Goal: Task Accomplishment & Management: Manage account settings

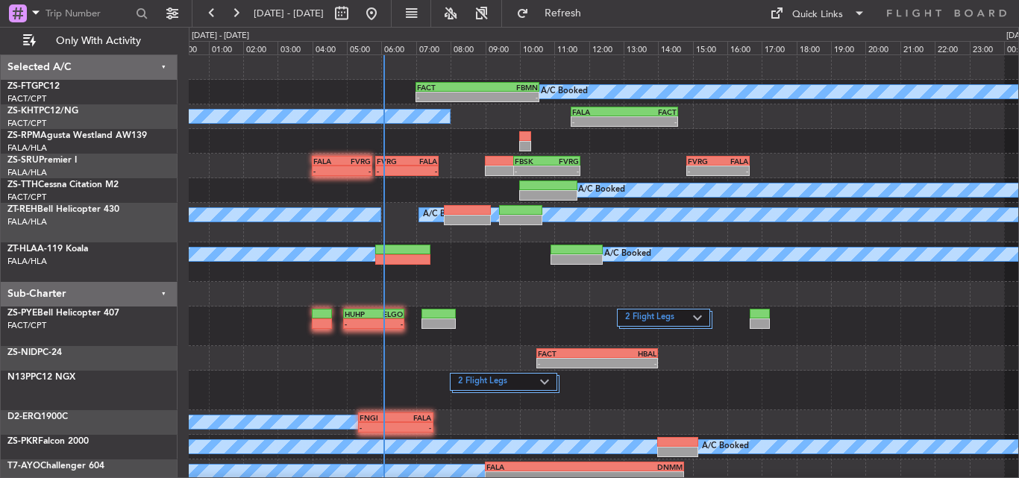
click at [504, 360] on div "A/C Booked - - FACT 07:00 Z FBMN 10:35 Z A/C Booked - - FALA 11:30 Z FACT 14:35…" at bounding box center [603, 318] width 829 height 527
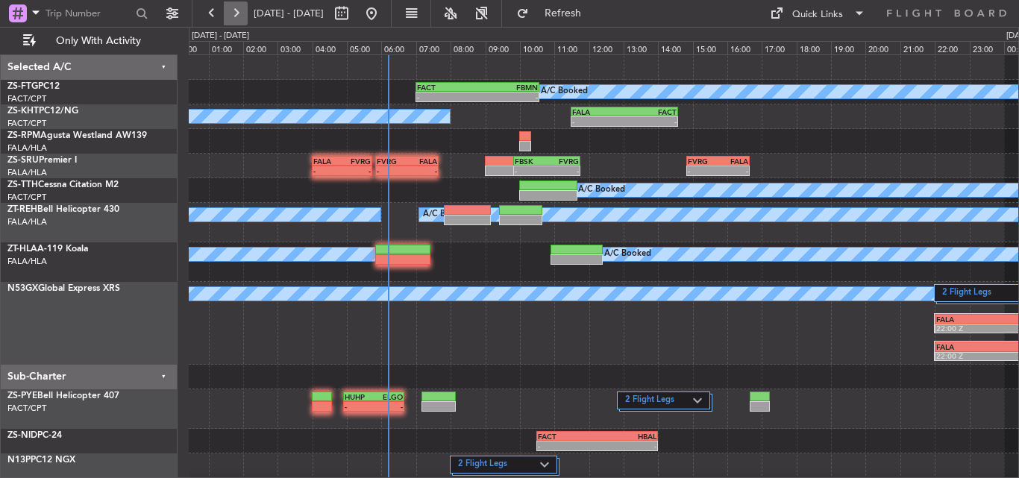
click at [243, 16] on button at bounding box center [236, 13] width 24 height 24
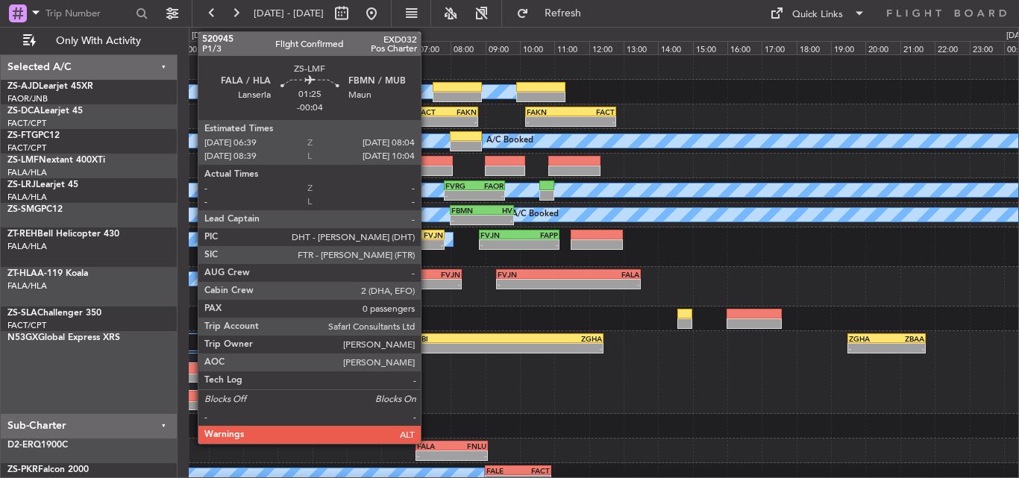
click at [427, 169] on div at bounding box center [428, 171] width 49 height 10
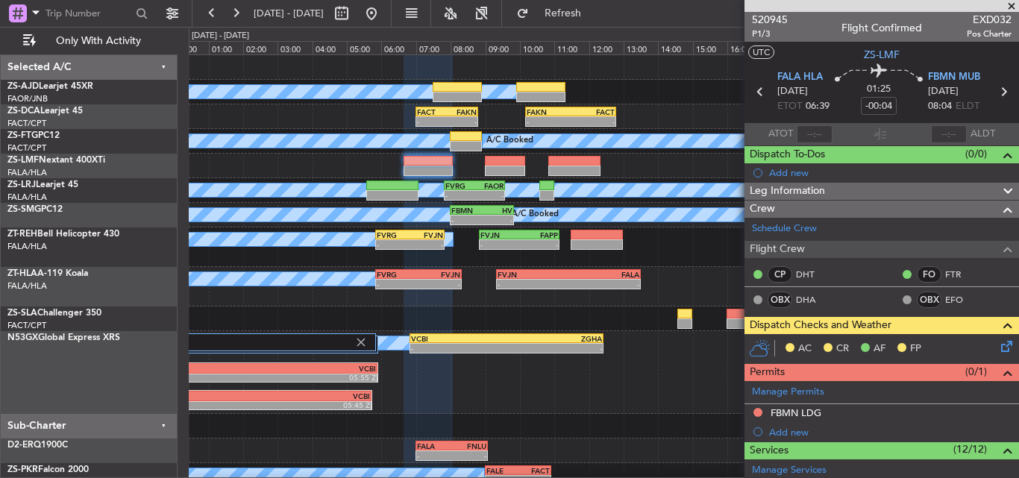
click at [1011, 7] on span at bounding box center [1011, 6] width 15 height 13
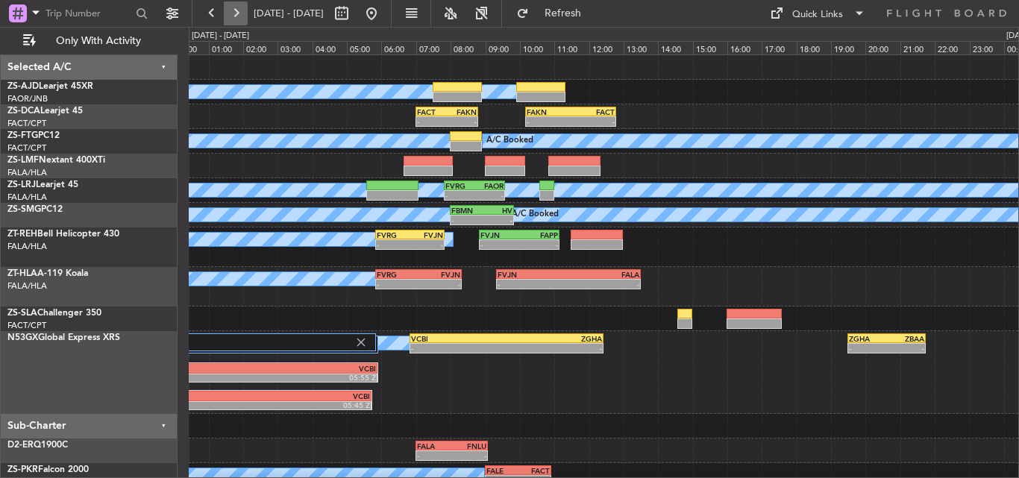
click at [237, 12] on button at bounding box center [236, 13] width 24 height 24
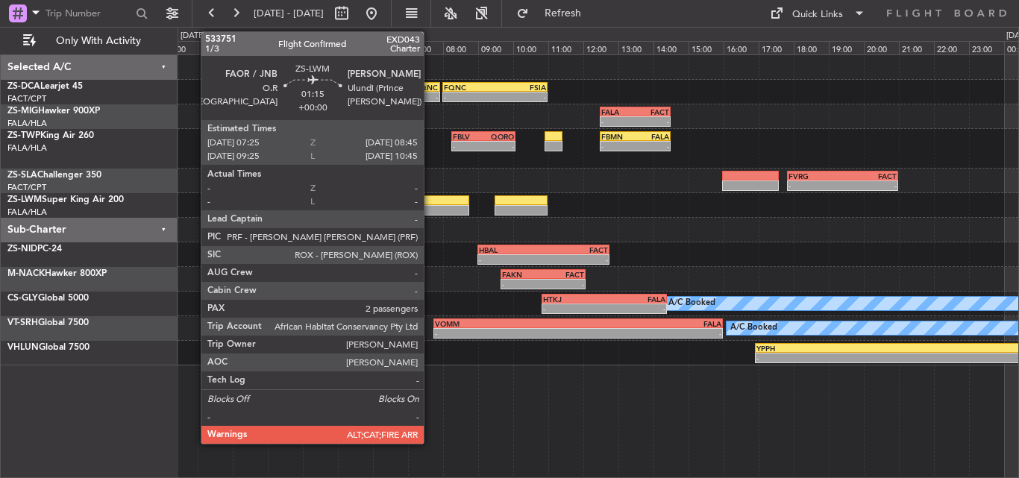
click at [430, 212] on div at bounding box center [445, 210] width 47 height 10
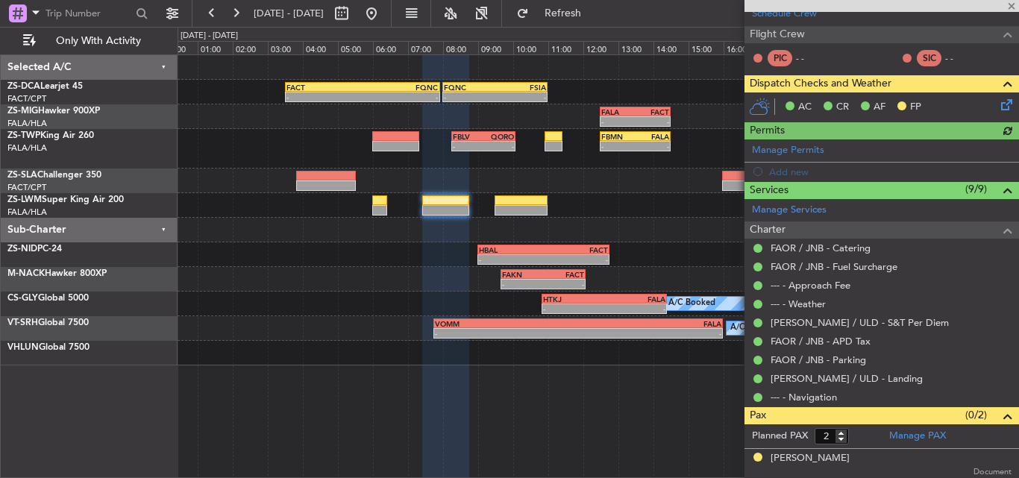
scroll to position [248, 0]
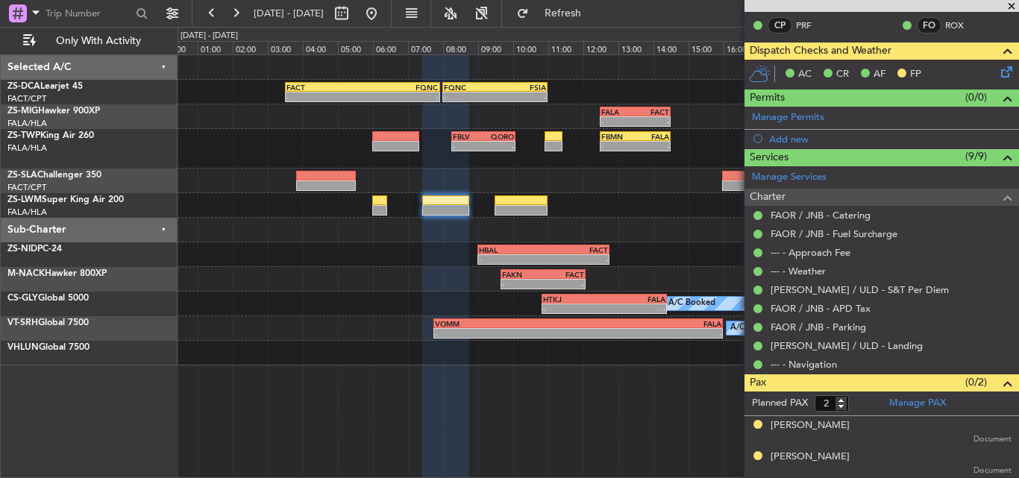
click at [1006, 7] on span at bounding box center [1011, 6] width 15 height 13
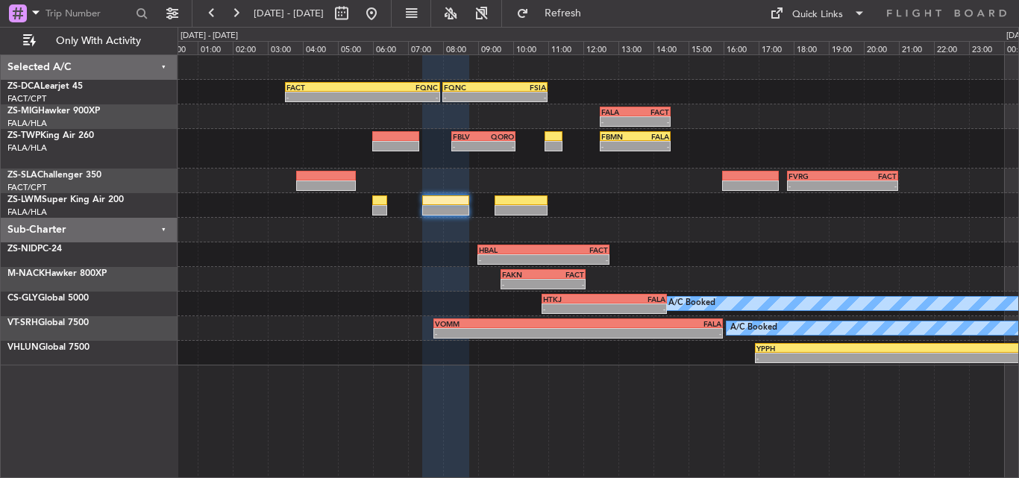
type input "0"
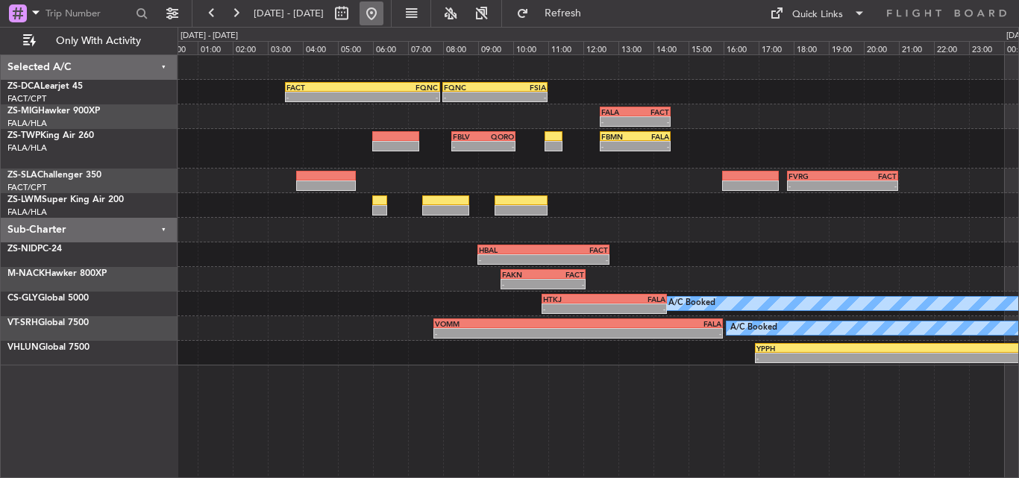
click at [383, 10] on button at bounding box center [372, 13] width 24 height 24
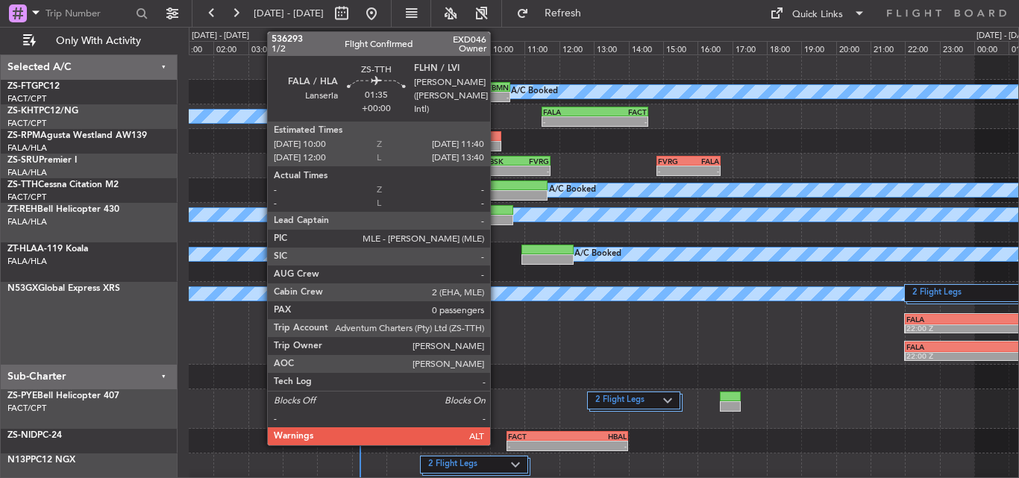
click at [497, 189] on div at bounding box center [518, 186] width 58 height 10
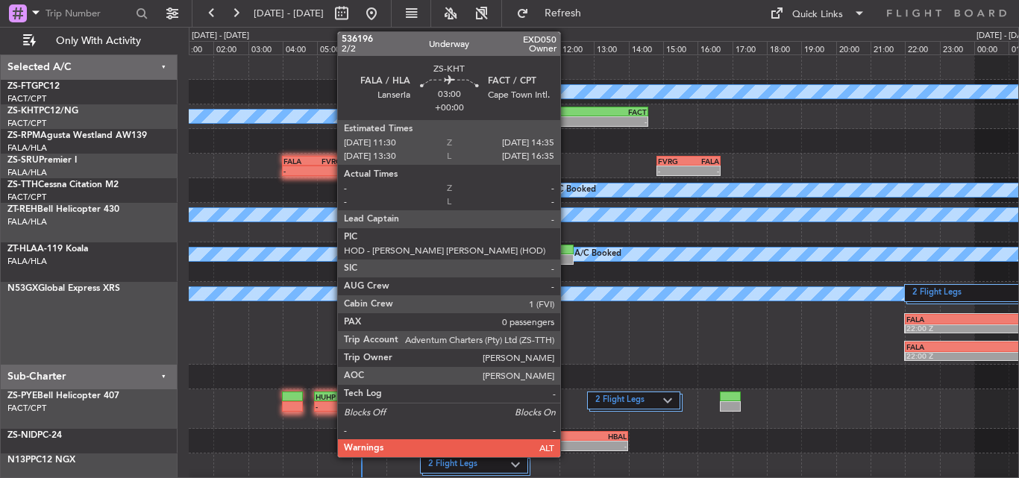
click at [567, 112] on div "FALA" at bounding box center [569, 111] width 52 height 9
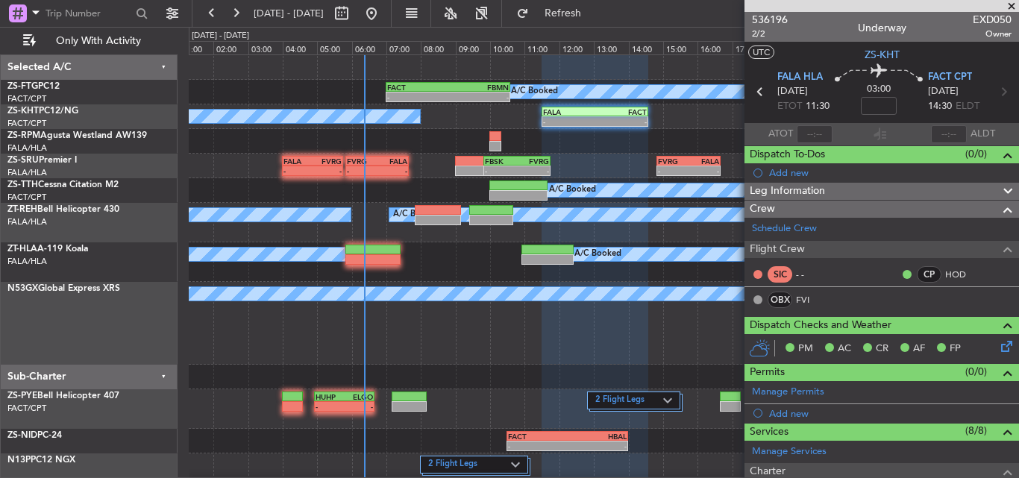
click at [1014, 4] on span at bounding box center [1011, 6] width 15 height 13
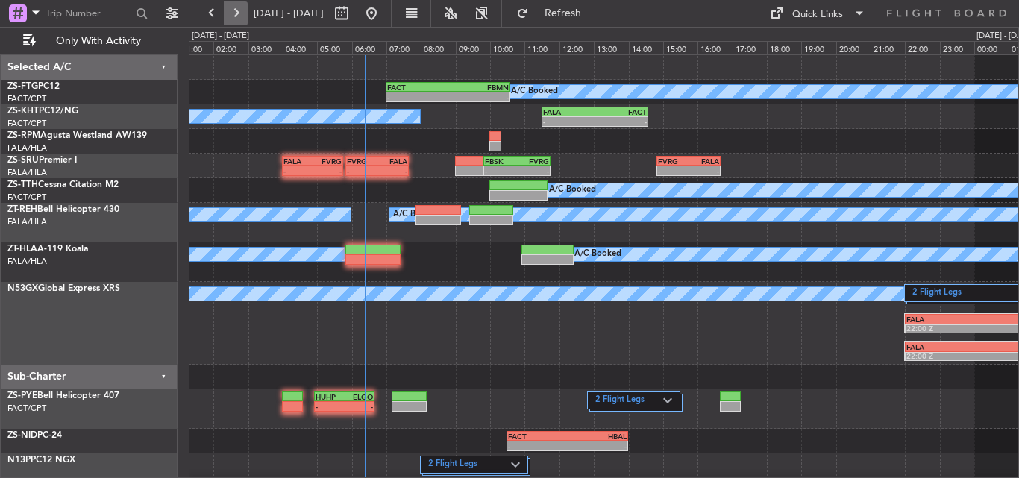
click at [229, 13] on button at bounding box center [236, 13] width 24 height 24
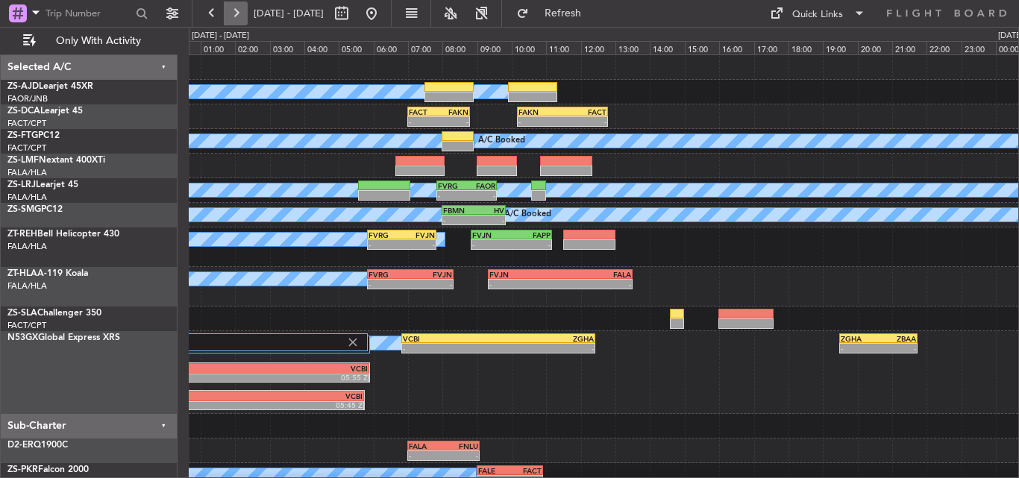
click at [229, 13] on button at bounding box center [236, 13] width 24 height 24
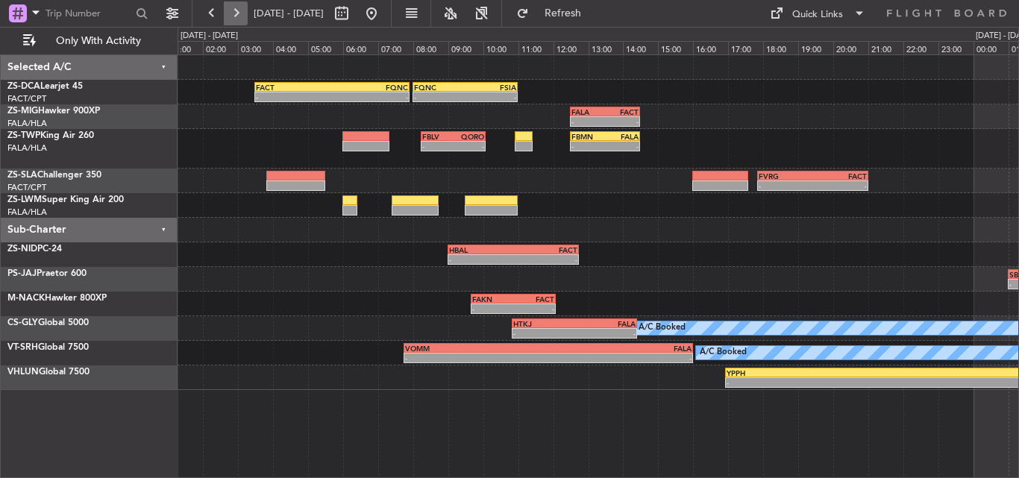
click at [229, 13] on button at bounding box center [236, 13] width 24 height 24
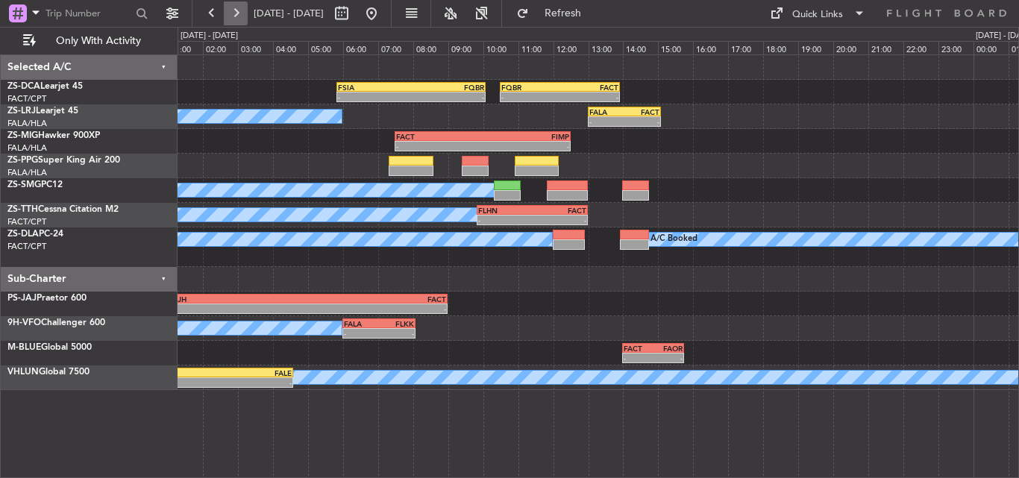
click at [229, 13] on button at bounding box center [236, 13] width 24 height 24
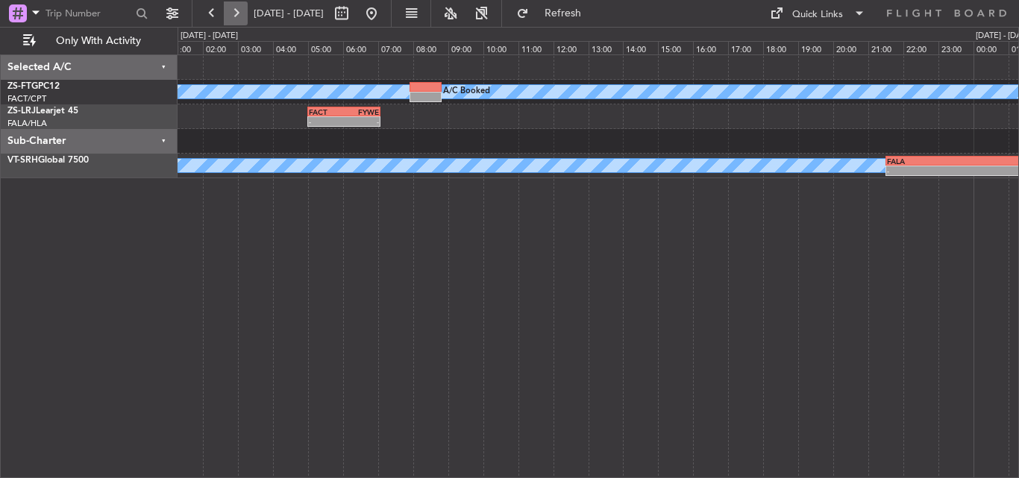
click at [229, 13] on button at bounding box center [236, 13] width 24 height 24
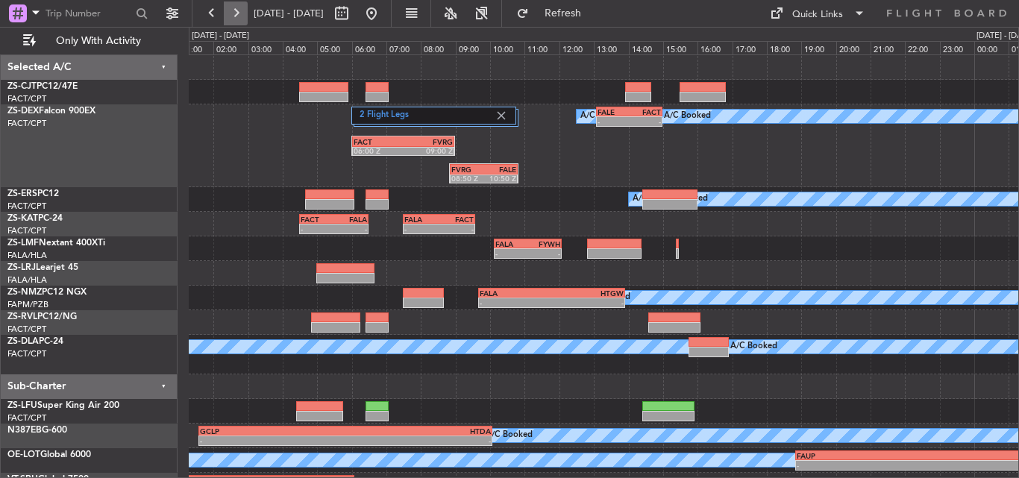
click at [229, 13] on button at bounding box center [236, 13] width 24 height 24
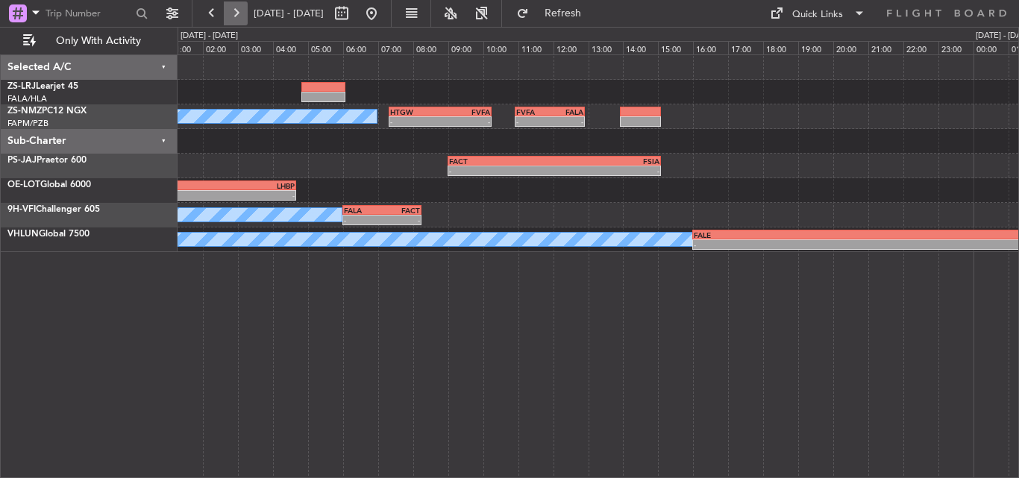
click at [229, 13] on button at bounding box center [236, 13] width 24 height 24
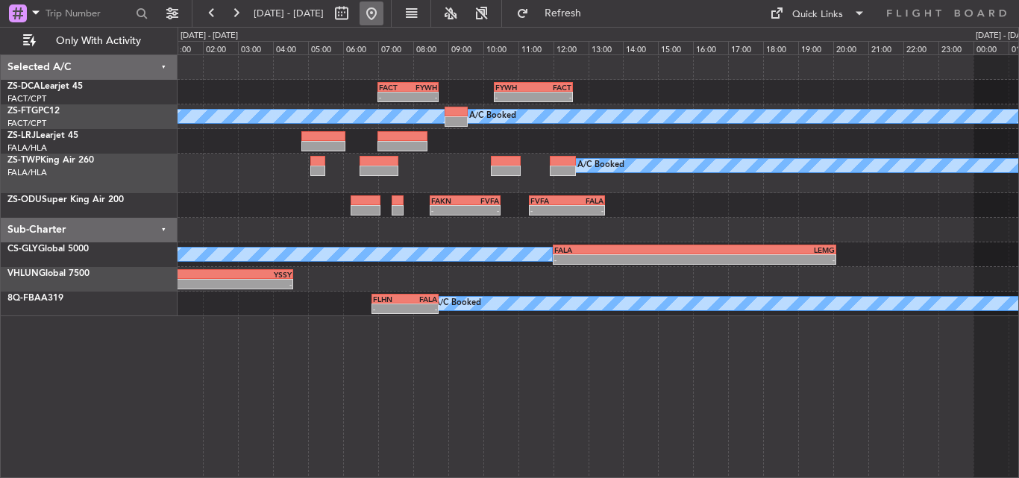
click at [383, 16] on button at bounding box center [372, 13] width 24 height 24
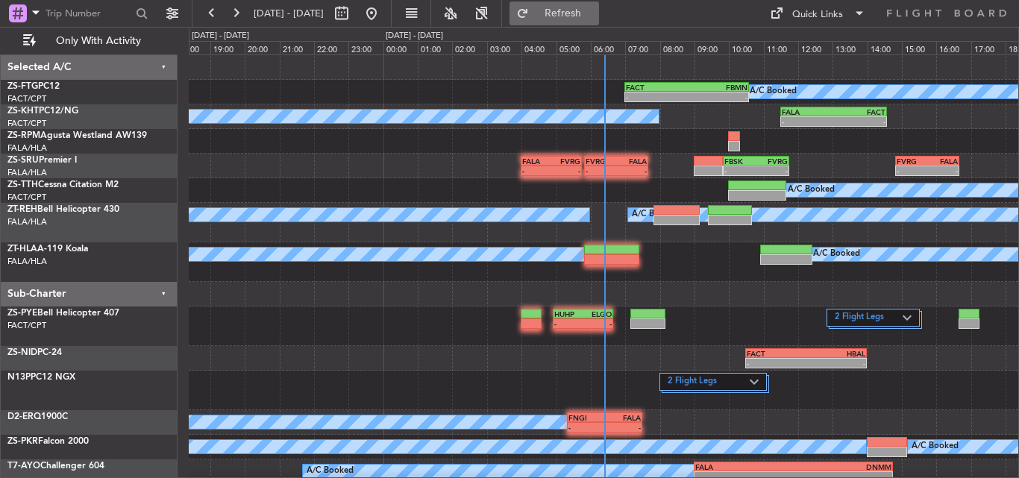
click at [595, 12] on span "Refresh" at bounding box center [563, 13] width 63 height 10
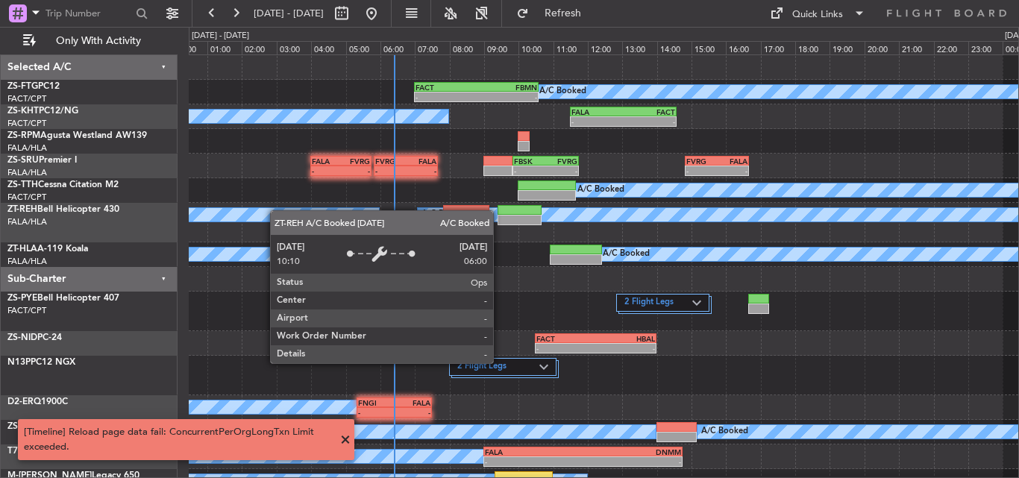
click at [263, 213] on div "A/C Booked - - FACT 07:00 Z FBMN 10:35 Z A/C Booked - - FALA 11:30 Z FACT 14:35…" at bounding box center [603, 311] width 829 height 512
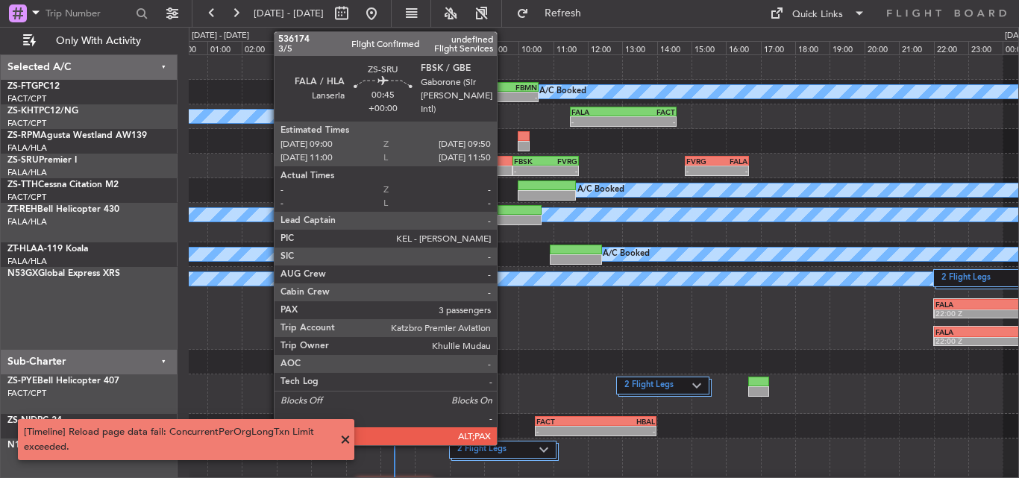
click at [504, 169] on div at bounding box center [497, 171] width 29 height 10
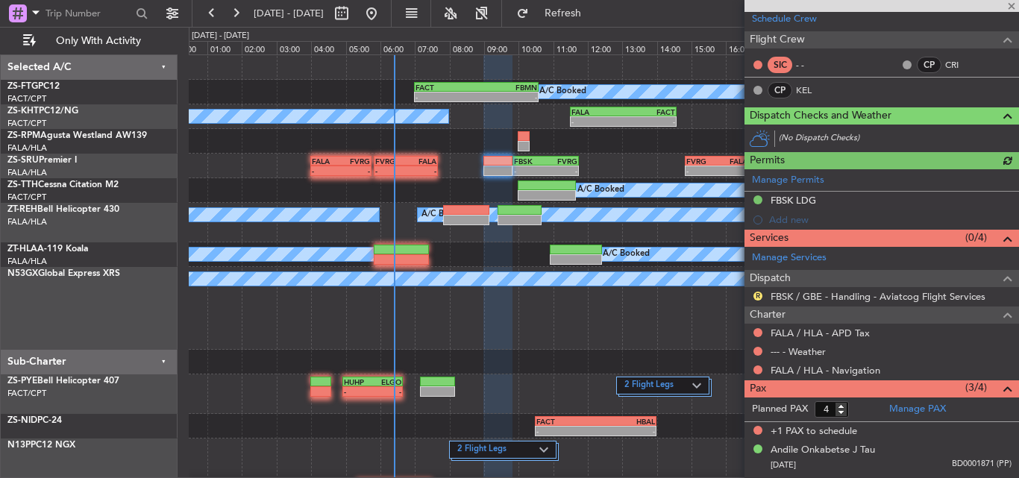
scroll to position [272, 0]
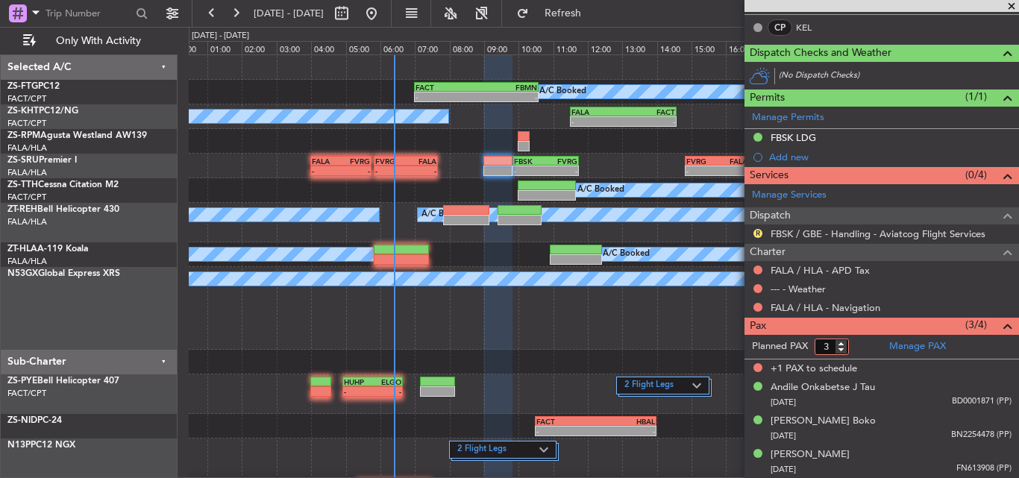
type input "3"
click at [841, 350] on input "3" at bounding box center [832, 347] width 34 height 16
click at [854, 350] on form "Planned PAX" at bounding box center [812, 347] width 137 height 24
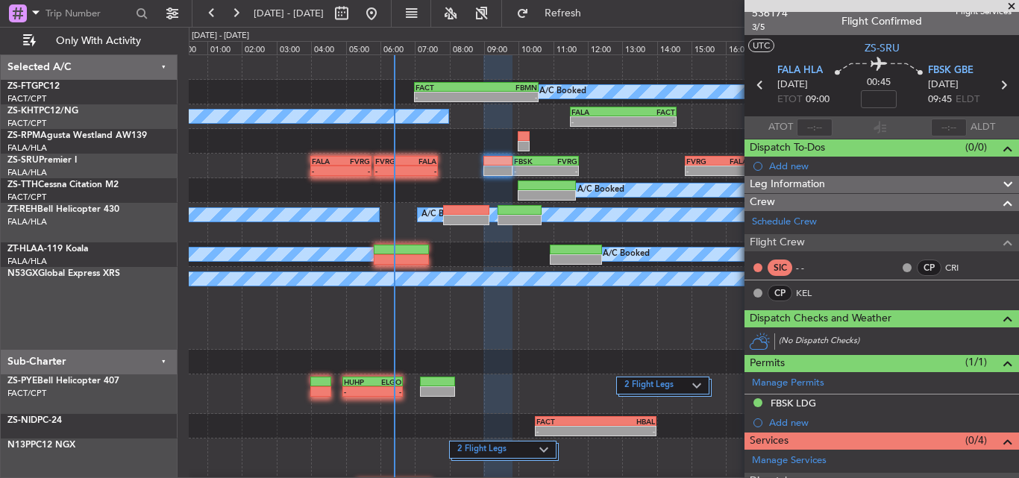
scroll to position [0, 0]
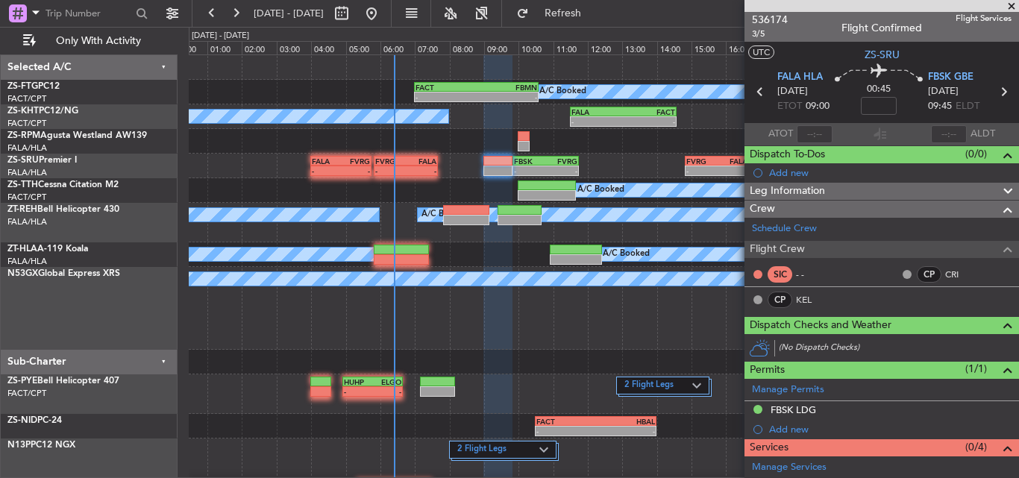
click at [1012, 7] on span at bounding box center [1011, 6] width 15 height 13
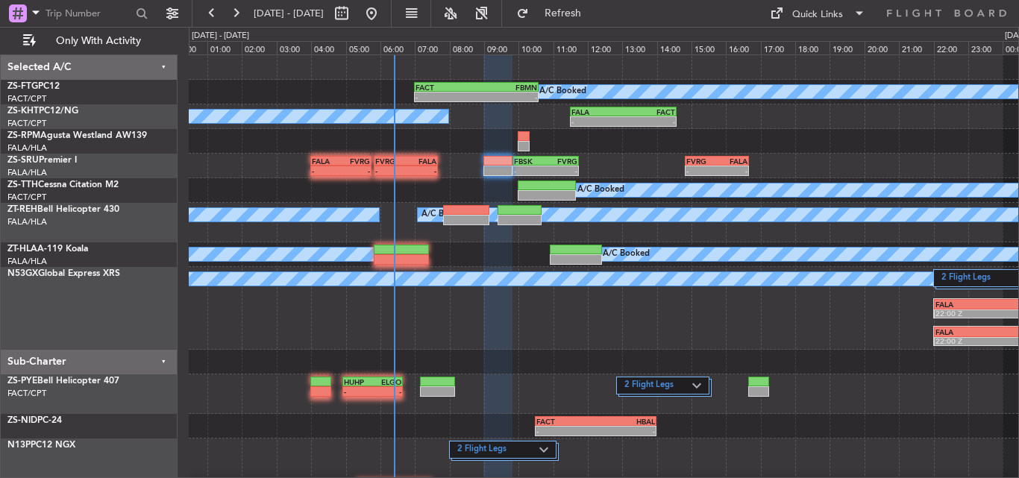
type input "0"
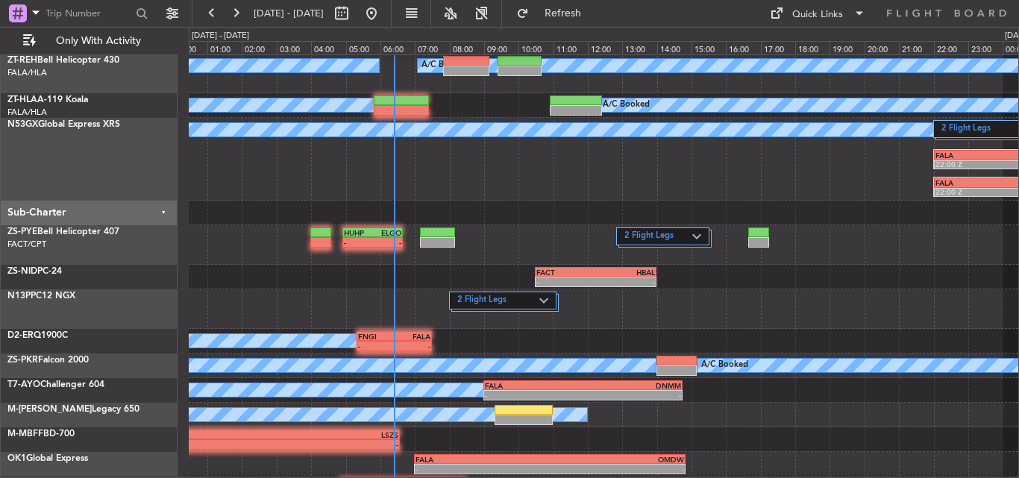
scroll to position [172, 0]
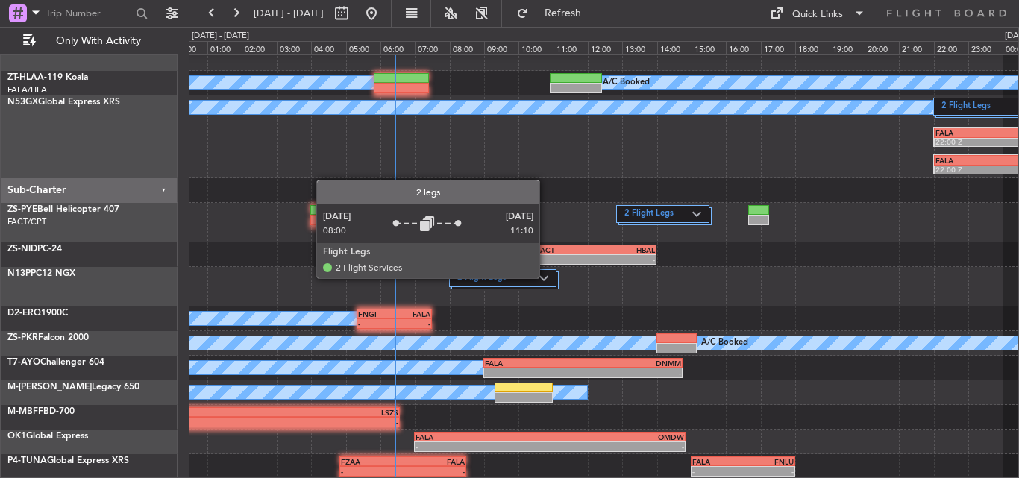
click at [546, 277] on img at bounding box center [543, 278] width 9 height 6
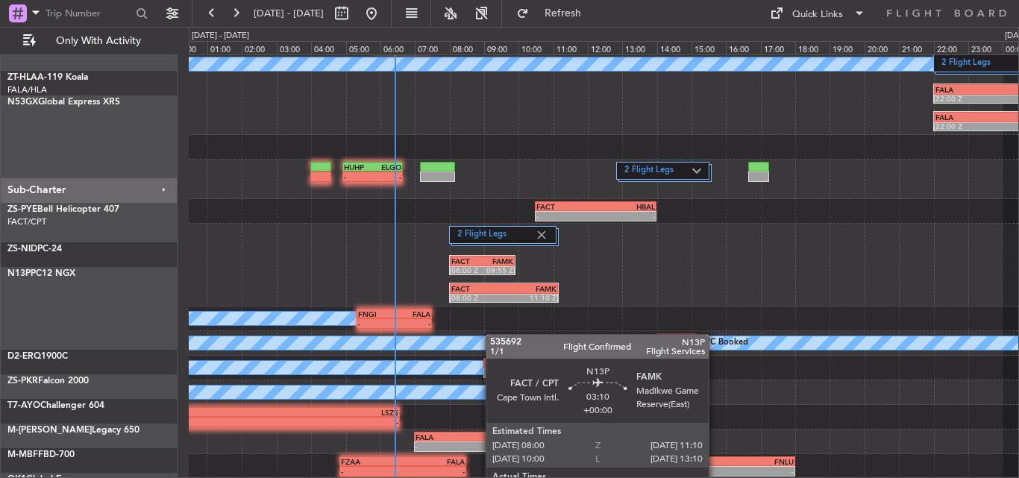
scroll to position [215, 0]
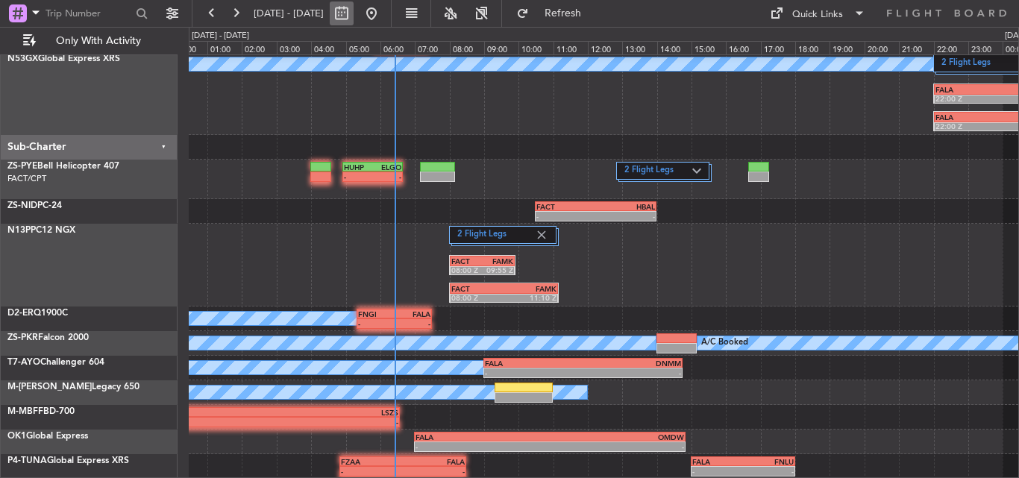
click at [354, 9] on button at bounding box center [342, 13] width 24 height 24
select select "9"
select select "2025"
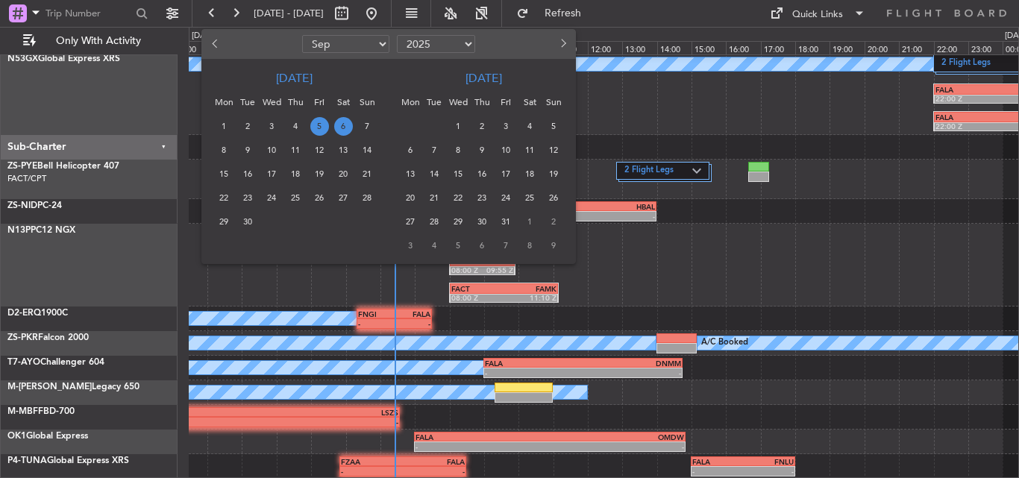
click at [270, 200] on span "24" at bounding box center [272, 198] width 19 height 19
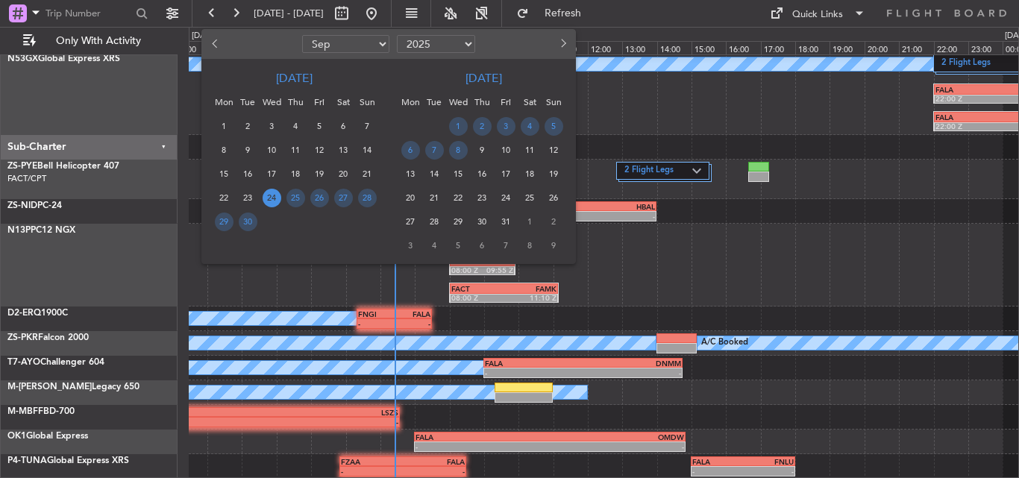
click at [270, 200] on span "24" at bounding box center [272, 198] width 19 height 19
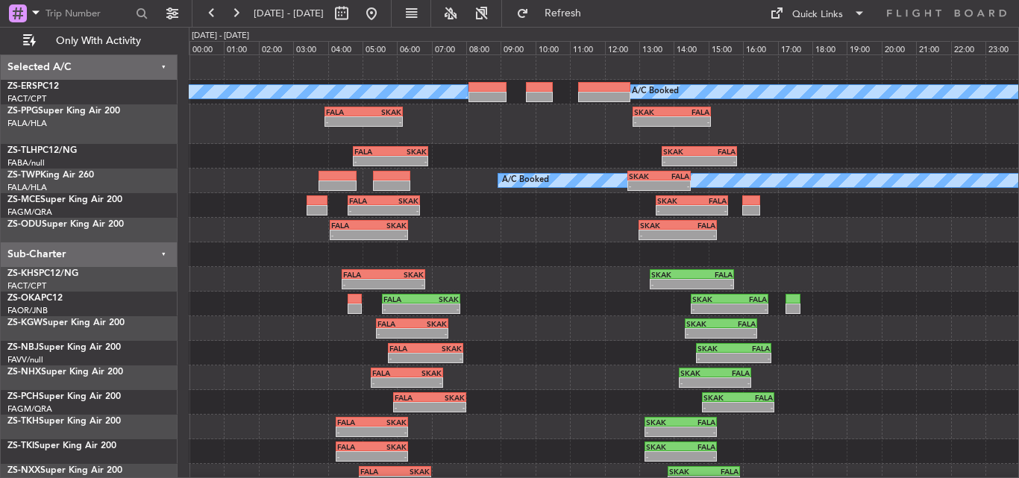
scroll to position [10, 0]
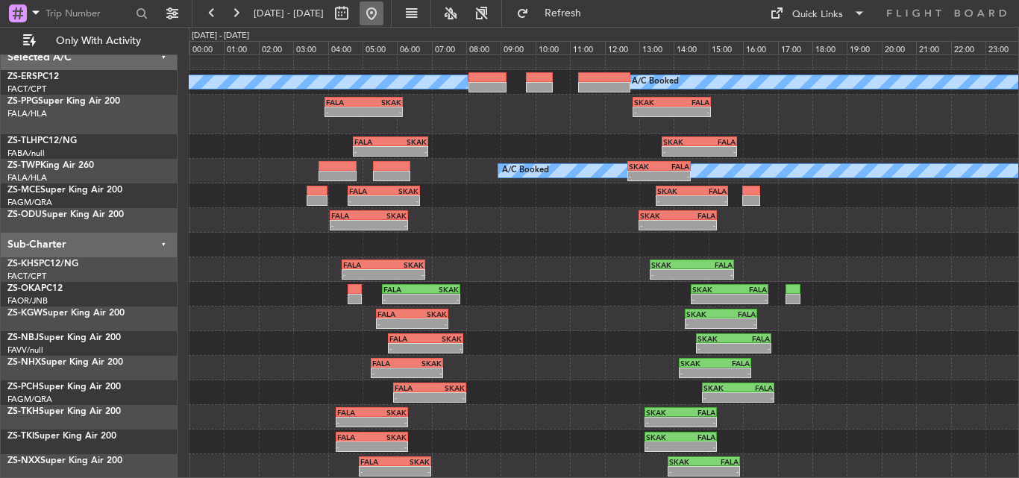
click at [383, 14] on button at bounding box center [372, 13] width 24 height 24
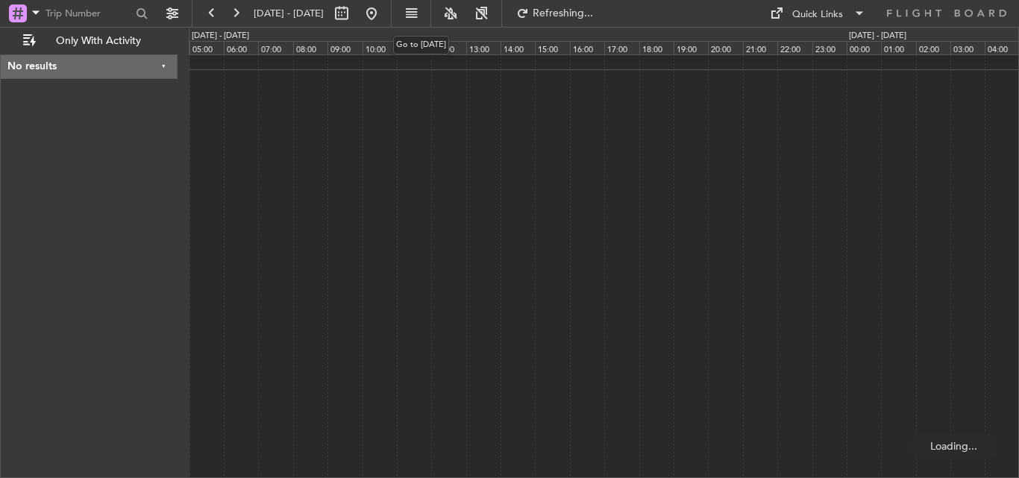
scroll to position [0, 0]
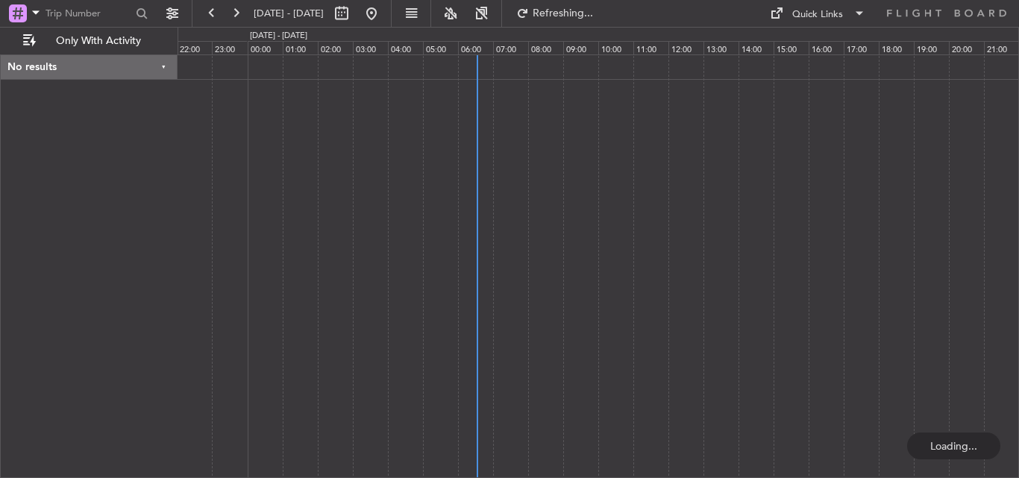
click at [440, 291] on div at bounding box center [598, 266] width 841 height 424
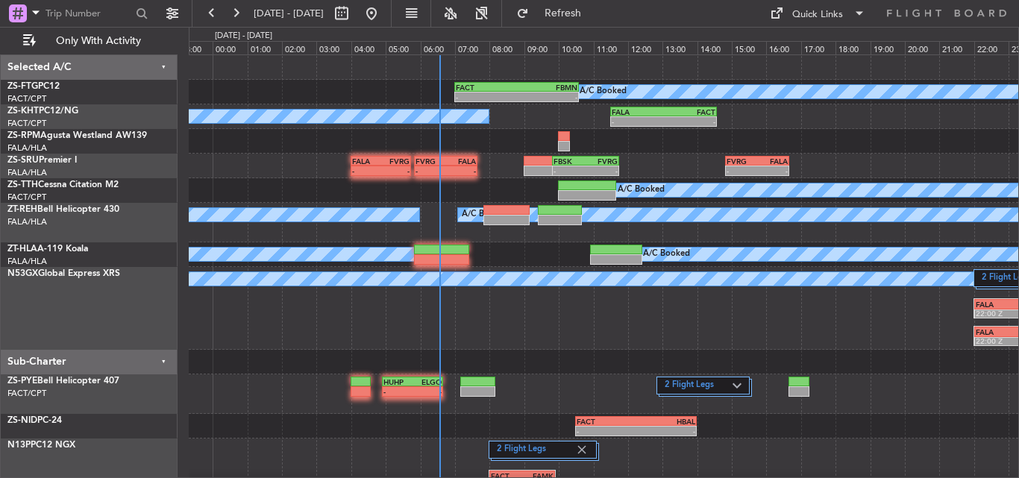
click at [371, 328] on div "2 Flight Legs A/C Booked FALA 22:00 Z VCBI 05:55 Z FALA 22:00 Z VCBI 05:45 Z" at bounding box center [603, 308] width 829 height 83
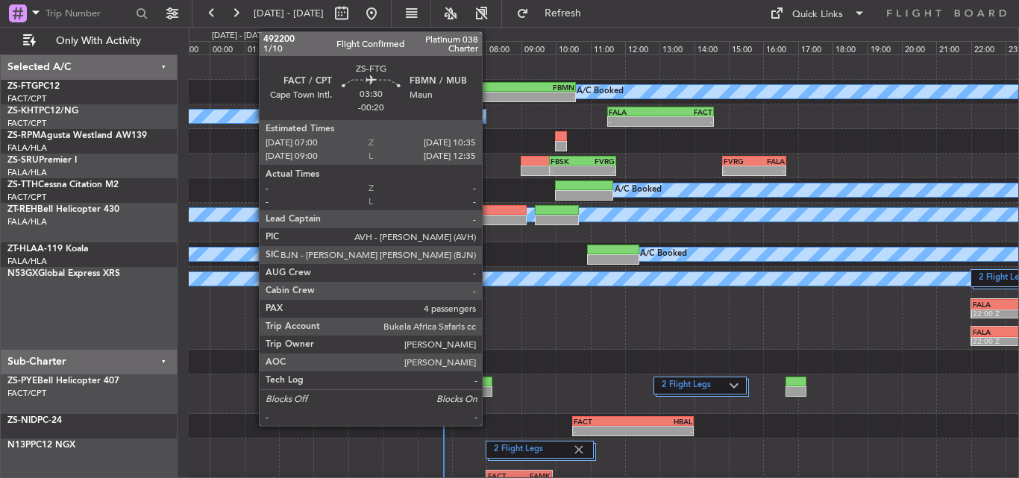
click at [489, 91] on div "FACT 07:00 Z FBMN 10:35 Z" at bounding box center [513, 87] width 125 height 10
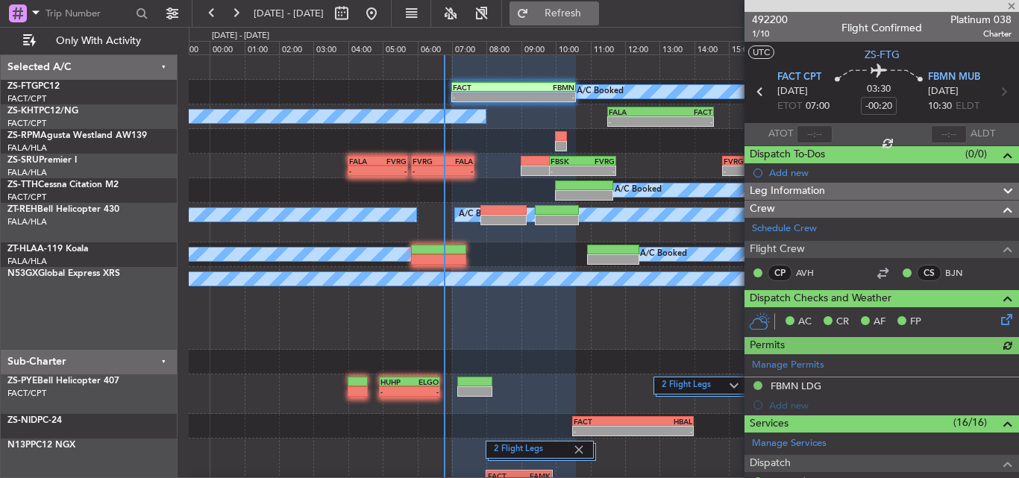
click at [582, 16] on span "Refresh" at bounding box center [563, 13] width 63 height 10
click at [595, 17] on span "Refresh" at bounding box center [563, 13] width 63 height 10
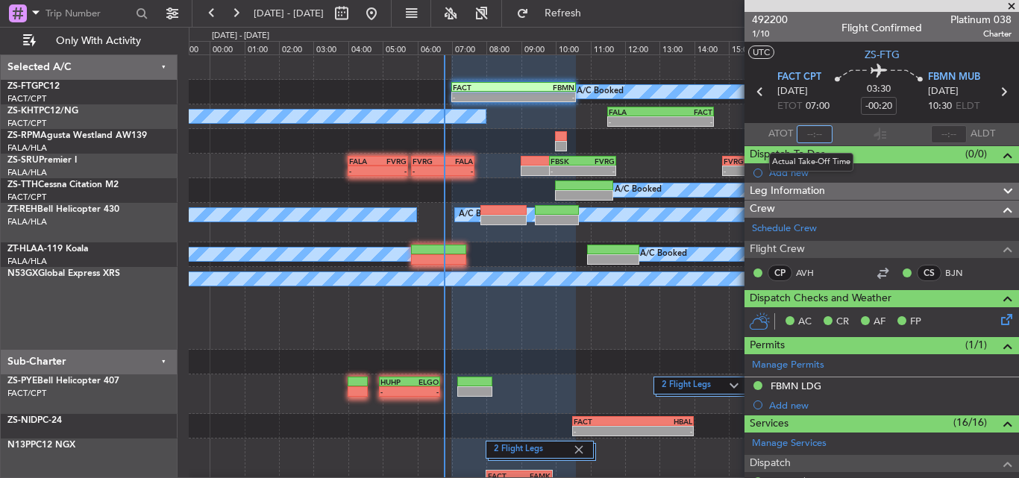
click at [814, 137] on input "text" at bounding box center [815, 134] width 36 height 18
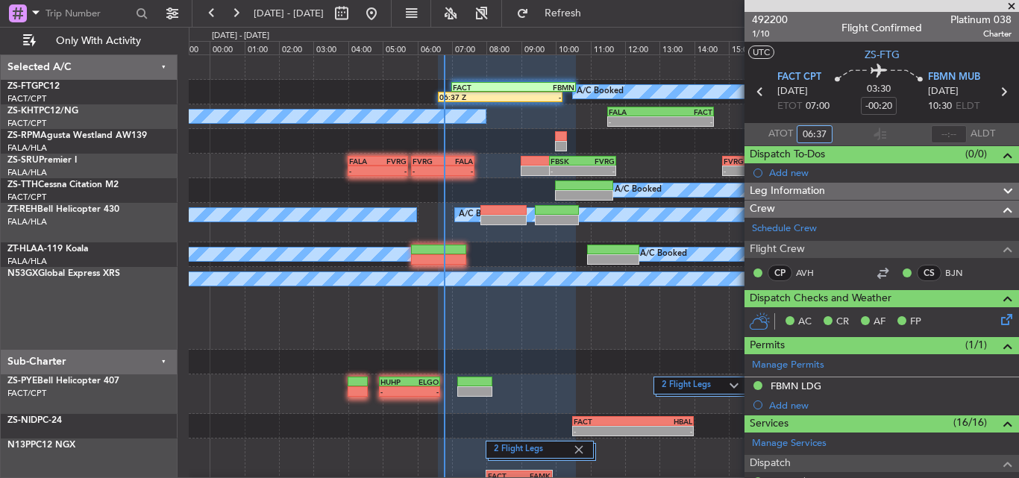
type input "06:37"
click at [1006, 1] on span at bounding box center [1011, 6] width 15 height 13
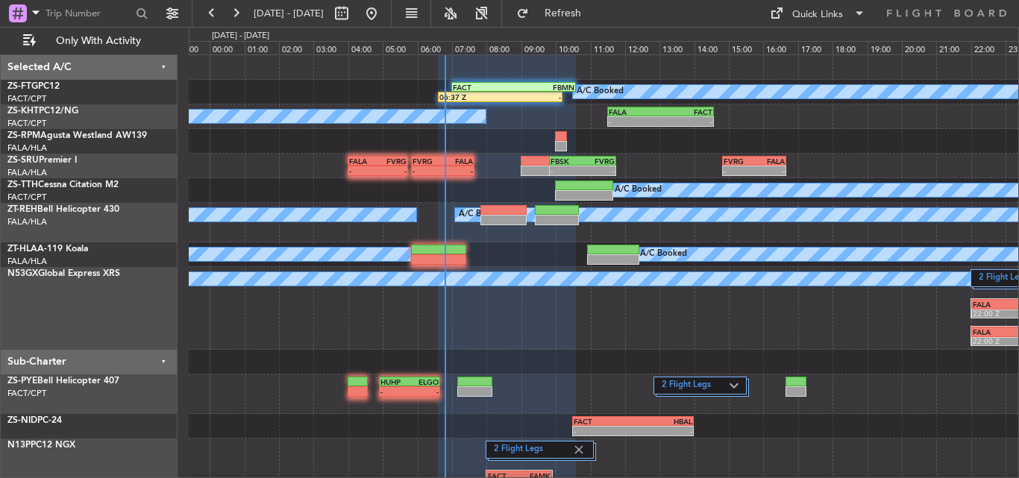
type input "0"
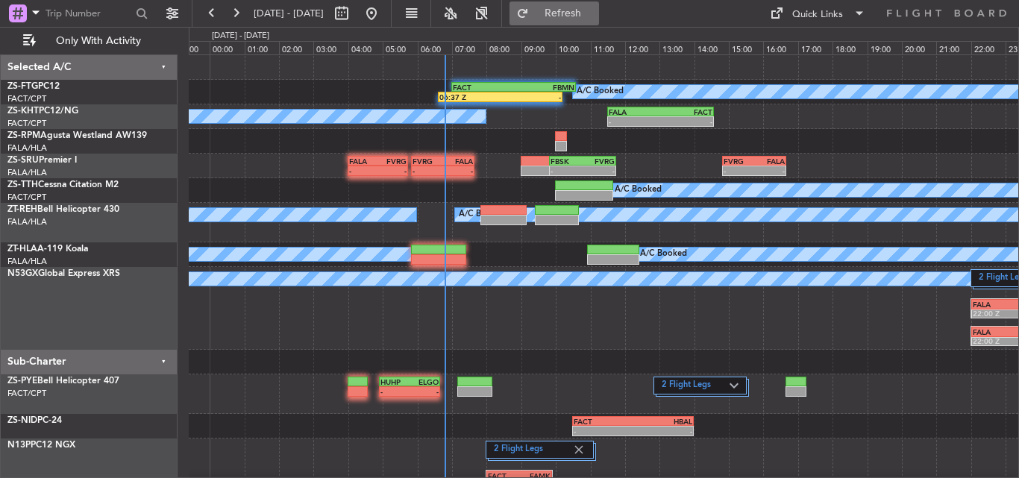
click at [592, 9] on span "Refresh" at bounding box center [563, 13] width 63 height 10
click at [559, 333] on div "2 Flight Legs A/C Booked FALA 22:00 Z VCBI 05:55 Z FALA 22:00 Z VCBI 05:45 Z" at bounding box center [603, 308] width 829 height 83
click at [233, 12] on button at bounding box center [236, 13] width 24 height 24
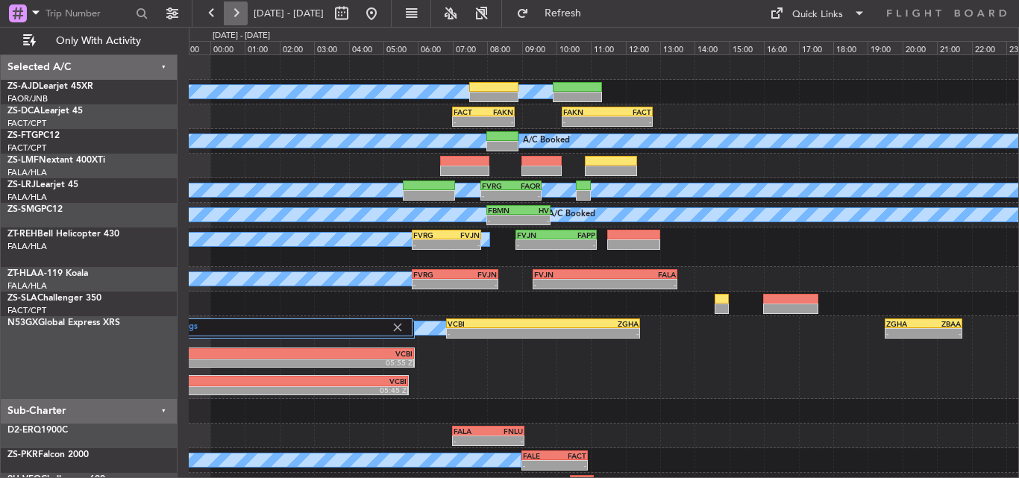
click at [233, 12] on button at bounding box center [236, 13] width 24 height 24
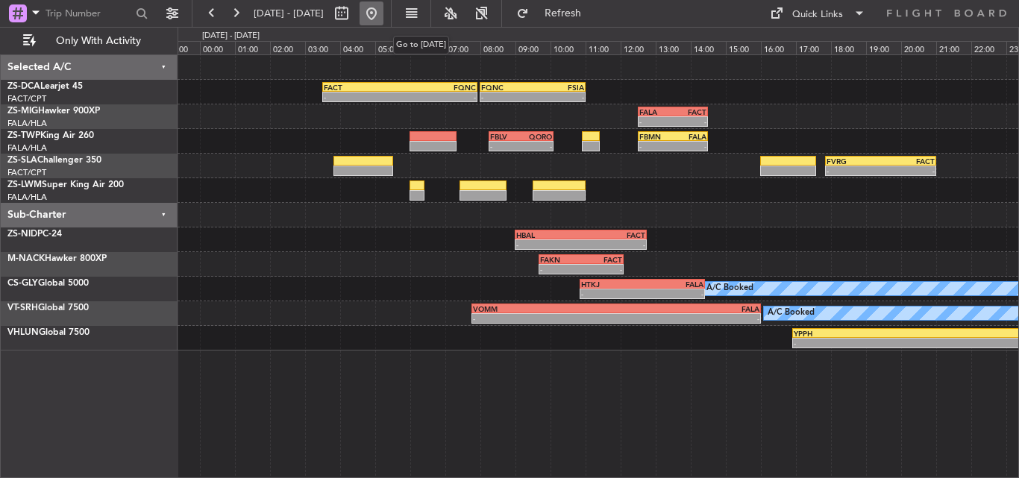
click at [383, 13] on button at bounding box center [372, 13] width 24 height 24
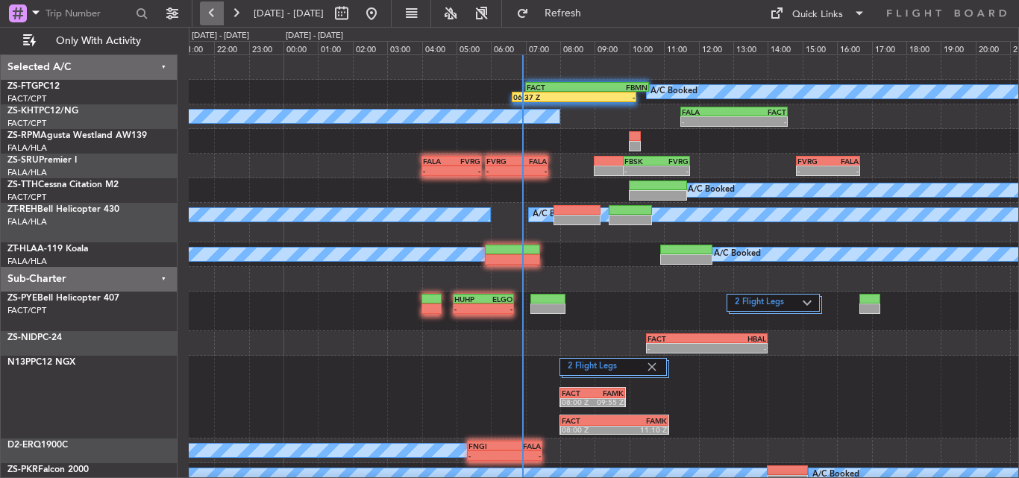
click at [216, 14] on button at bounding box center [212, 13] width 24 height 24
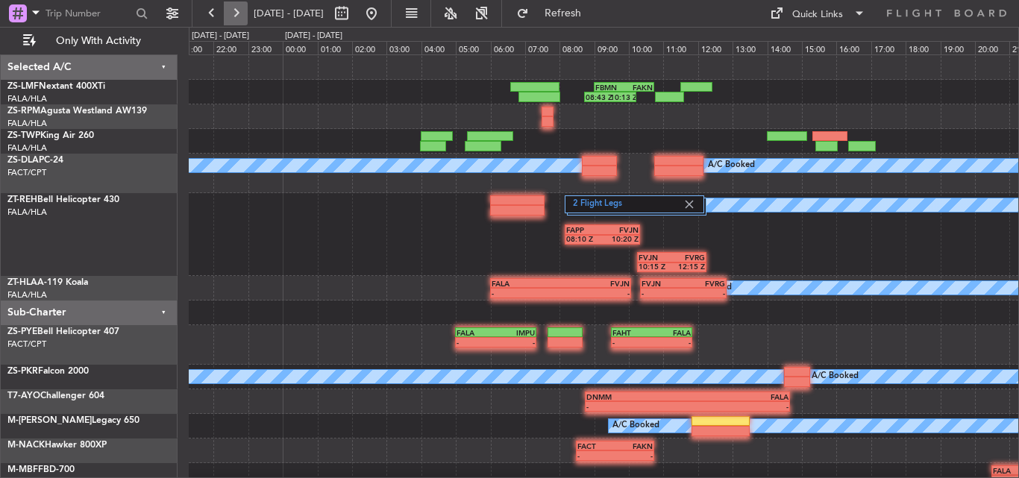
click at [236, 22] on button at bounding box center [236, 13] width 24 height 24
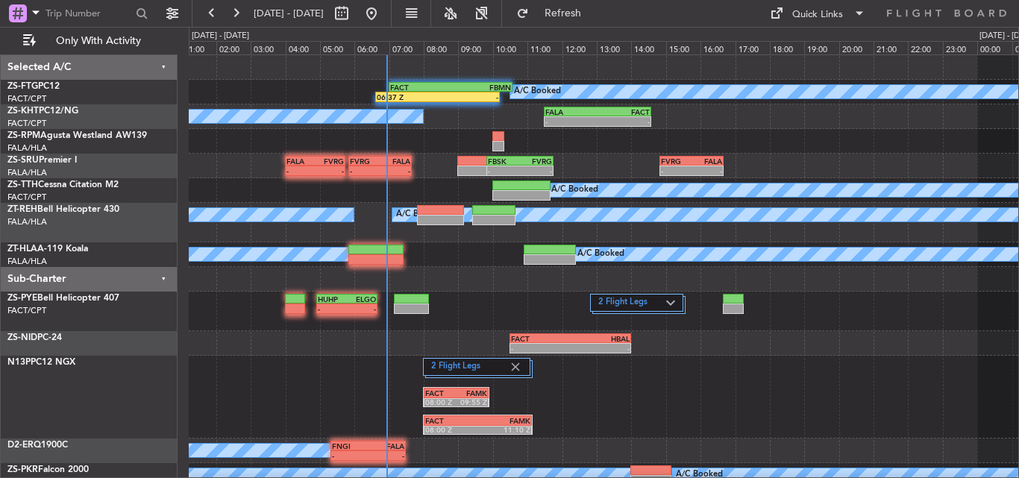
click at [287, 95] on div "FACT 07:00 Z FBMN 10:35 Z 06:37 Z - A/C Booked" at bounding box center [603, 92] width 829 height 25
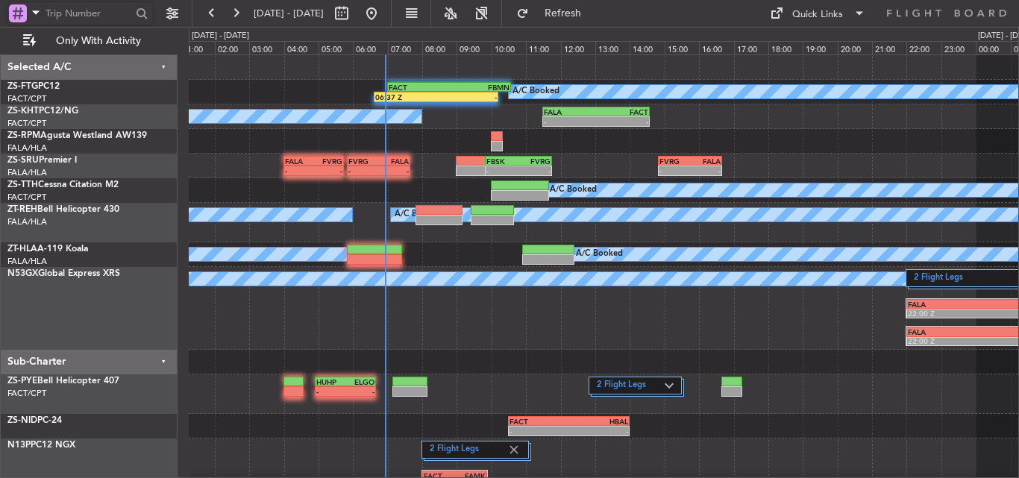
click at [95, 10] on input "text" at bounding box center [89, 13] width 86 height 22
type input "536439"
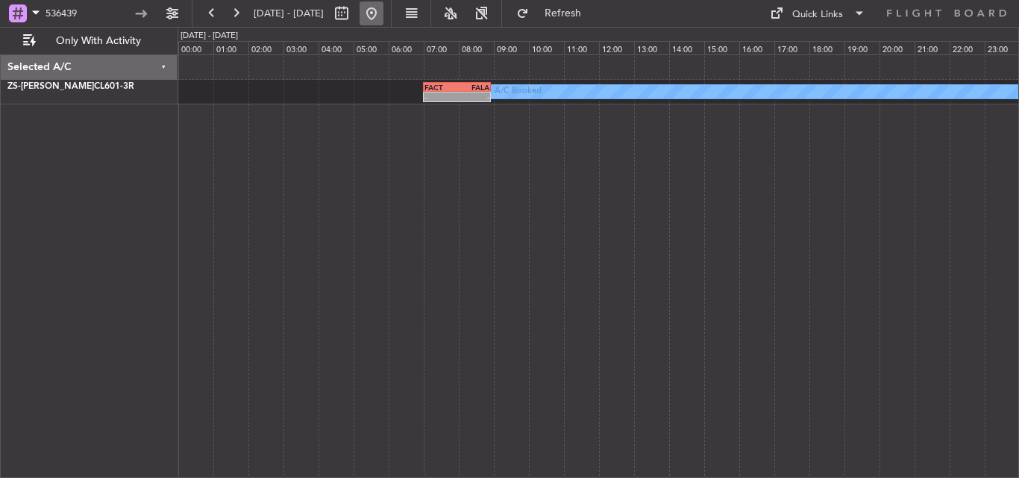
click at [383, 18] on button at bounding box center [372, 13] width 24 height 24
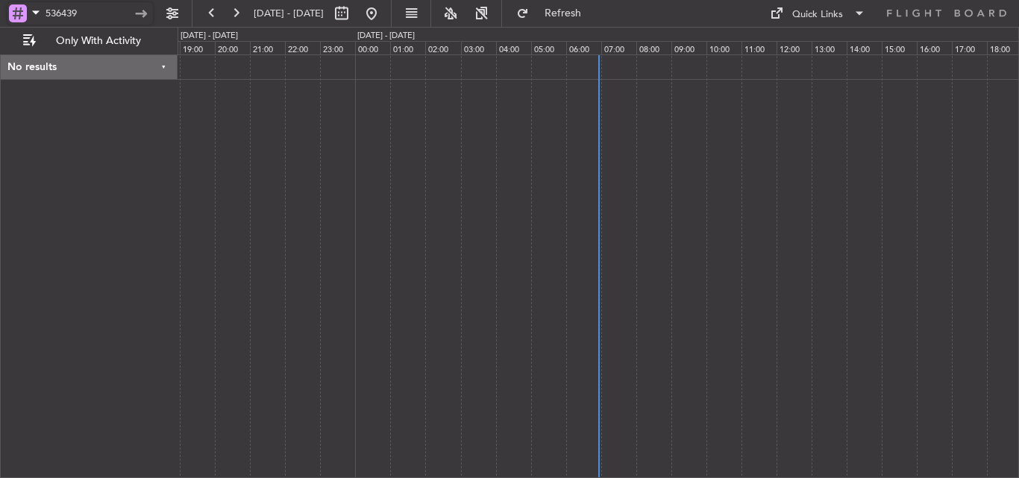
drag, startPoint x: 90, startPoint y: 13, endPoint x: 46, endPoint y: 22, distance: 44.2
click at [46, 22] on input "536439" at bounding box center [89, 13] width 86 height 22
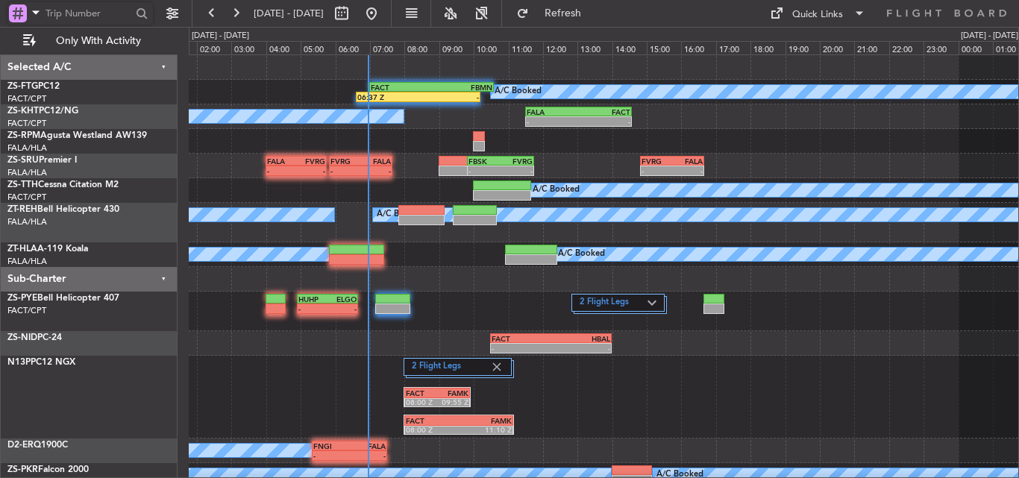
click at [257, 82] on div "A/C Booked 06:37 Z - FACT 07:00 Z FBMN 10:35 Z" at bounding box center [603, 92] width 829 height 25
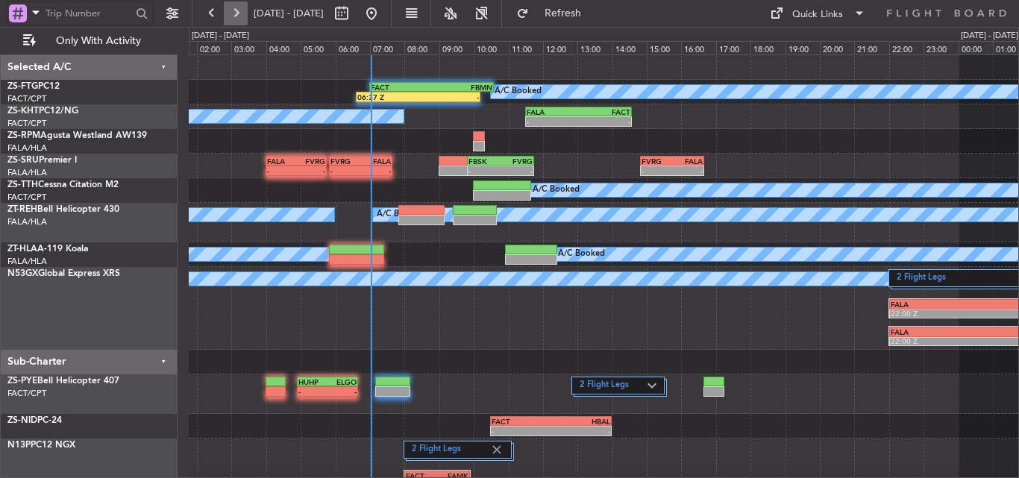
click at [236, 11] on button at bounding box center [236, 13] width 24 height 24
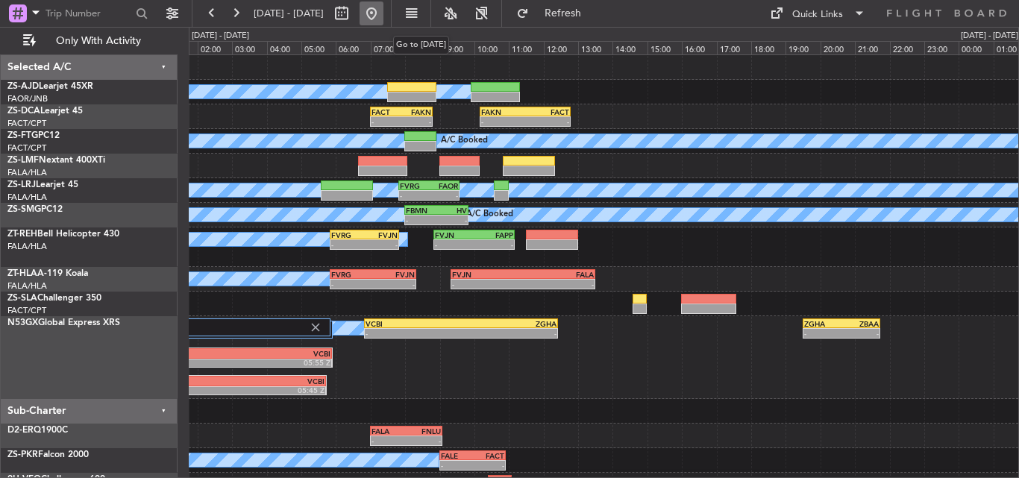
click at [383, 12] on button at bounding box center [372, 13] width 24 height 24
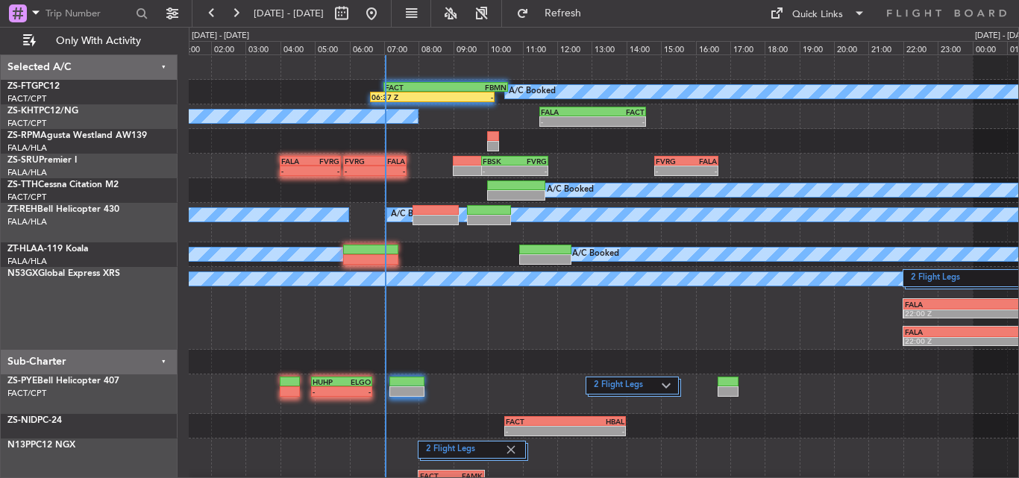
click at [257, 184] on div "A/C Booked FACT 07:00 Z FBMN 10:35 Z 06:37 Z - FALA 11:30 Z FACT 14:35 Z - - A/…" at bounding box center [603, 374] width 829 height 639
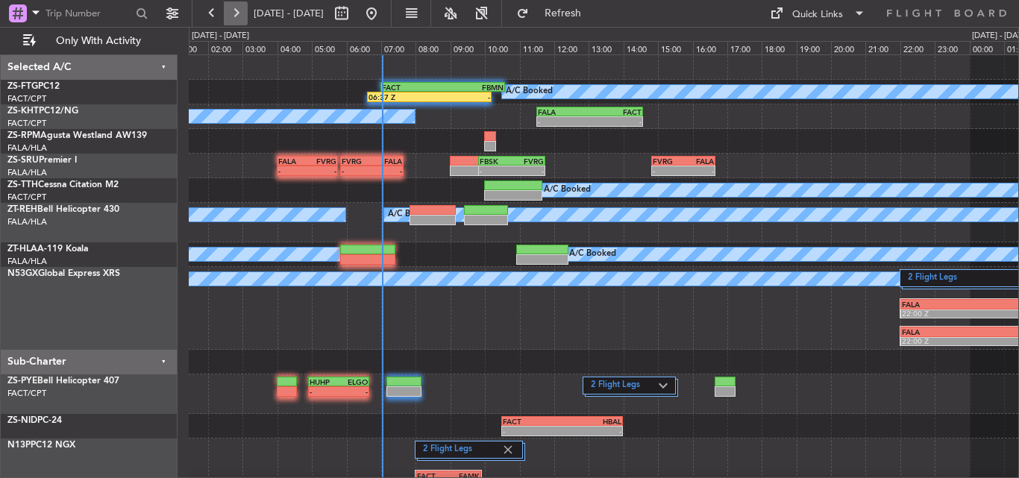
click at [230, 16] on button at bounding box center [236, 13] width 24 height 24
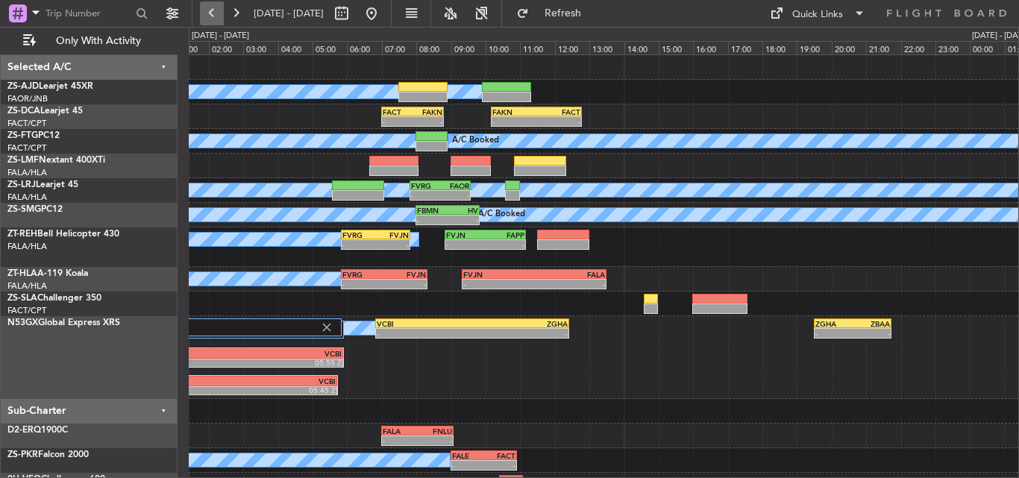
click at [206, 18] on button at bounding box center [212, 13] width 24 height 24
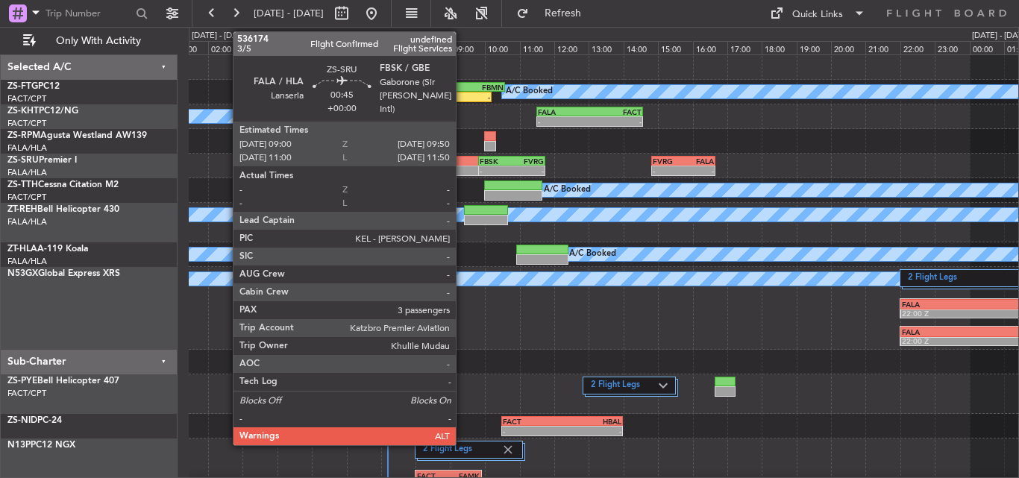
click at [462, 167] on div at bounding box center [464, 171] width 29 height 10
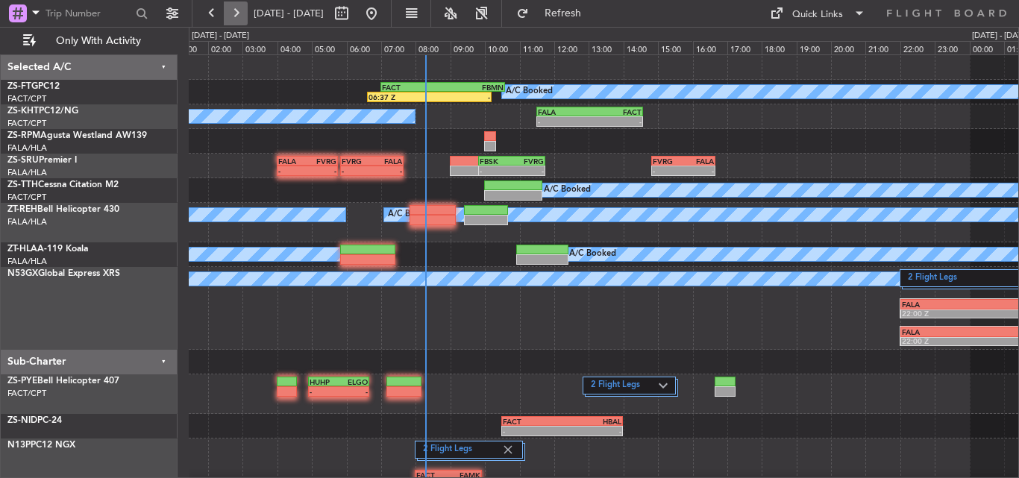
click at [240, 11] on button at bounding box center [236, 13] width 24 height 24
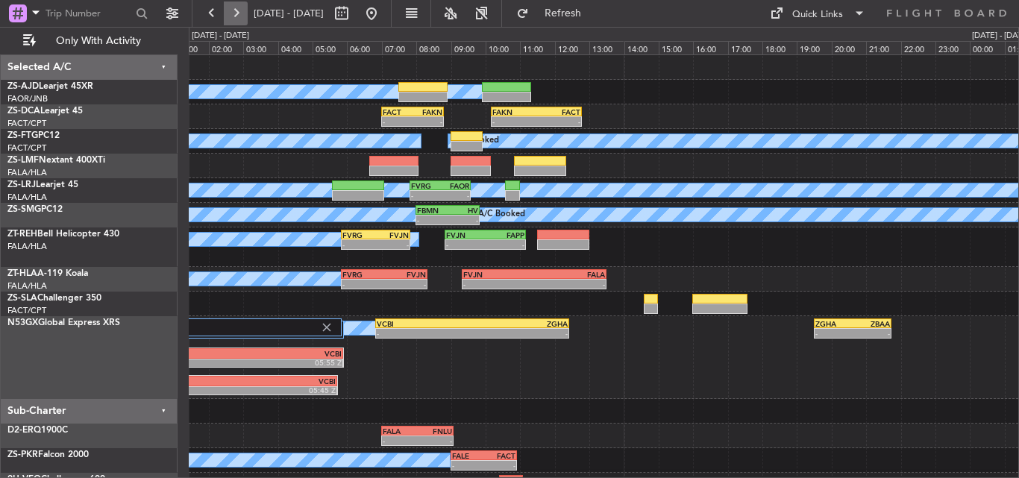
click at [246, 16] on button at bounding box center [236, 13] width 24 height 24
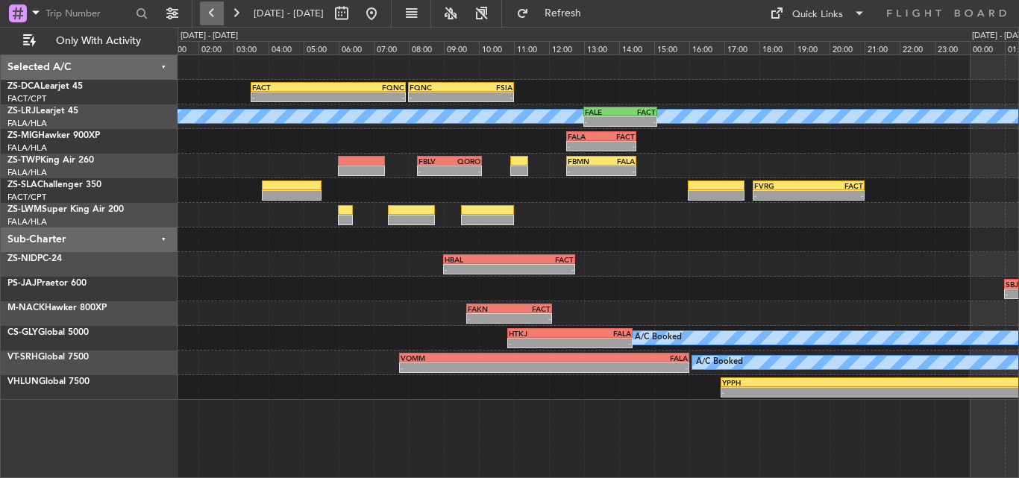
click at [206, 13] on button at bounding box center [212, 13] width 24 height 24
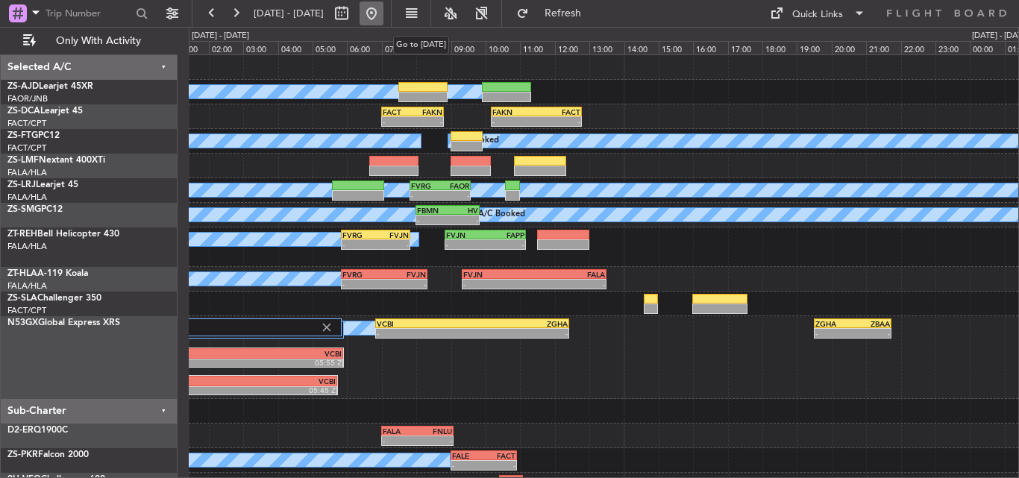
click at [383, 7] on button at bounding box center [372, 13] width 24 height 24
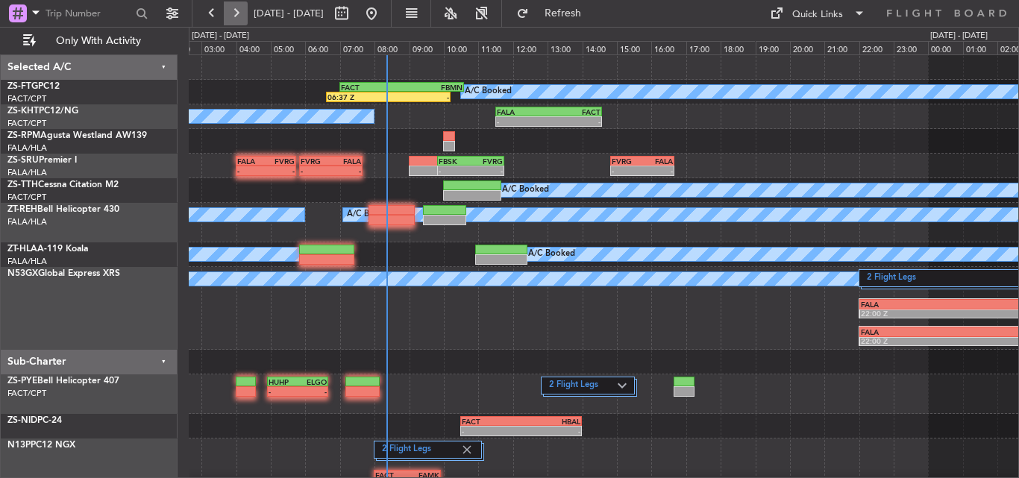
click at [241, 13] on button at bounding box center [236, 13] width 24 height 24
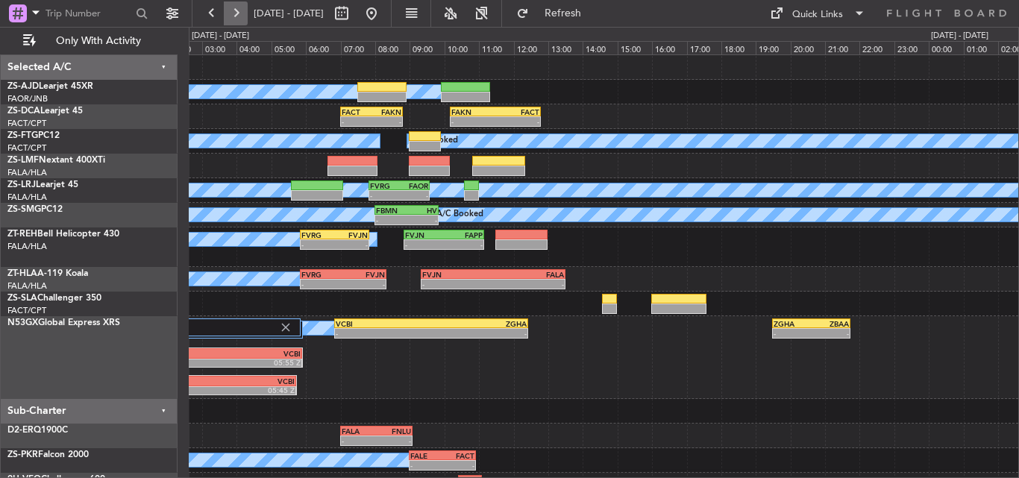
click at [239, 7] on button at bounding box center [236, 13] width 24 height 24
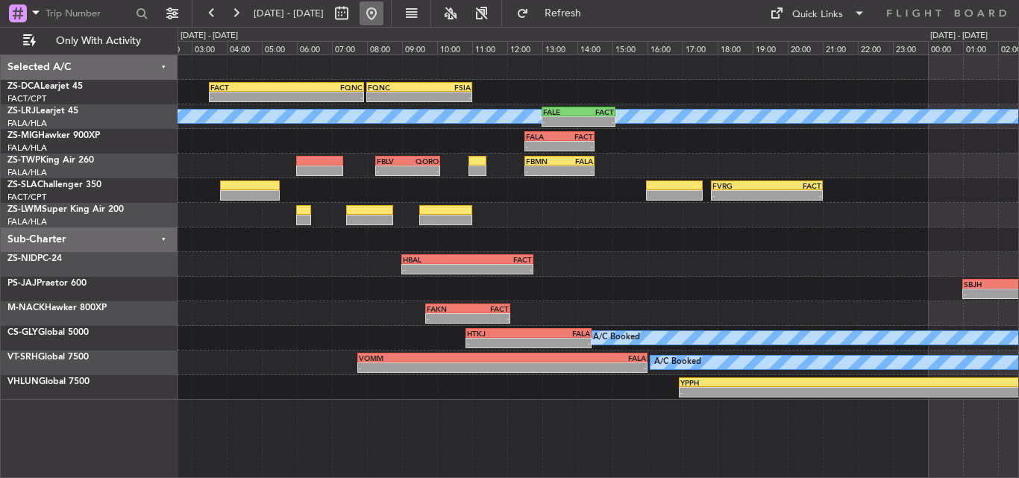
click at [383, 18] on button at bounding box center [372, 13] width 24 height 24
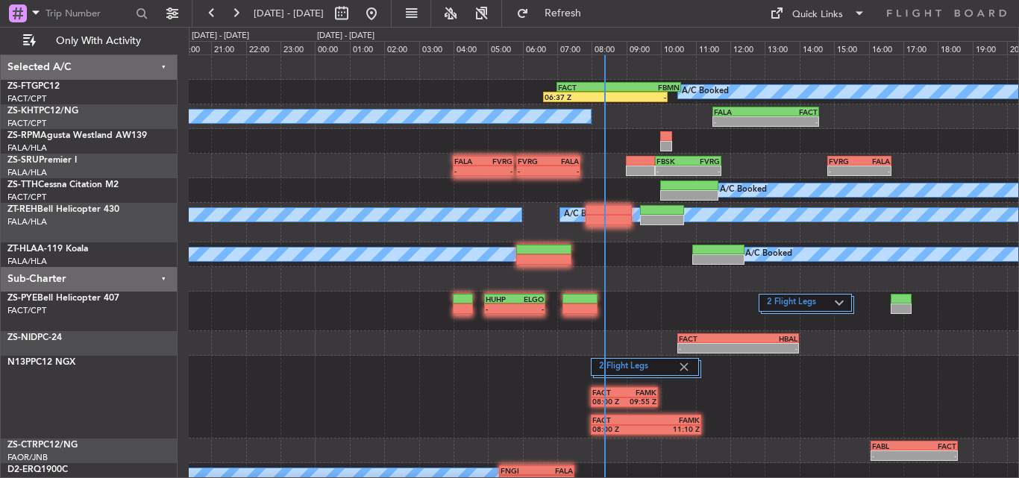
click at [239, 25] on fb-range-datepicker "[DATE] - [DATE]" at bounding box center [292, 13] width 200 height 27
click at [241, 16] on button at bounding box center [236, 13] width 24 height 24
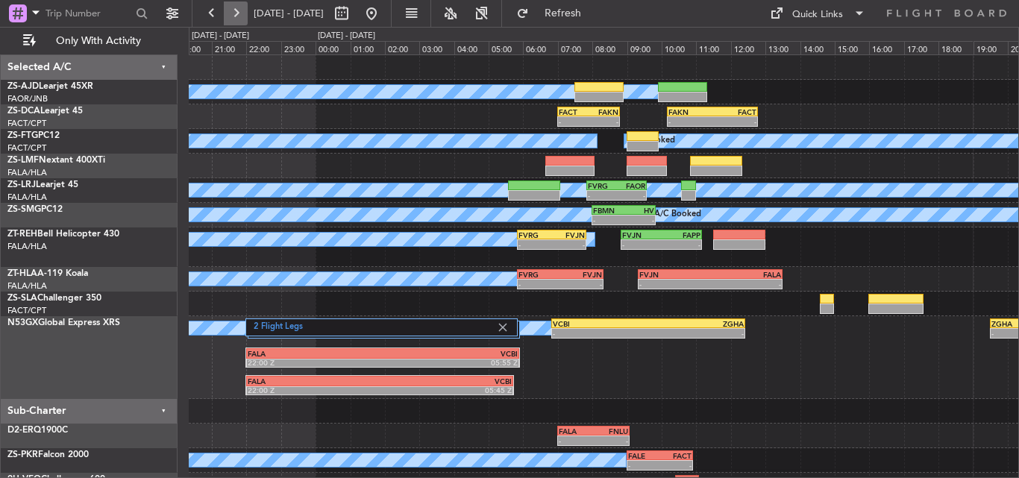
click at [228, 15] on button at bounding box center [236, 13] width 24 height 24
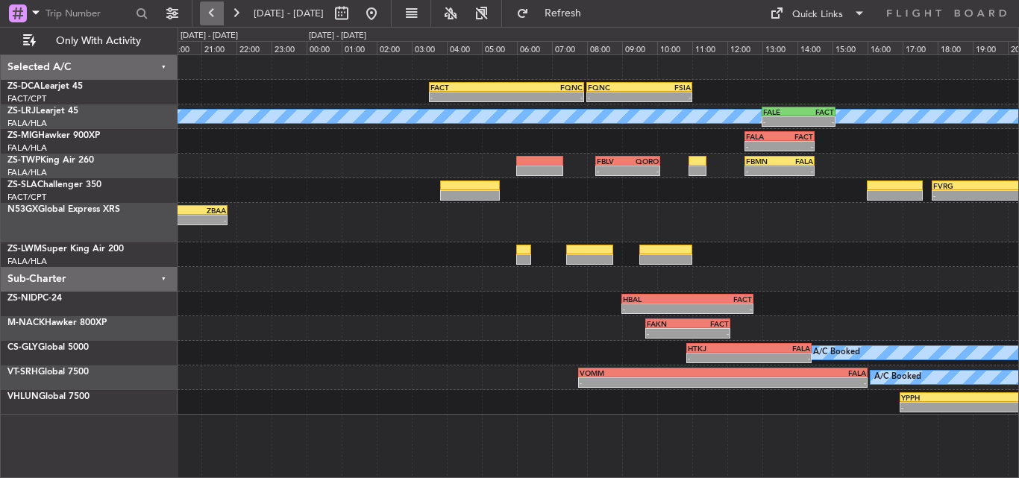
click at [207, 19] on button at bounding box center [212, 13] width 24 height 24
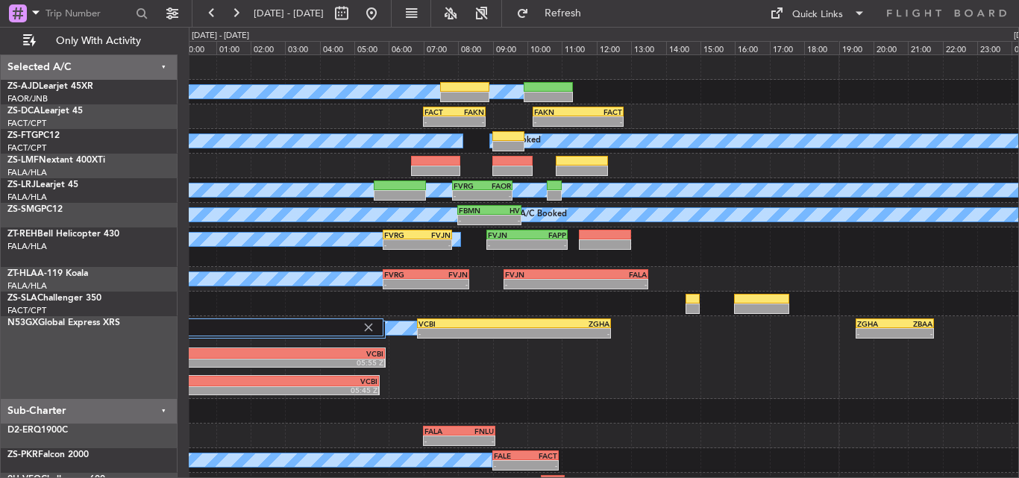
click at [508, 401] on div "A/C Booked A/C Booked A/C Booked FAKN 10:10 Z FACT 12:48 Z - - FACT 07:00 Z FAK…" at bounding box center [603, 288] width 829 height 467
click at [383, 8] on button at bounding box center [372, 13] width 24 height 24
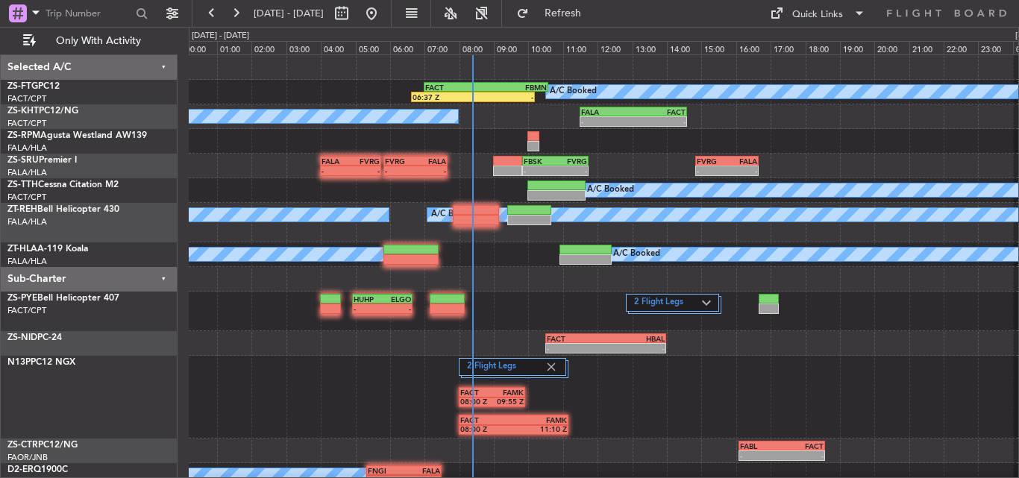
click at [620, 181] on div "A/C Booked FACT 07:00 Z FBMN 10:35 Z 06:37 Z - FALA 11:30 Z FACT 14:35 Z - - A/…" at bounding box center [603, 345] width 829 height 580
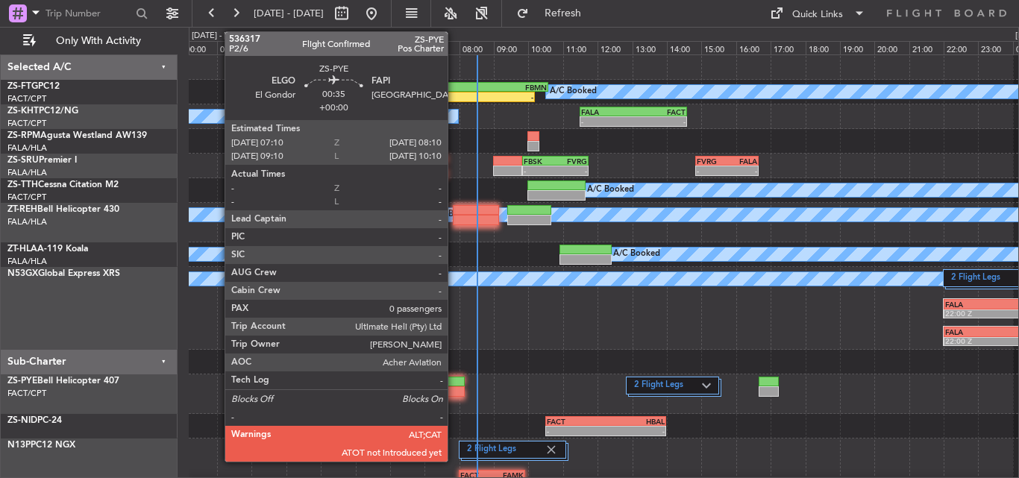
click at [586, 295] on div "2 Flight Legs A/C Booked FALA 22:00 Z VCBI 05:55 Z FALA 22:00 Z VCBI 05:45 Z" at bounding box center [603, 308] width 829 height 83
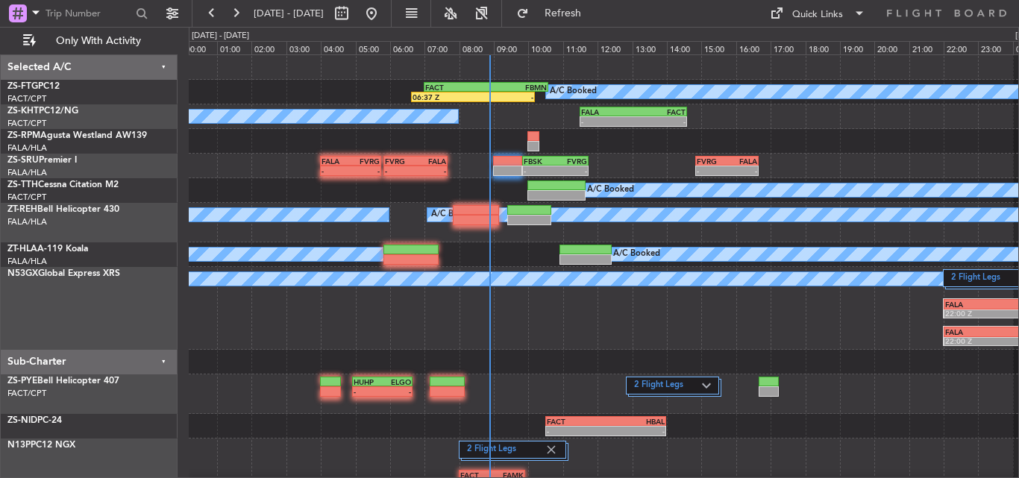
click at [643, 363] on div at bounding box center [603, 362] width 829 height 25
click at [601, 334] on div "2 Flight Legs A/C Booked FALA 22:00 Z VCBI 05:55 Z FALA 22:00 Z VCBI 05:45 Z" at bounding box center [603, 308] width 829 height 83
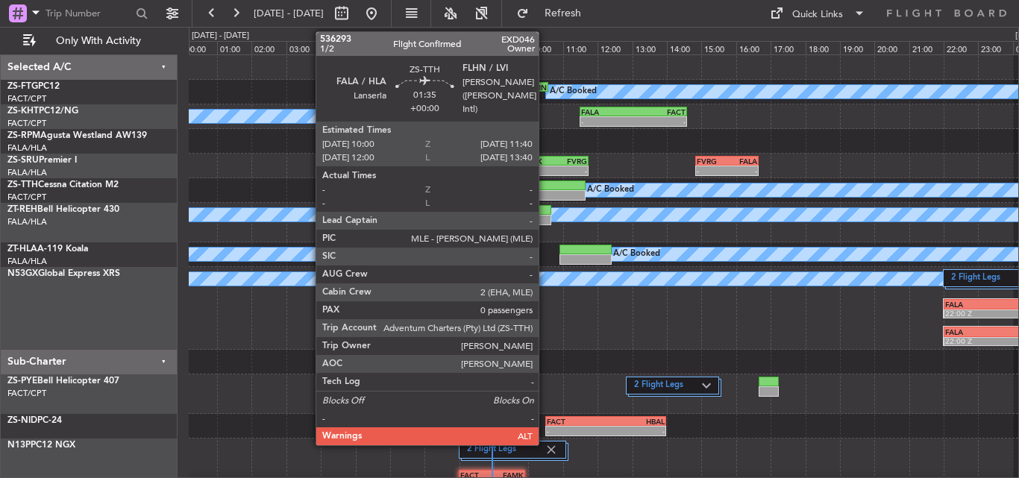
click at [545, 191] on div at bounding box center [556, 195] width 58 height 10
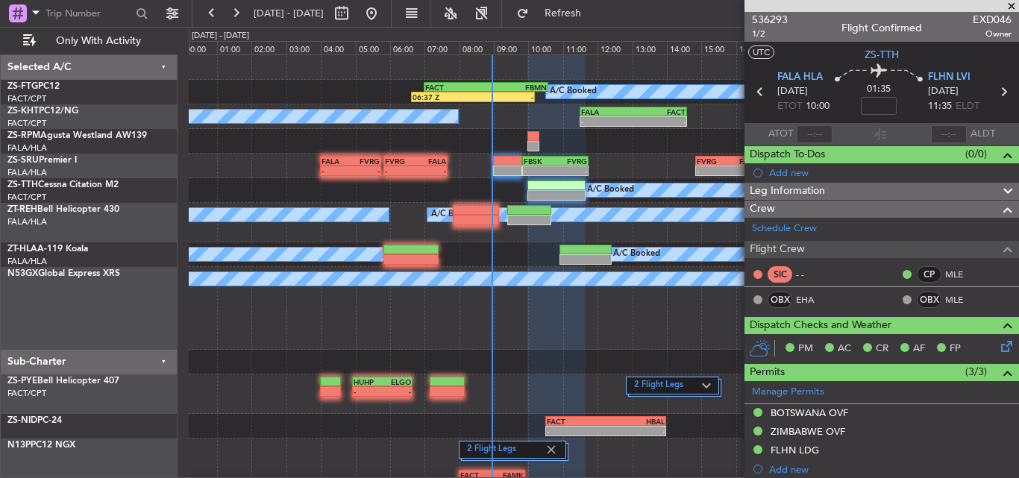
click at [1015, 10] on span at bounding box center [1011, 6] width 15 height 13
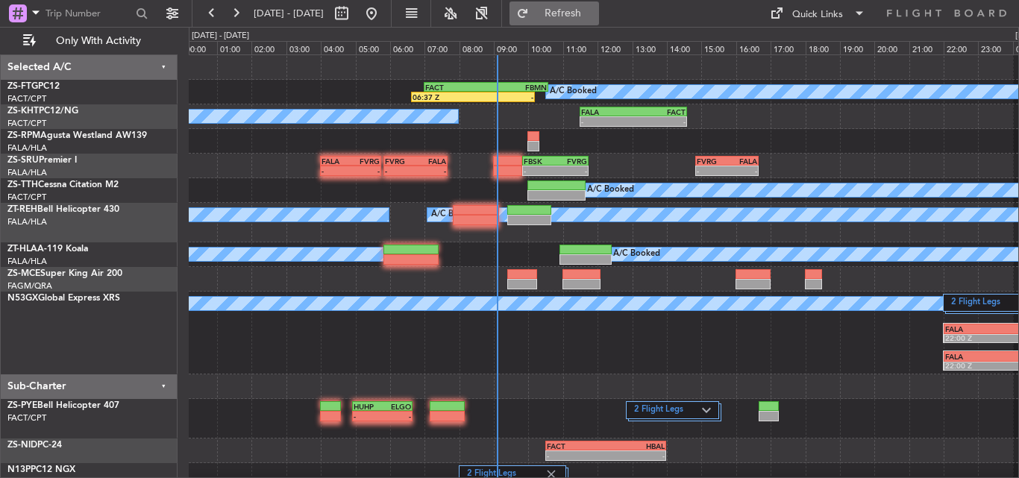
click at [595, 15] on span "Refresh" at bounding box center [563, 13] width 63 height 10
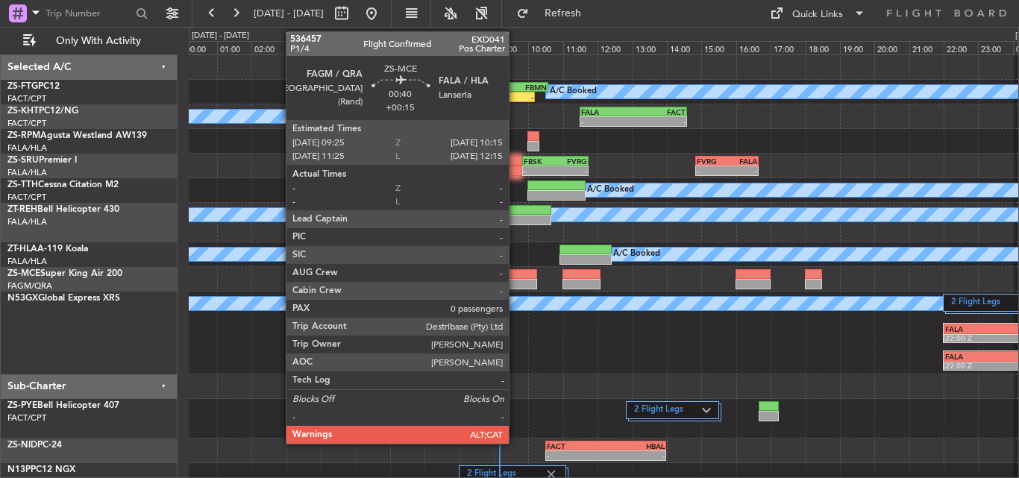
click at [515, 284] on div at bounding box center [521, 284] width 29 height 10
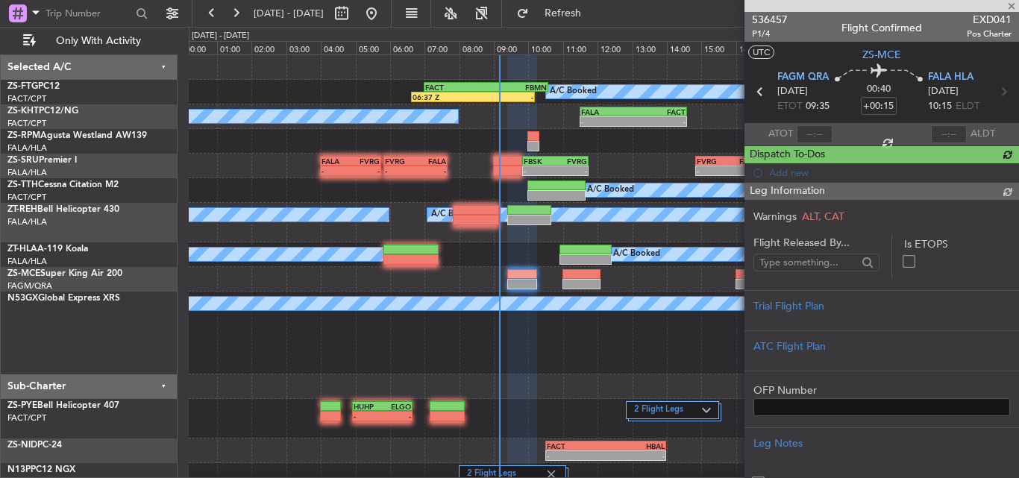
click at [763, 17] on span "536457" at bounding box center [770, 20] width 36 height 16
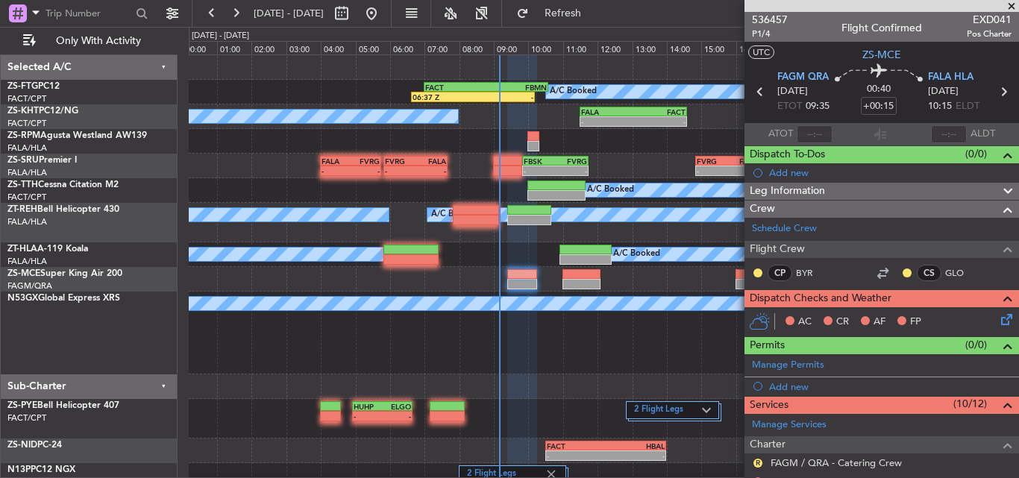
click at [1011, 4] on span at bounding box center [1011, 6] width 15 height 13
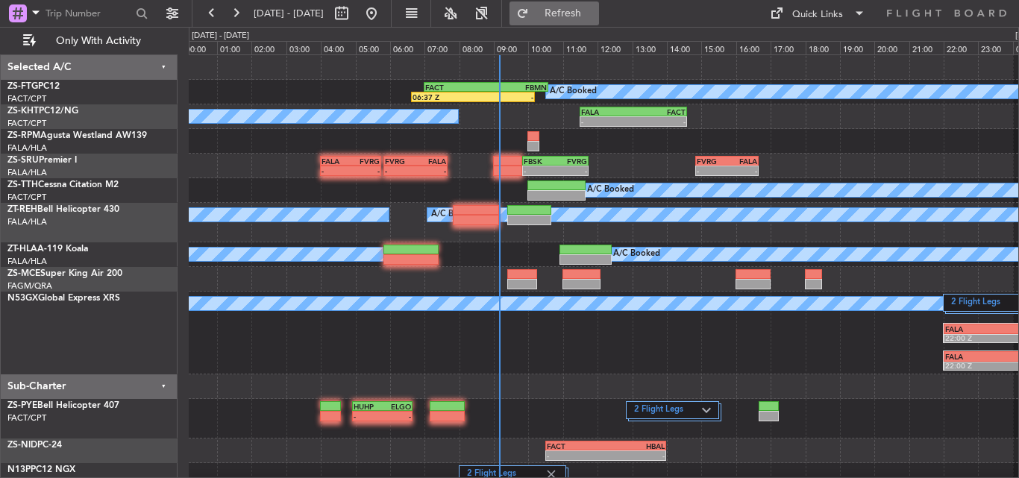
click at [588, 8] on span "Refresh" at bounding box center [563, 13] width 63 height 10
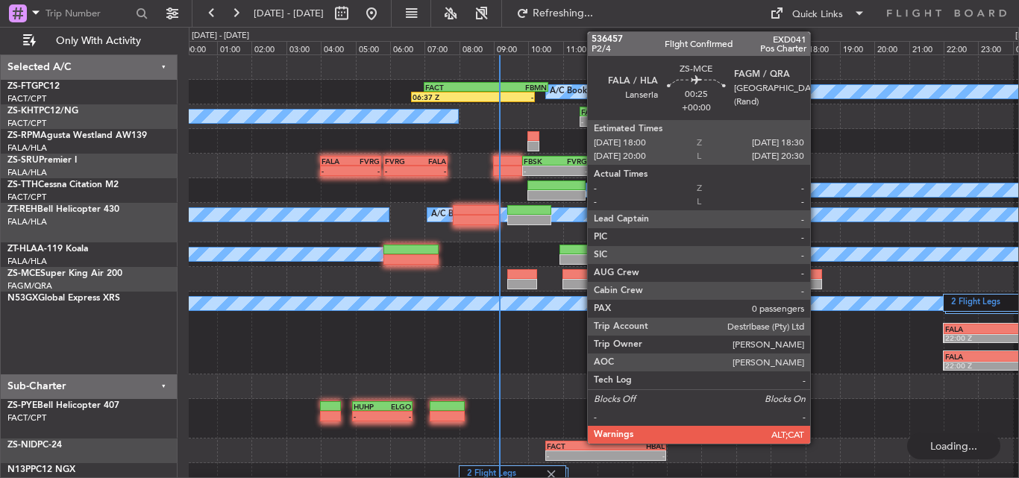
click at [817, 276] on div at bounding box center [814, 274] width 18 height 10
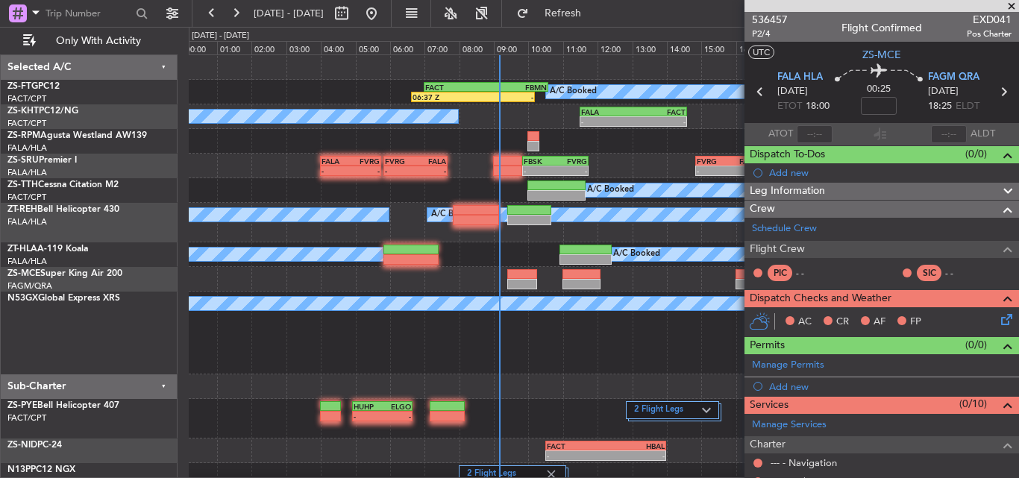
click at [1011, 3] on span at bounding box center [1011, 6] width 15 height 13
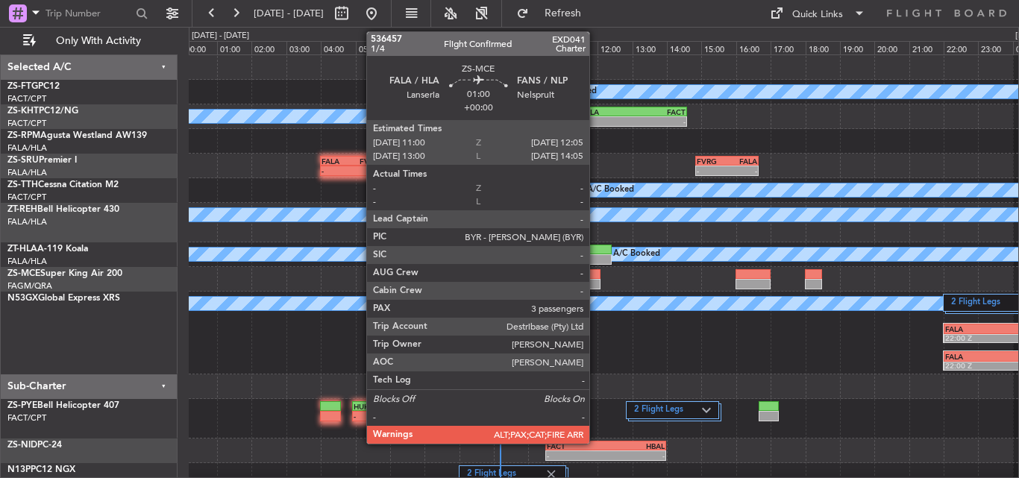
click at [596, 277] on div at bounding box center [581, 274] width 38 height 10
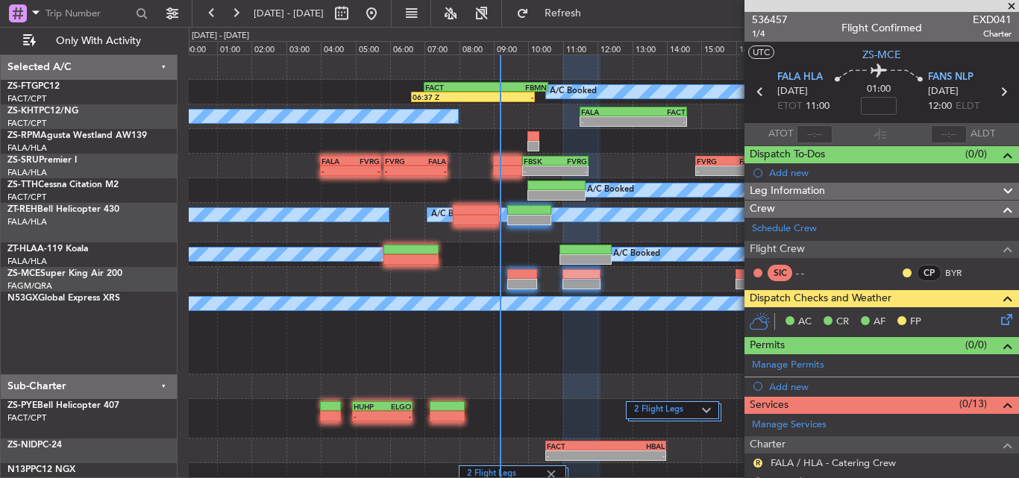
click at [1011, 3] on span at bounding box center [1011, 6] width 15 height 13
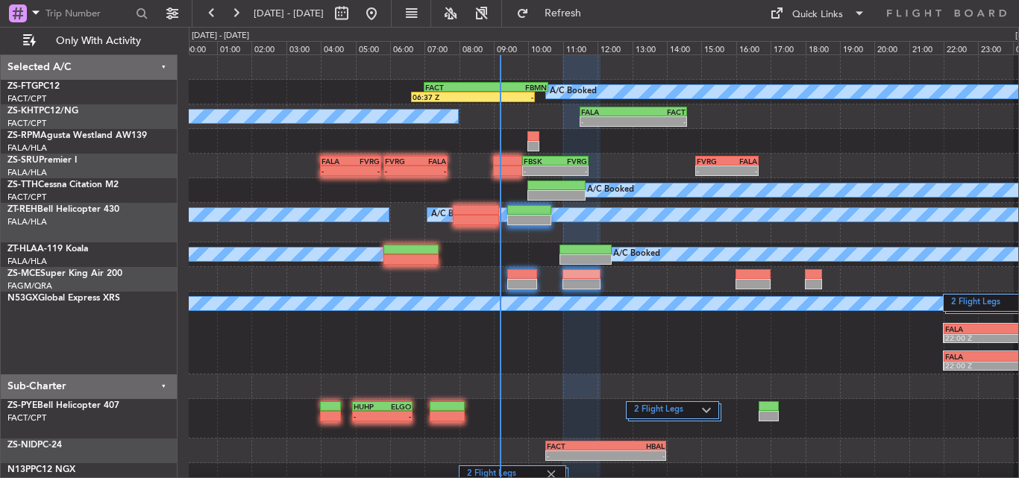
type input "0"
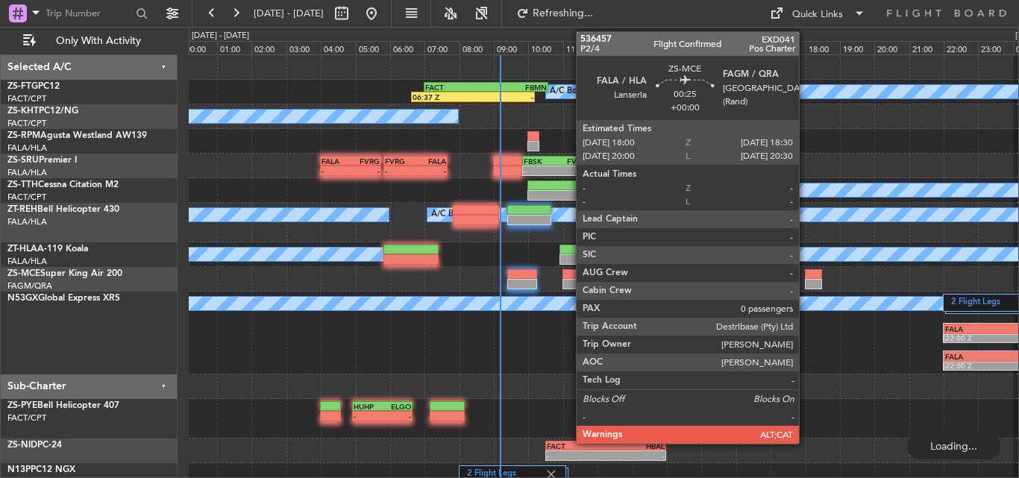
click at [806, 281] on div at bounding box center [814, 284] width 18 height 10
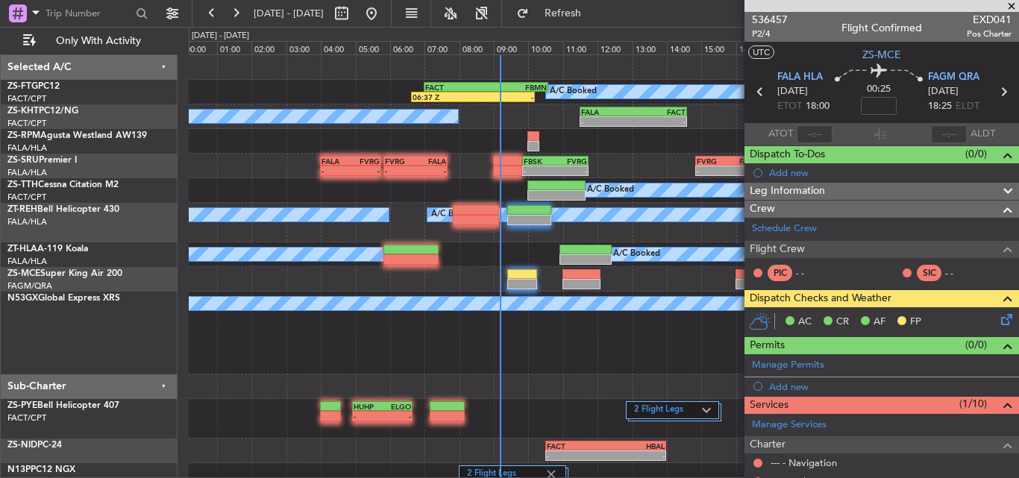
click at [1007, 4] on span at bounding box center [1011, 6] width 15 height 13
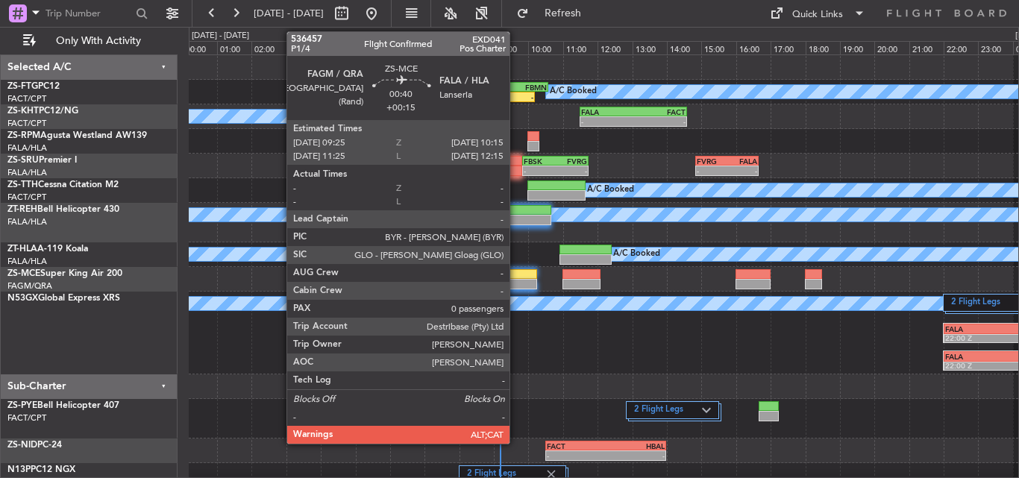
click at [516, 284] on div at bounding box center [521, 284] width 29 height 10
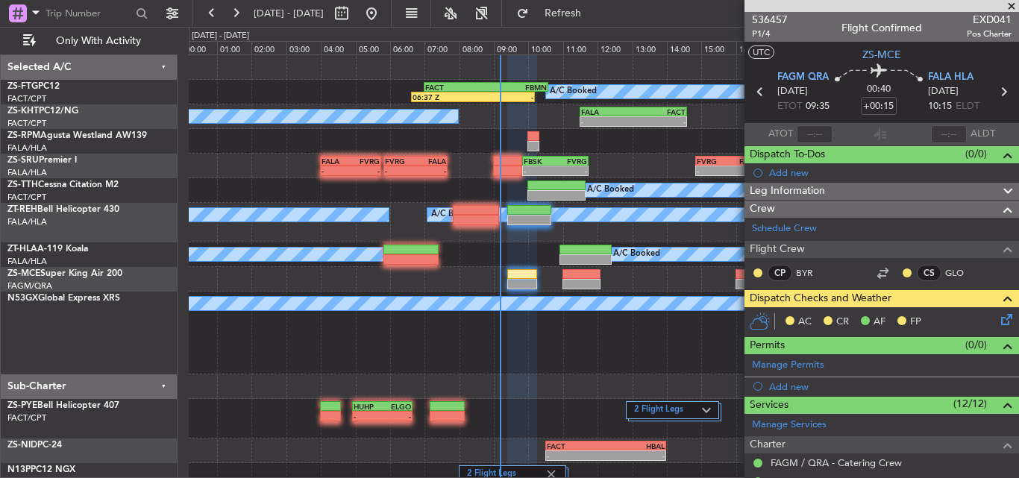
click at [1009, 5] on span at bounding box center [1011, 6] width 15 height 13
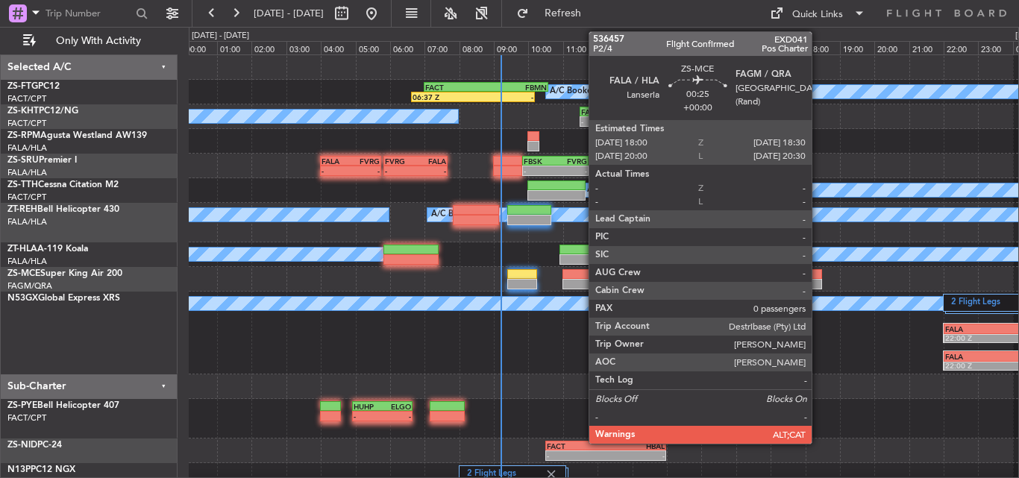
click at [818, 276] on div at bounding box center [814, 274] width 18 height 10
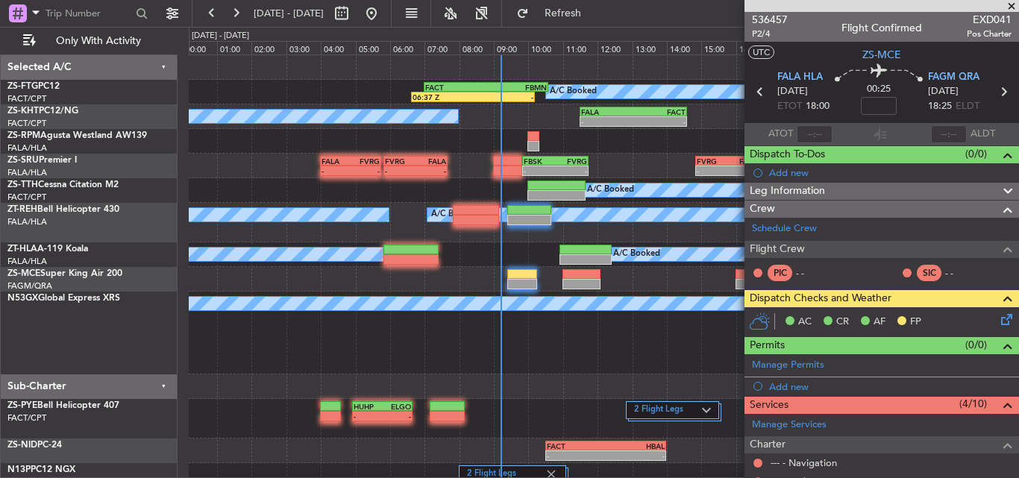
click at [1009, 5] on span at bounding box center [1011, 6] width 15 height 13
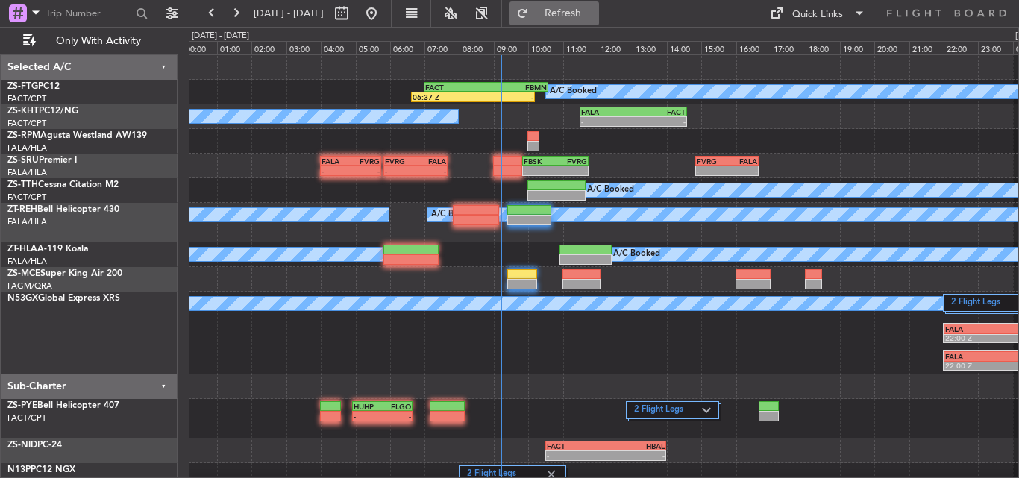
click at [586, 18] on span "Refresh" at bounding box center [563, 13] width 63 height 10
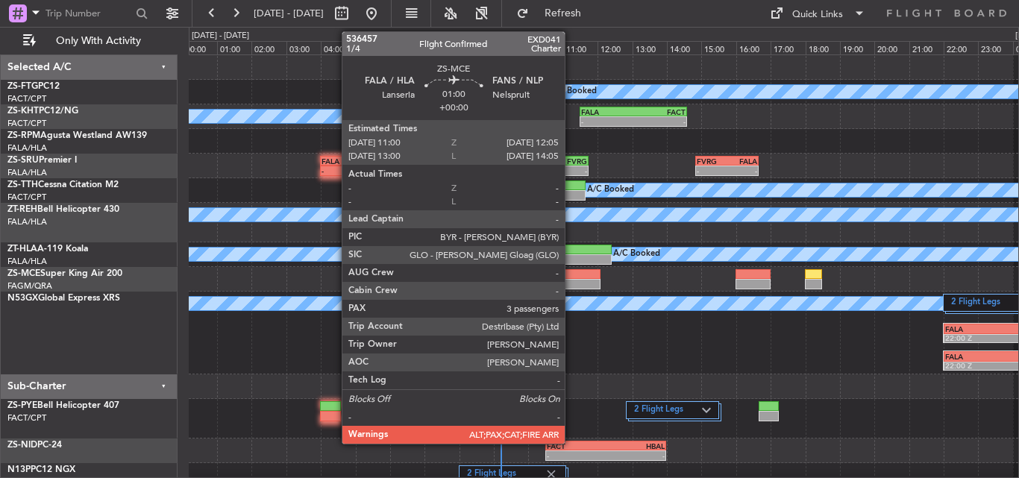
click at [571, 277] on div at bounding box center [581, 274] width 38 height 10
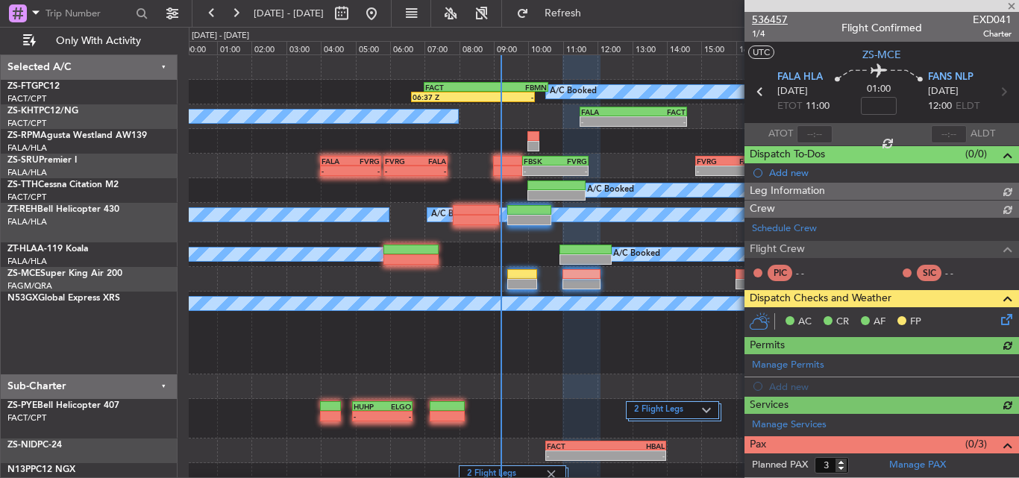
click at [764, 19] on span "536457" at bounding box center [770, 20] width 36 height 16
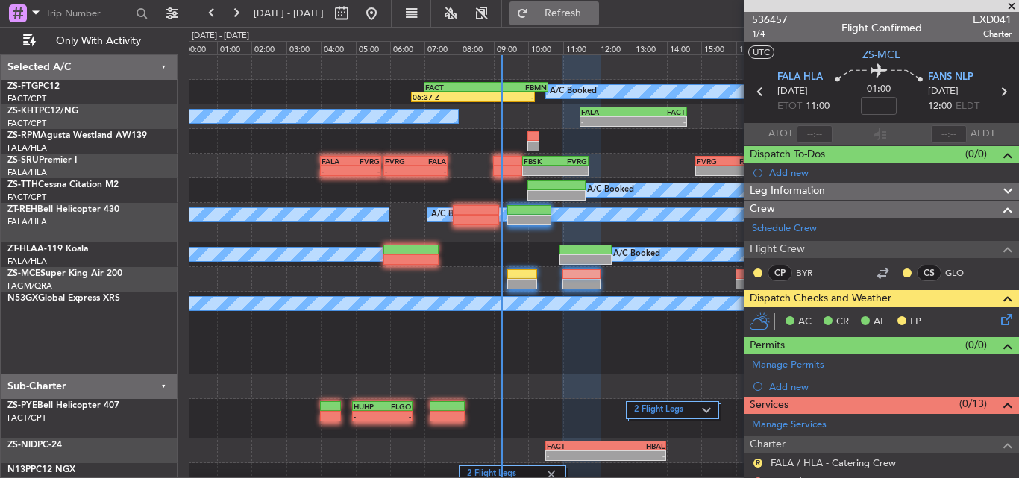
click at [599, 4] on button "Refresh" at bounding box center [554, 13] width 90 height 24
click at [1012, 6] on span at bounding box center [1011, 6] width 15 height 13
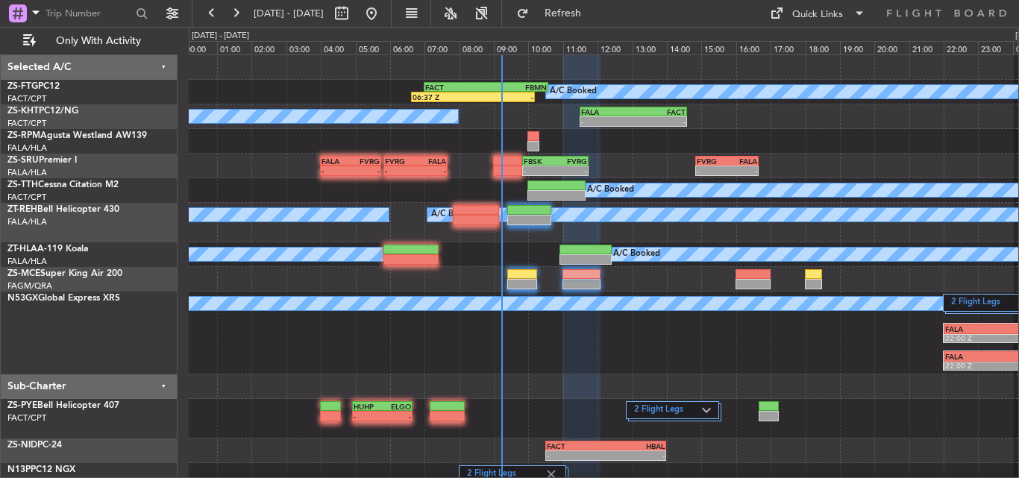
type input "0"
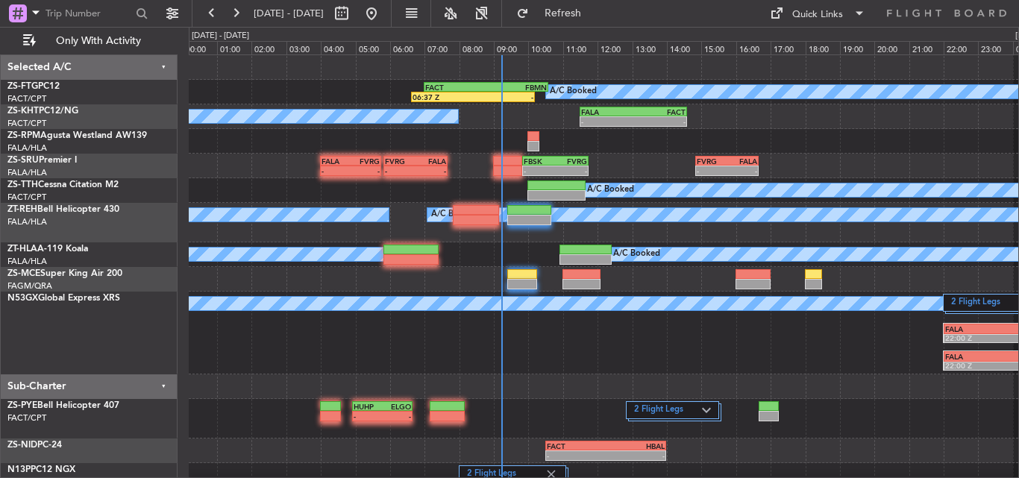
click at [642, 391] on div at bounding box center [603, 386] width 829 height 25
click at [595, 15] on span "Refresh" at bounding box center [563, 13] width 63 height 10
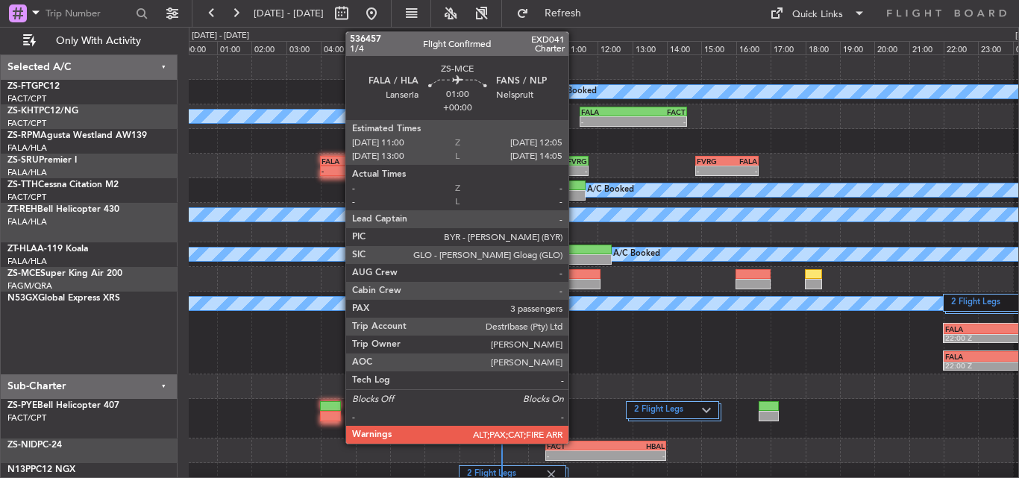
click at [575, 285] on div at bounding box center [581, 284] width 38 height 10
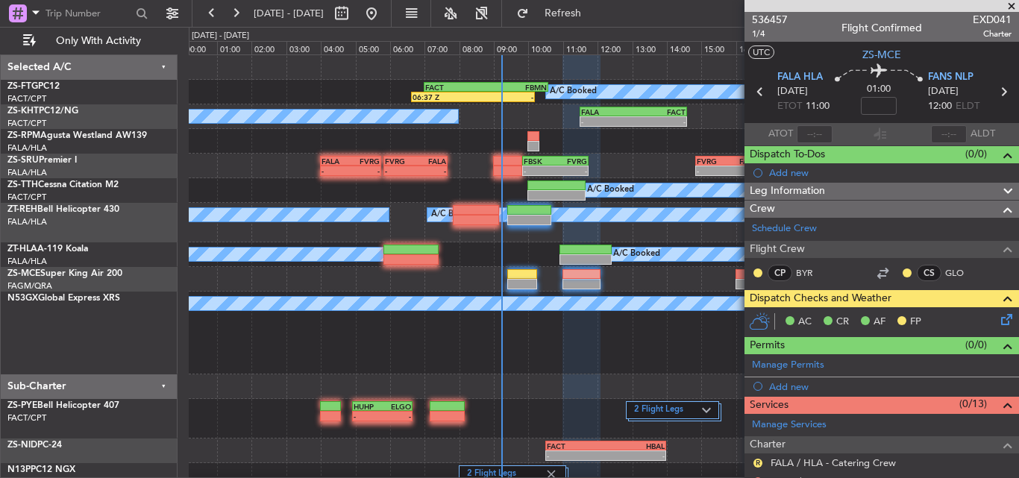
click at [1009, 7] on span at bounding box center [1011, 6] width 15 height 13
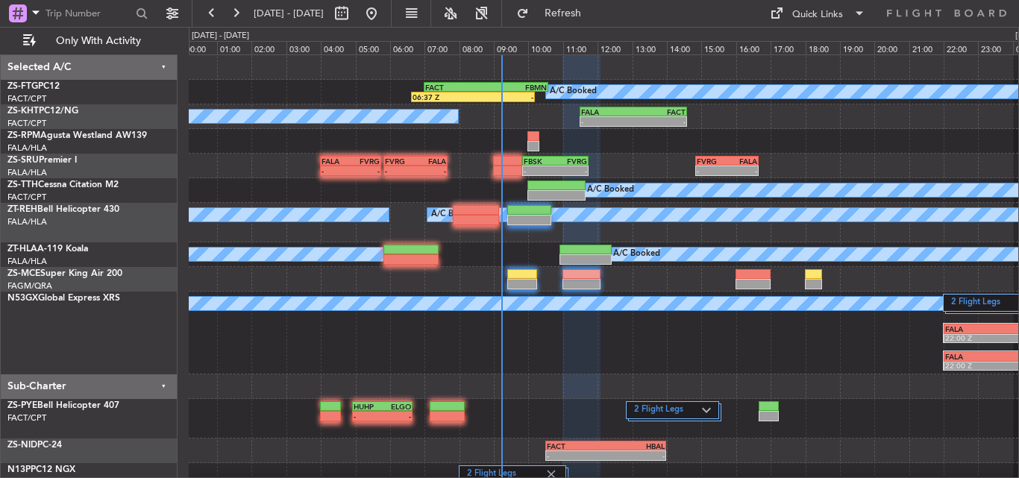
type input "0"
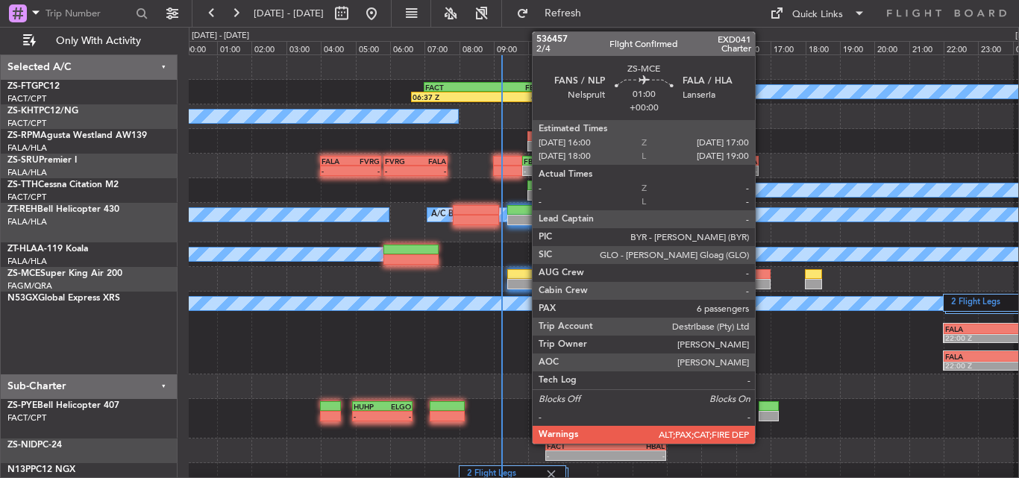
click at [761, 278] on div at bounding box center [752, 274] width 35 height 10
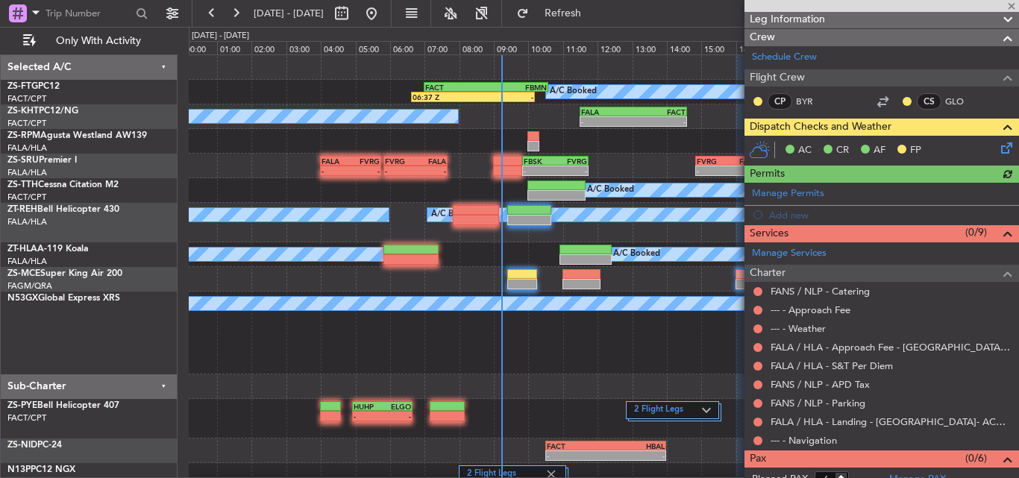
scroll to position [204, 0]
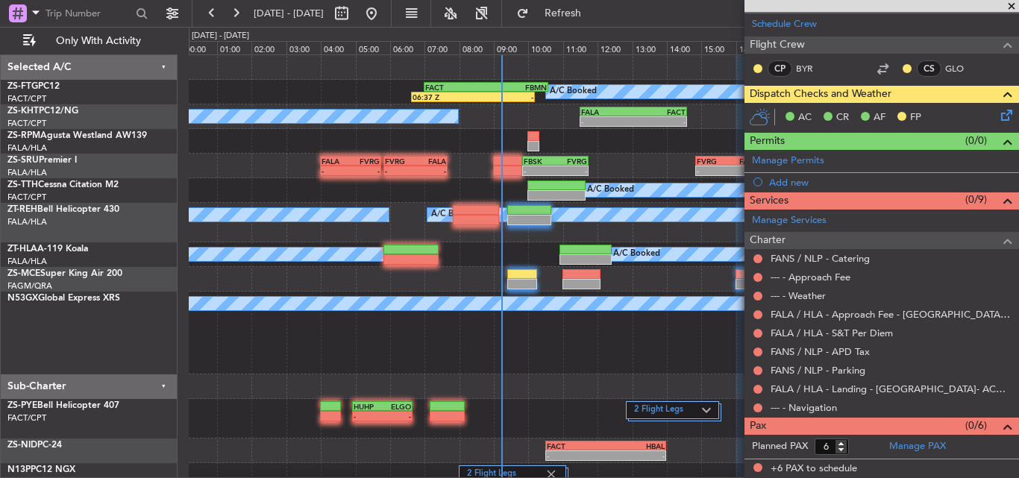
click at [1010, 6] on span at bounding box center [1011, 6] width 15 height 13
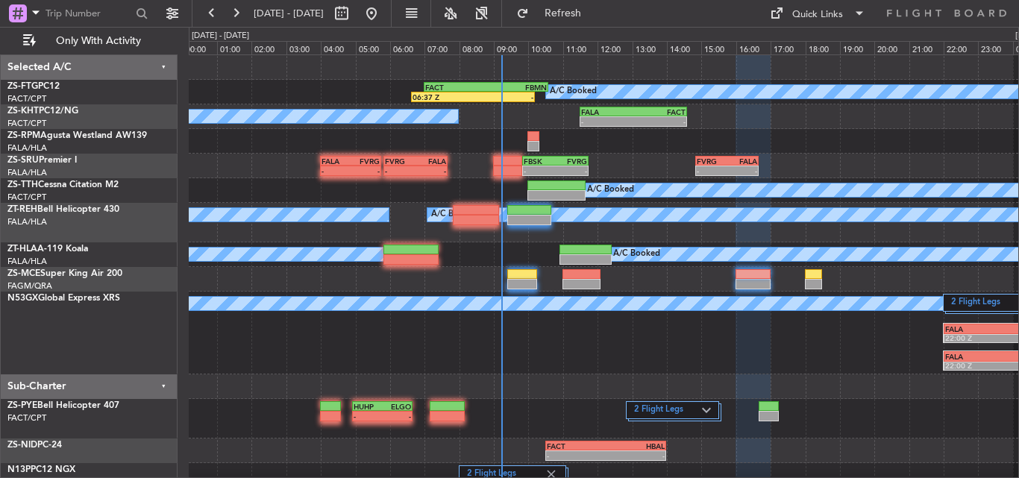
type input "0"
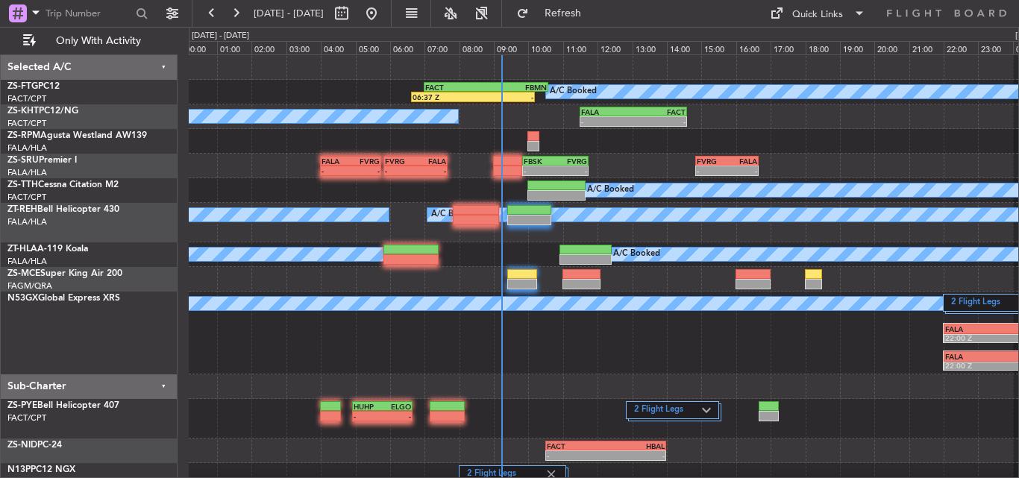
scroll to position [0, 0]
click at [566, 1] on fb-refresh-button "Refresh" at bounding box center [554, 13] width 104 height 27
click at [573, 11] on button "Refresh" at bounding box center [554, 13] width 90 height 24
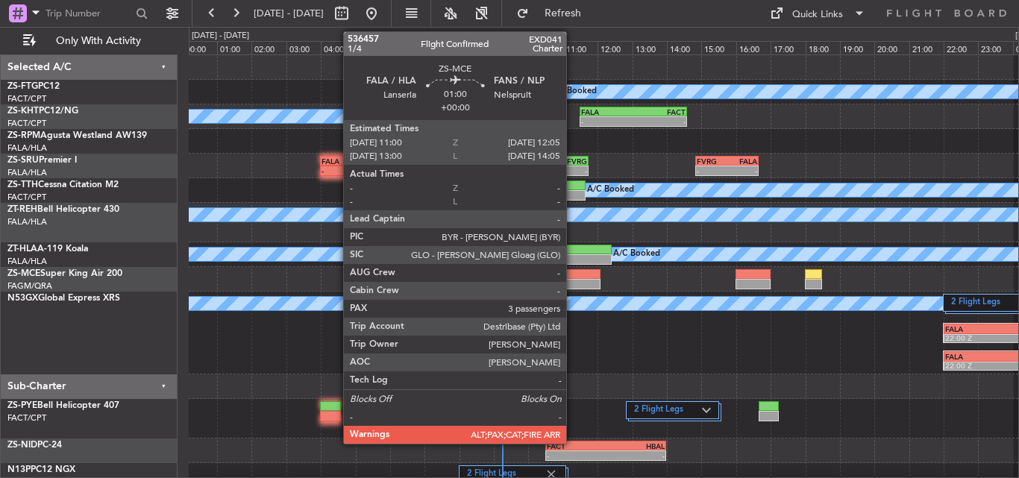
click at [573, 284] on div at bounding box center [581, 284] width 38 height 10
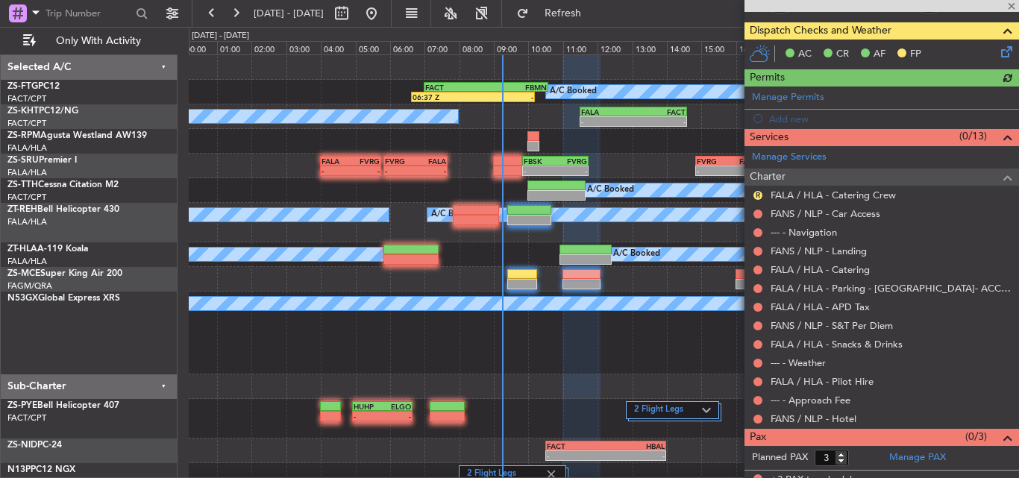
scroll to position [279, 0]
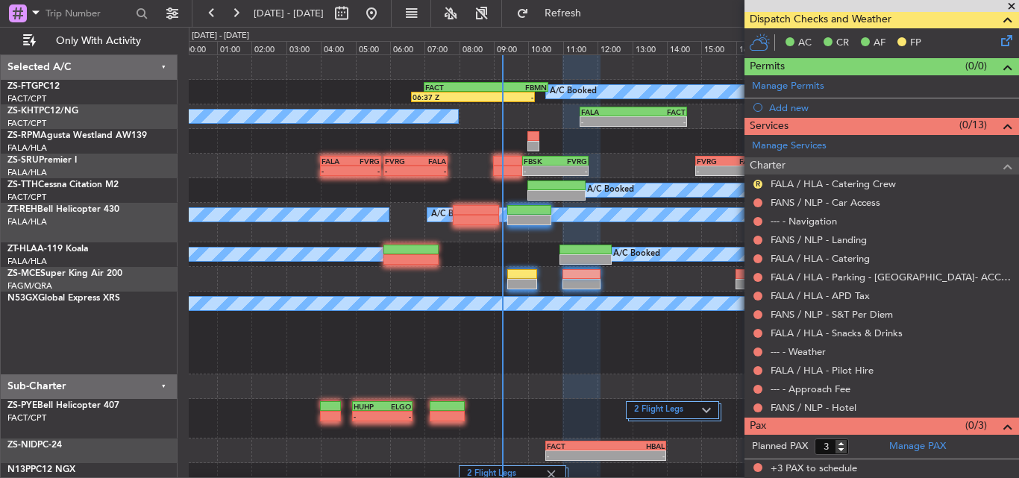
click at [1010, 4] on span at bounding box center [1011, 6] width 15 height 13
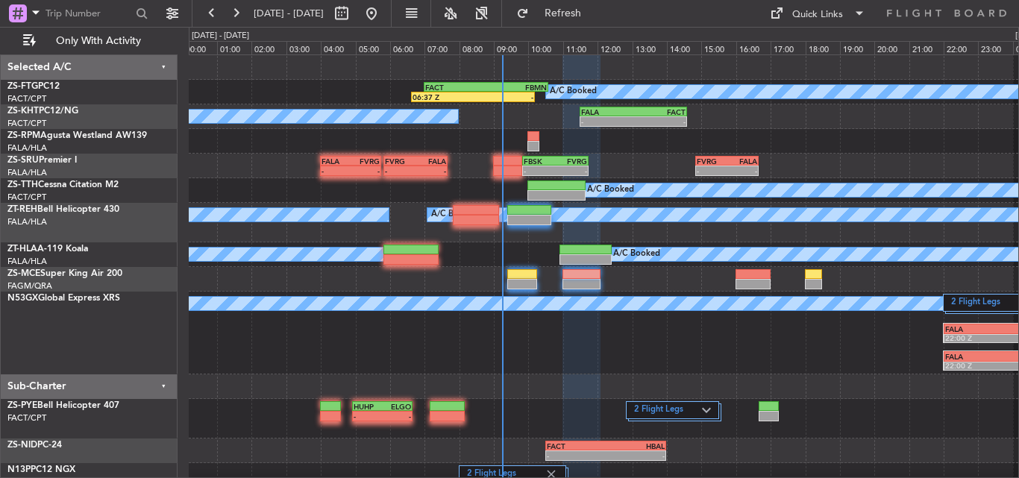
type input "0"
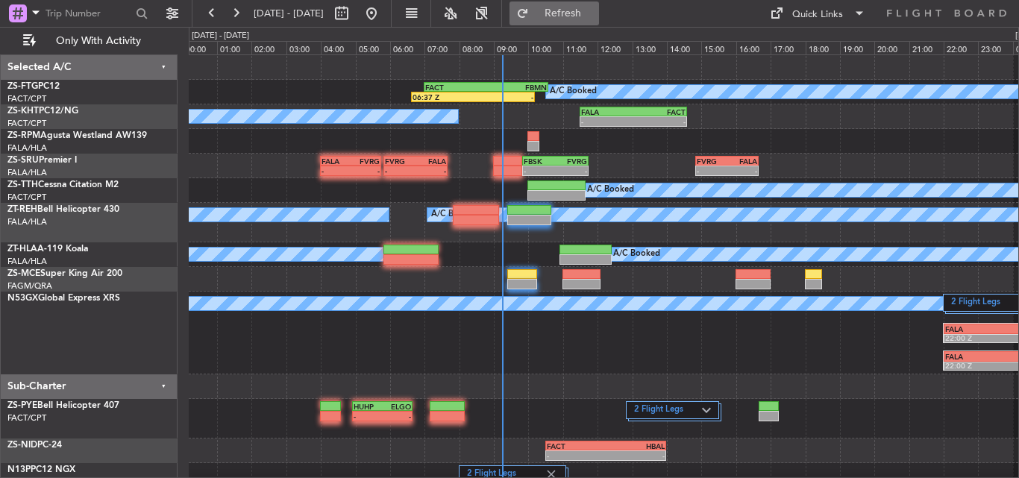
click at [575, 11] on button "Refresh" at bounding box center [554, 13] width 90 height 24
click at [595, 19] on span "Refresh" at bounding box center [563, 13] width 63 height 10
click at [593, 13] on span "Refresh" at bounding box center [563, 13] width 63 height 10
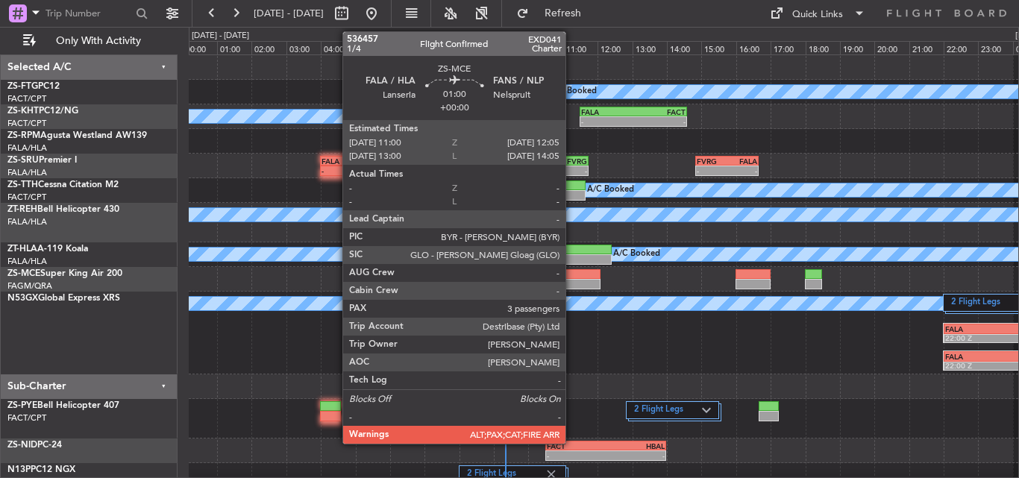
click at [572, 277] on div at bounding box center [581, 274] width 38 height 10
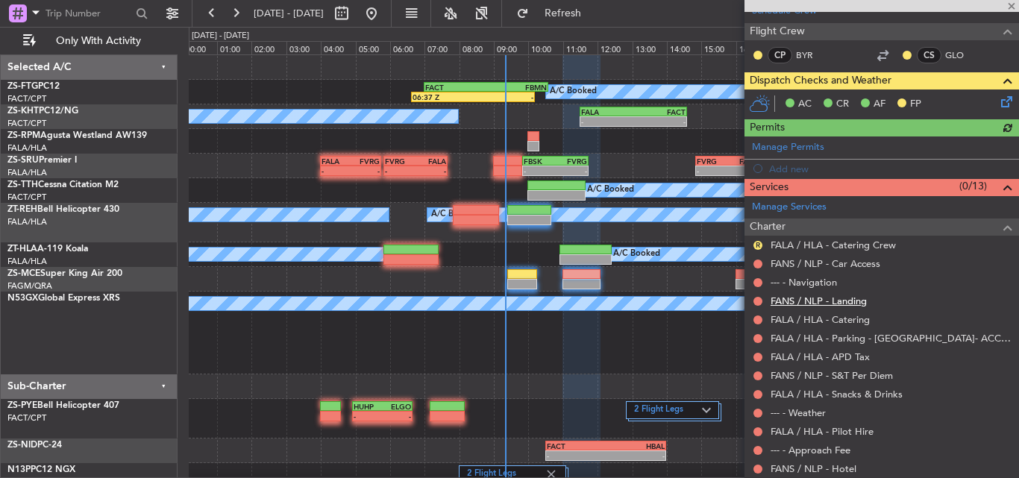
scroll to position [279, 0]
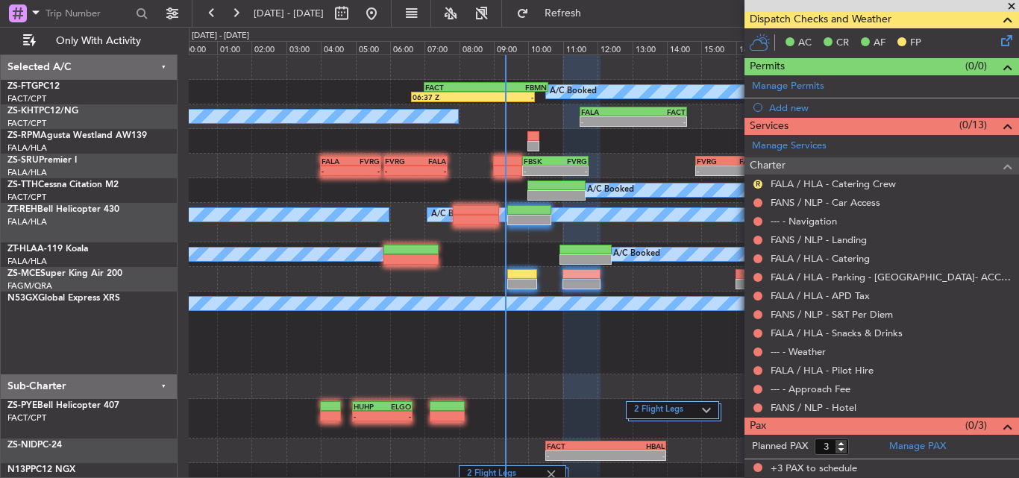
click at [1012, 7] on span at bounding box center [1011, 6] width 15 height 13
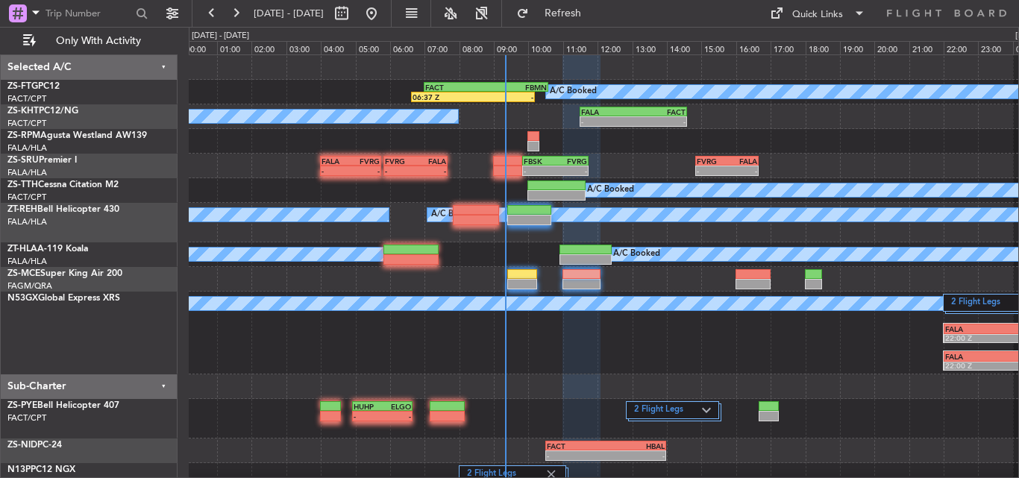
type input "0"
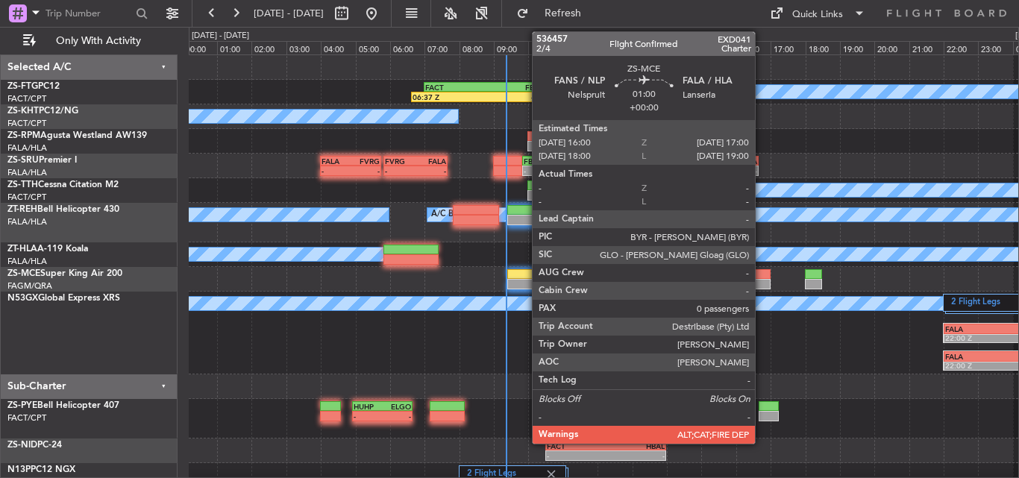
click at [761, 276] on div at bounding box center [752, 274] width 35 height 10
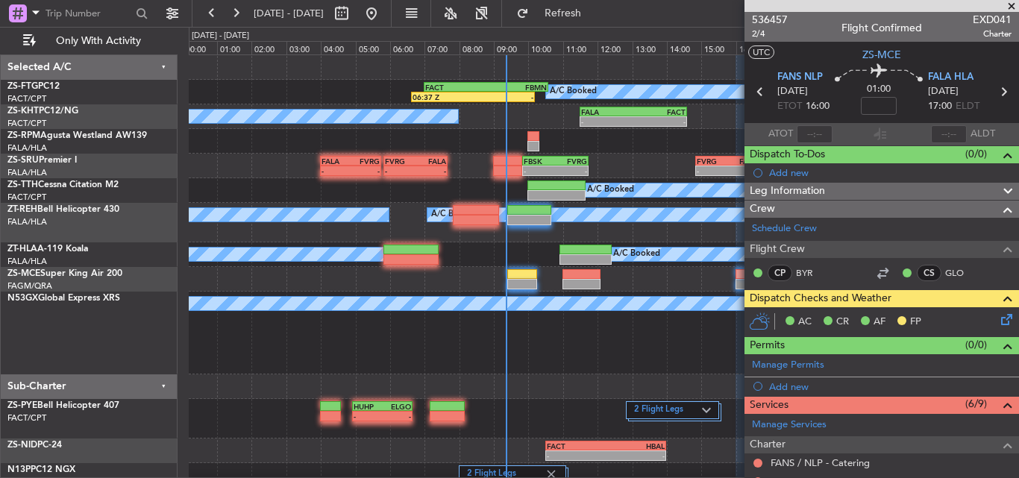
click at [1009, 5] on span at bounding box center [1011, 6] width 15 height 13
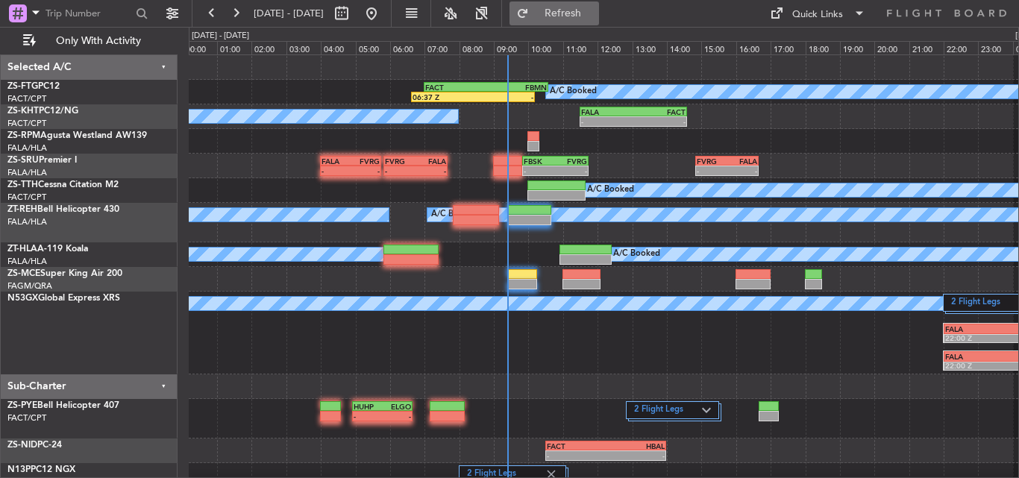
click at [595, 14] on span "Refresh" at bounding box center [563, 13] width 63 height 10
click at [595, 15] on span "Refresh" at bounding box center [563, 13] width 63 height 10
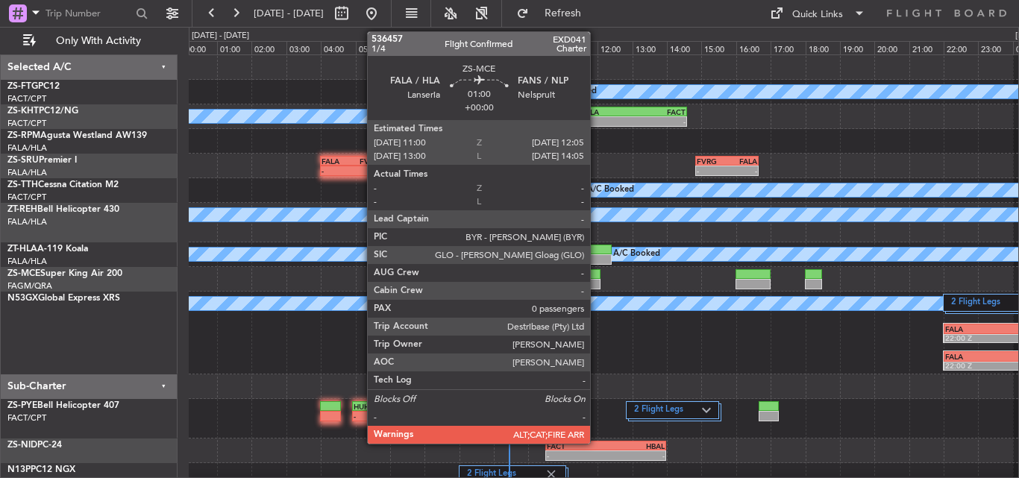
click at [597, 276] on div at bounding box center [581, 274] width 38 height 10
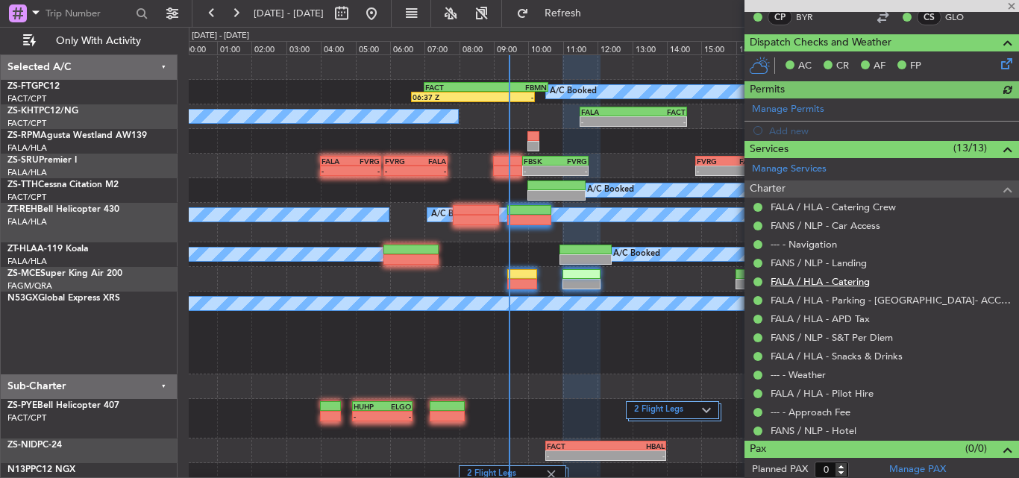
scroll to position [260, 0]
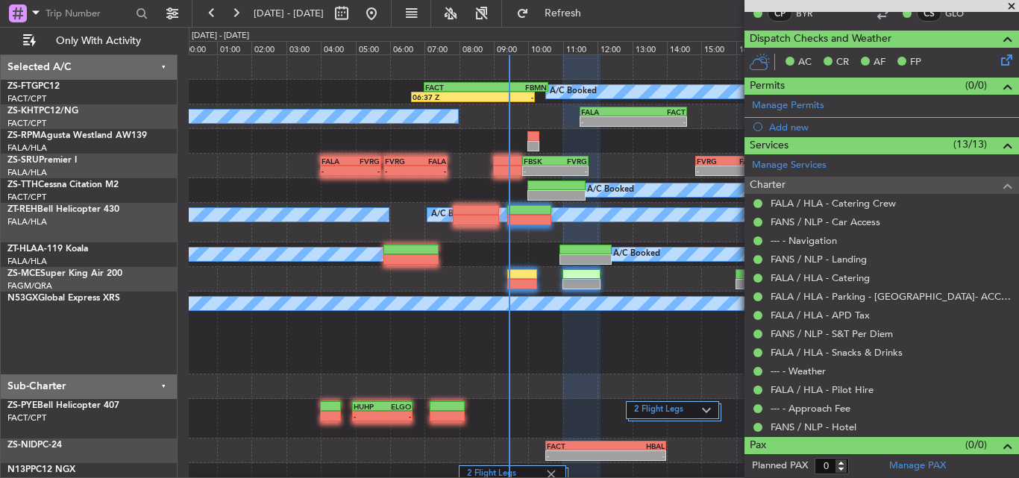
click at [1014, 2] on span at bounding box center [1011, 6] width 15 height 13
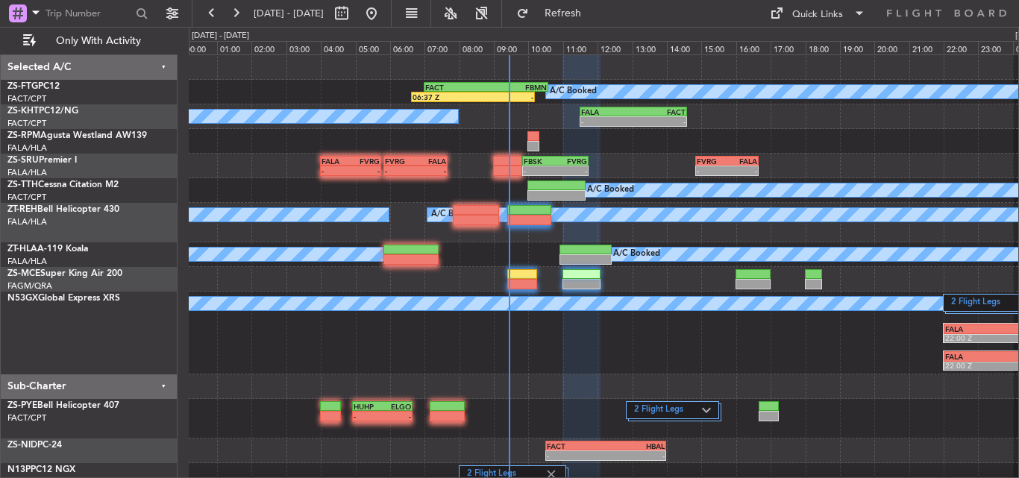
scroll to position [0, 0]
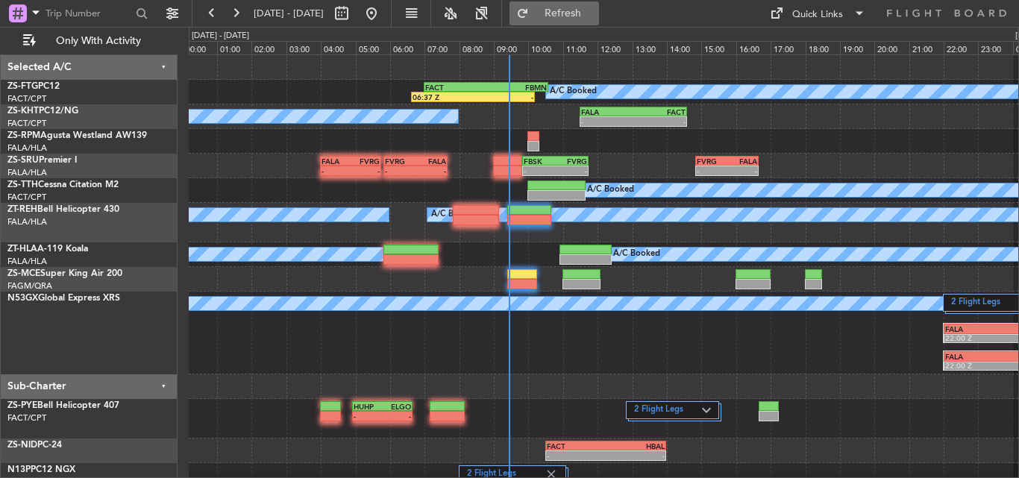
click at [595, 12] on span "Refresh" at bounding box center [563, 13] width 63 height 10
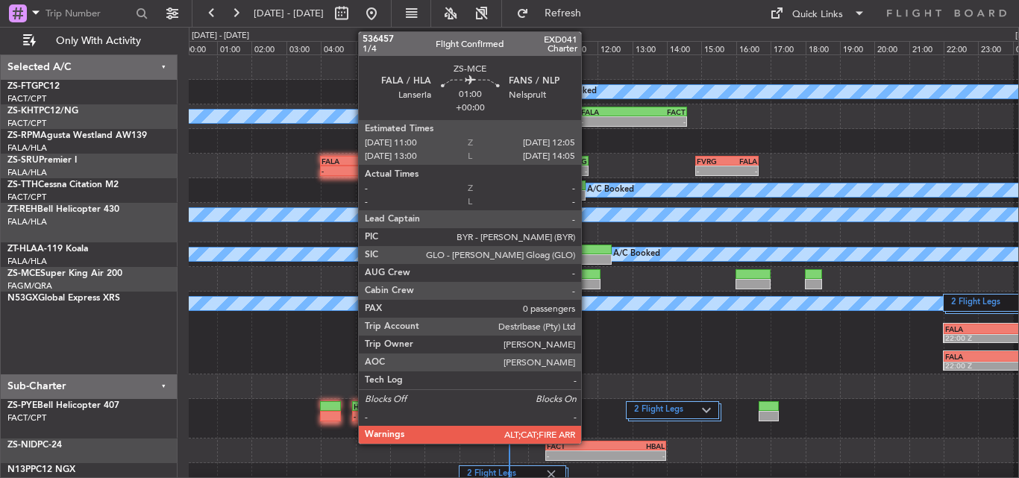
click at [588, 275] on div at bounding box center [581, 274] width 38 height 10
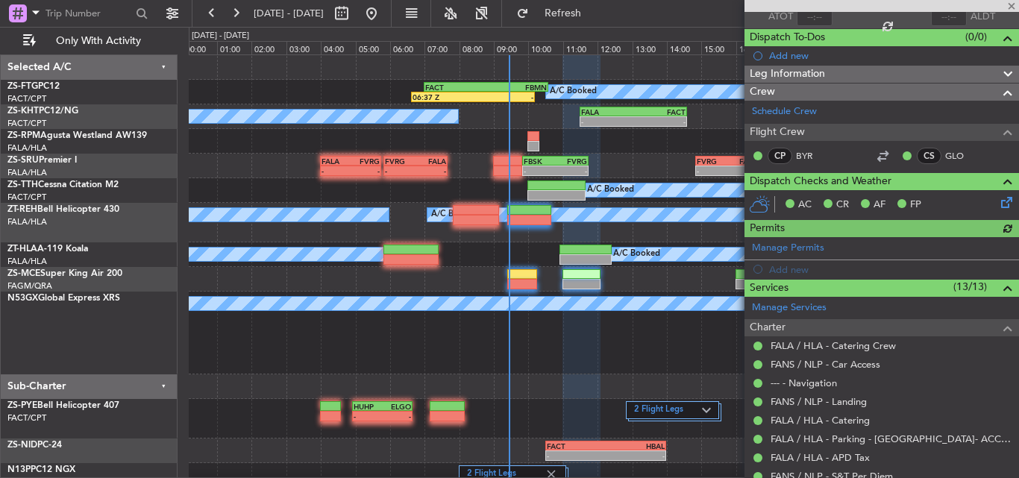
scroll to position [260, 0]
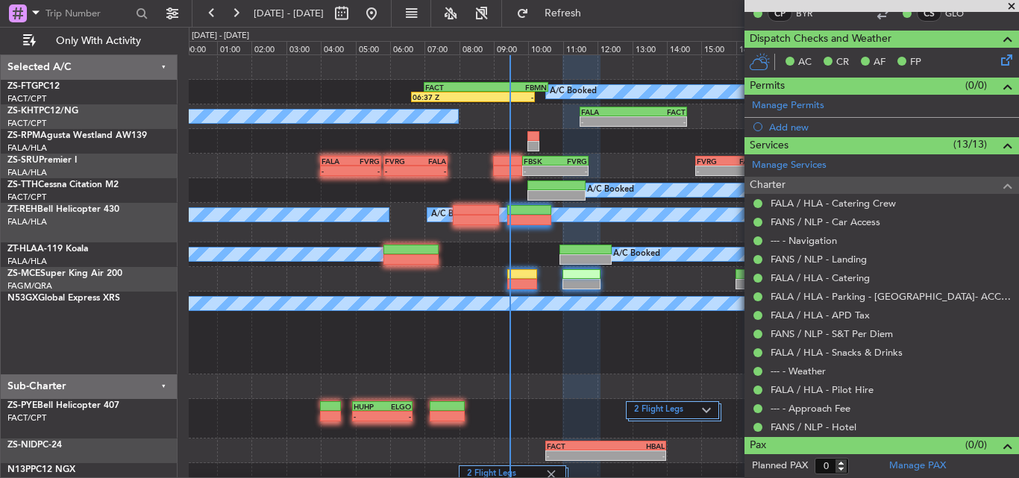
click at [1008, 4] on span at bounding box center [1011, 6] width 15 height 13
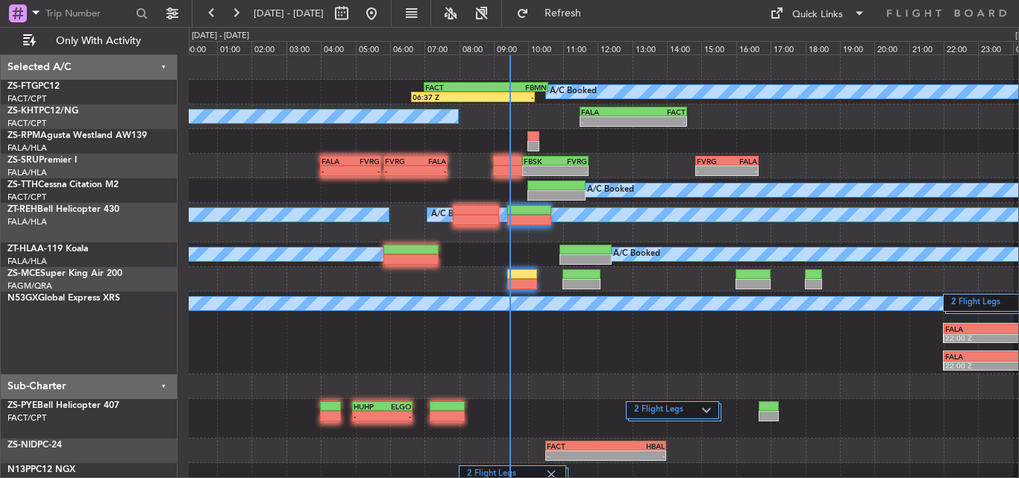
scroll to position [0, 0]
click at [599, 3] on button "Refresh" at bounding box center [554, 13] width 90 height 24
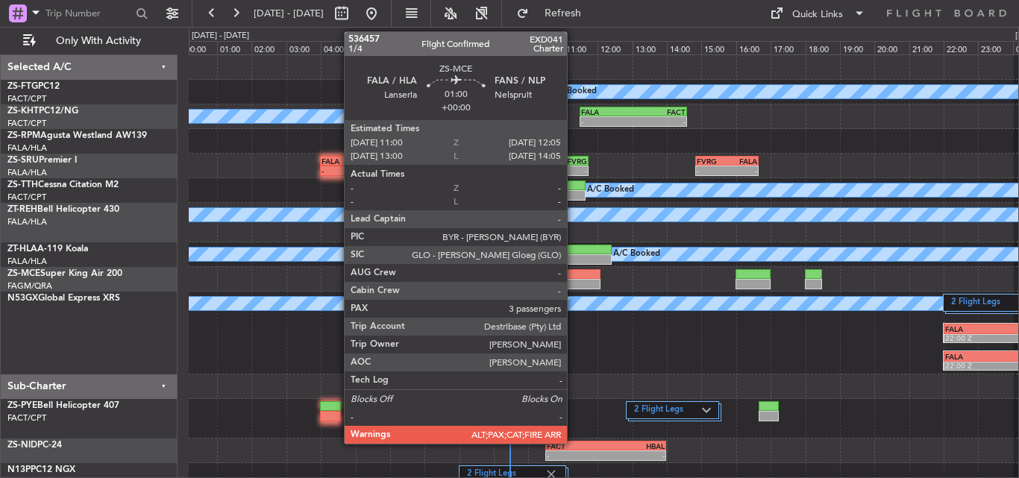
click at [574, 282] on div at bounding box center [581, 284] width 38 height 10
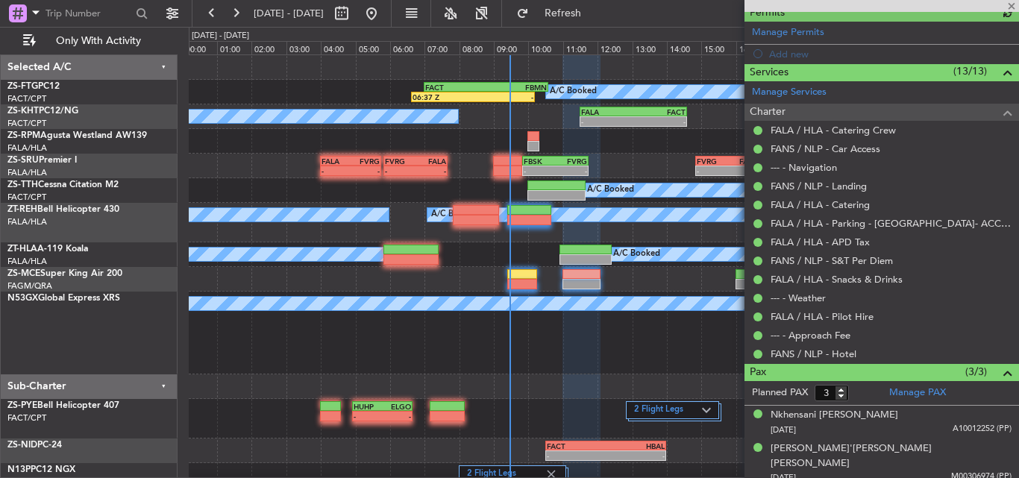
scroll to position [360, 0]
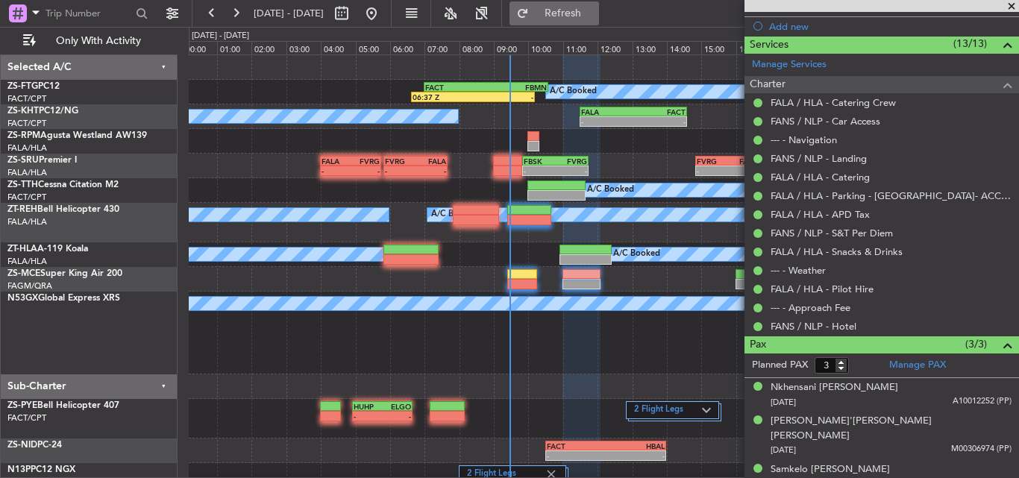
click at [595, 10] on span "Refresh" at bounding box center [563, 13] width 63 height 10
click at [1012, 6] on span at bounding box center [1011, 6] width 15 height 13
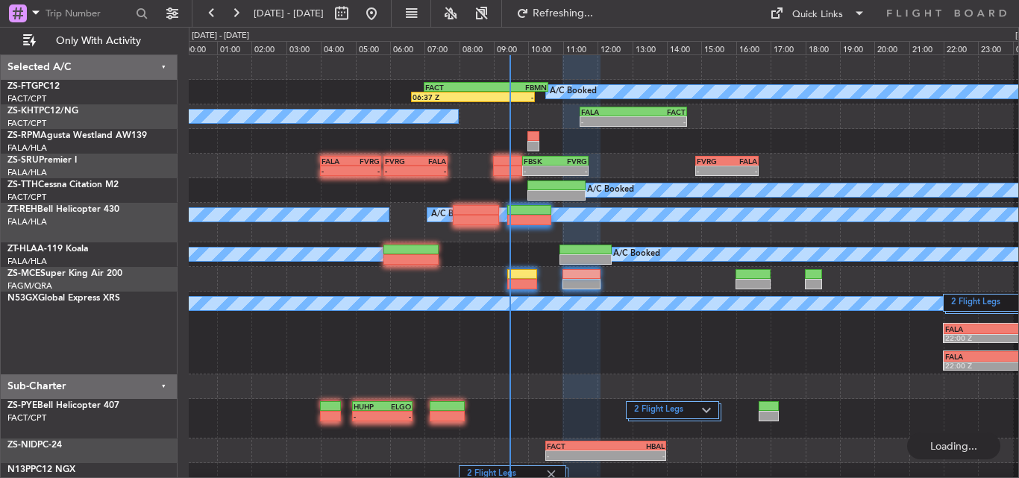
type input "0"
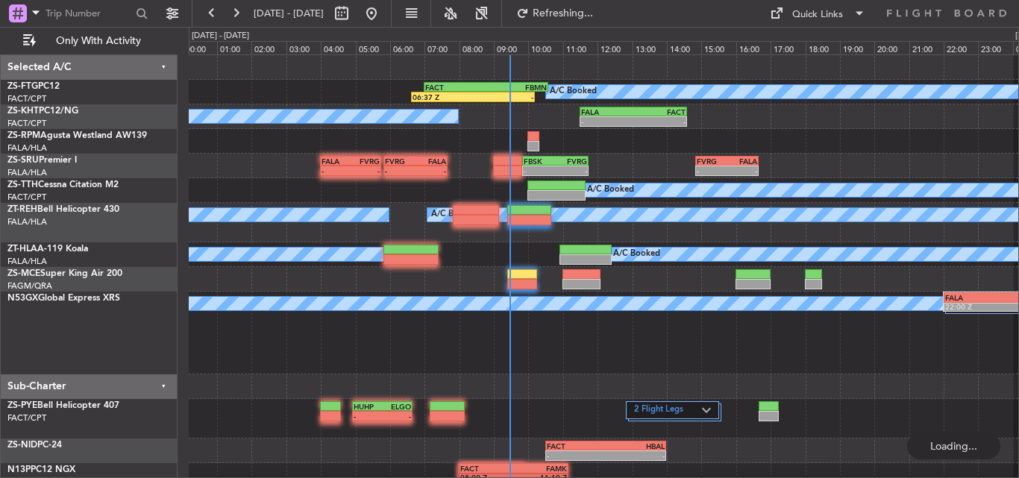
scroll to position [0, 0]
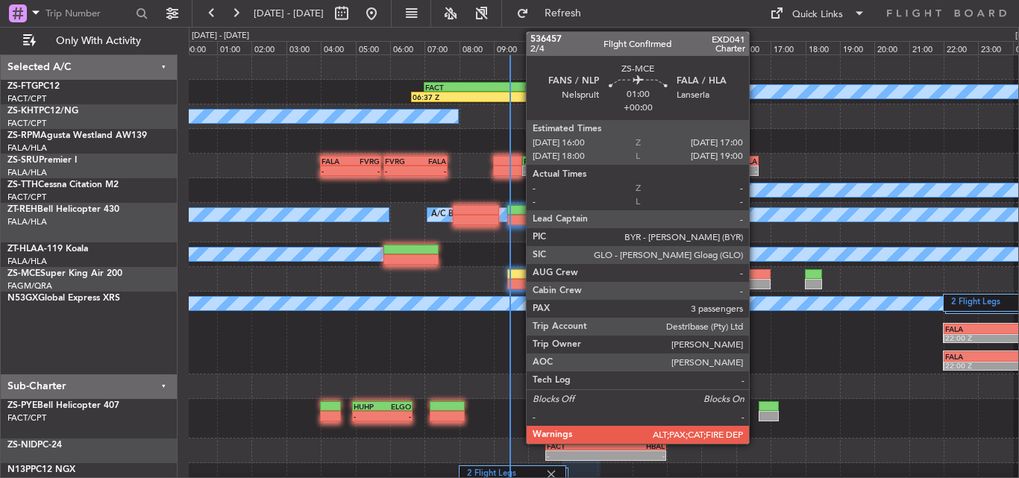
click at [756, 276] on div at bounding box center [752, 274] width 35 height 10
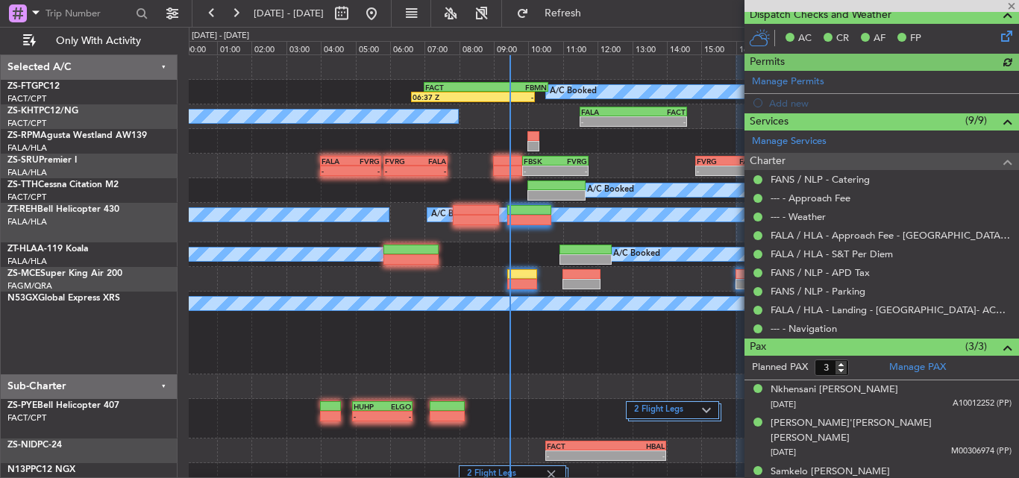
scroll to position [286, 0]
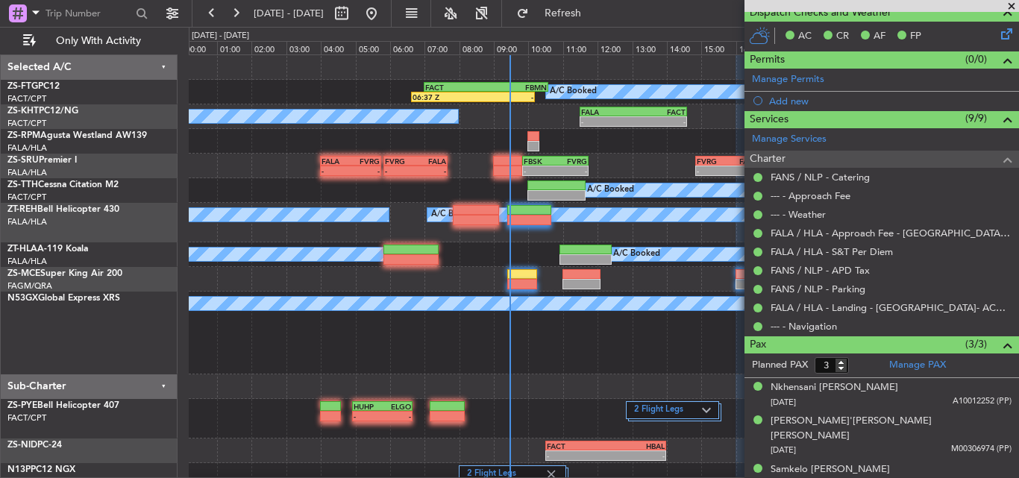
click at [1011, 2] on span at bounding box center [1011, 6] width 15 height 13
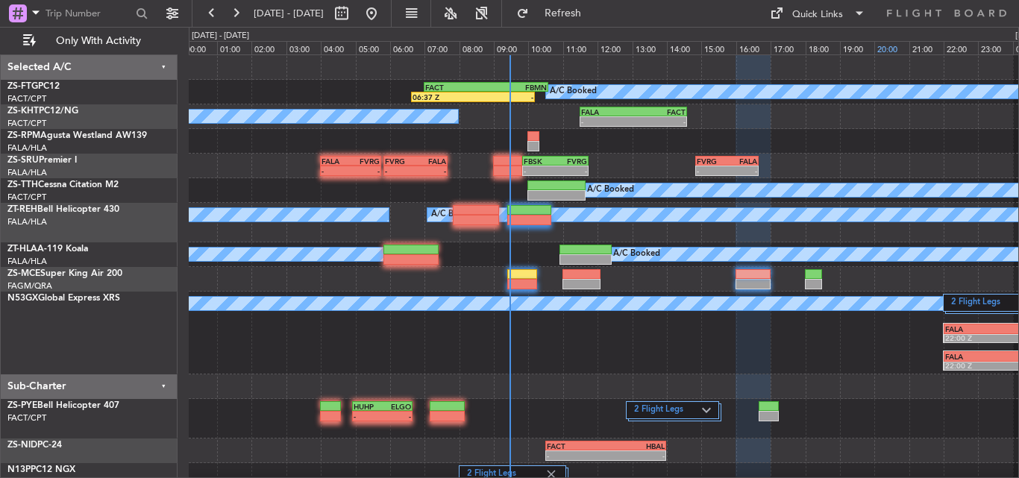
type input "0"
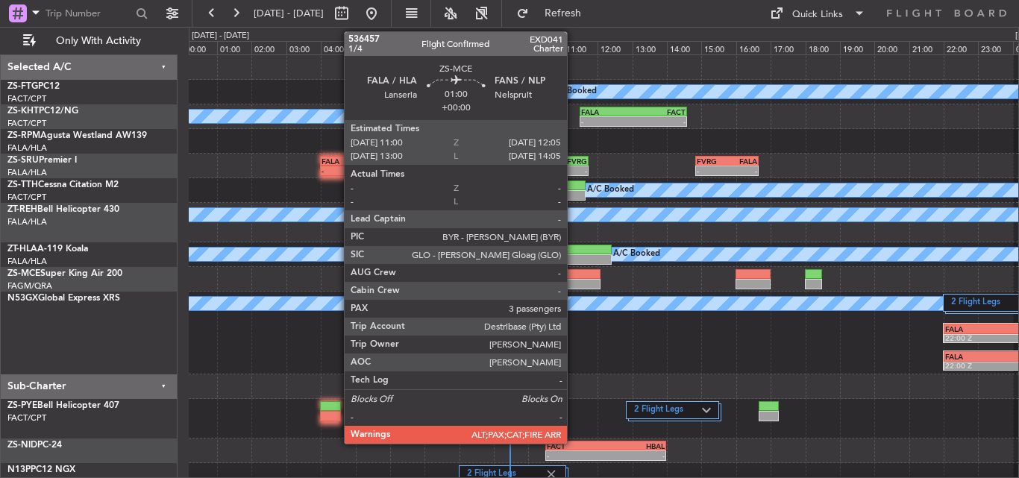
click at [574, 280] on div at bounding box center [581, 284] width 38 height 10
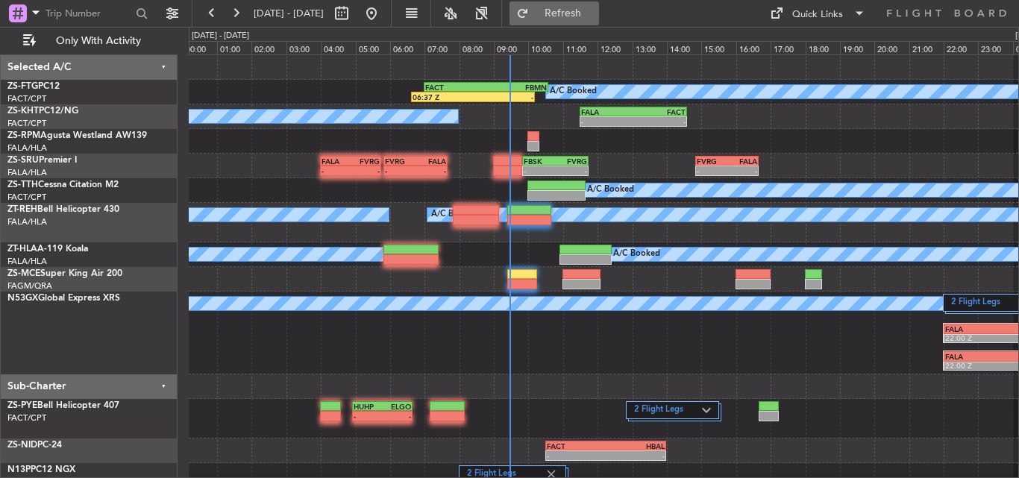
click at [595, 12] on span "Refresh" at bounding box center [563, 13] width 63 height 10
click at [595, 10] on span "Refresh" at bounding box center [563, 13] width 63 height 10
click at [570, 14] on button "Refresh" at bounding box center [554, 13] width 90 height 24
click at [594, 8] on span "Refresh" at bounding box center [563, 13] width 63 height 10
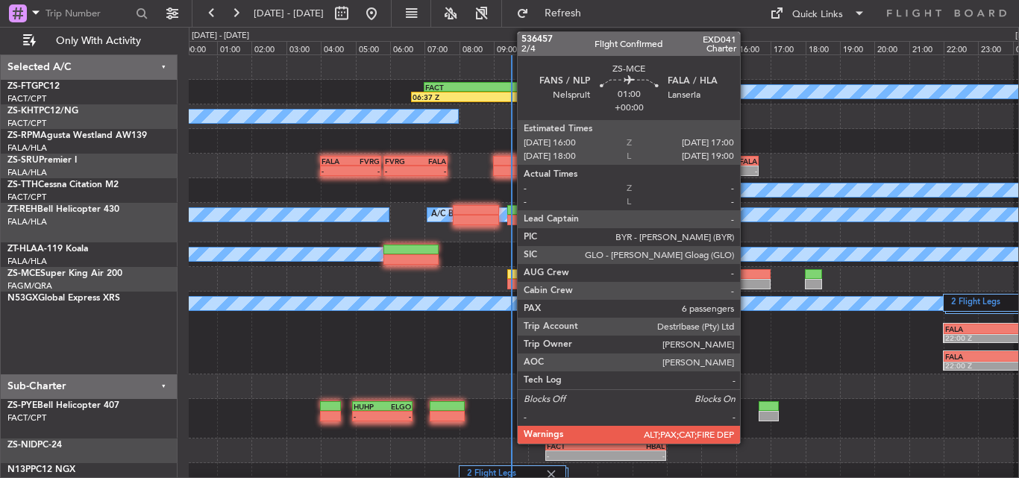
click at [747, 279] on div at bounding box center [752, 284] width 35 height 10
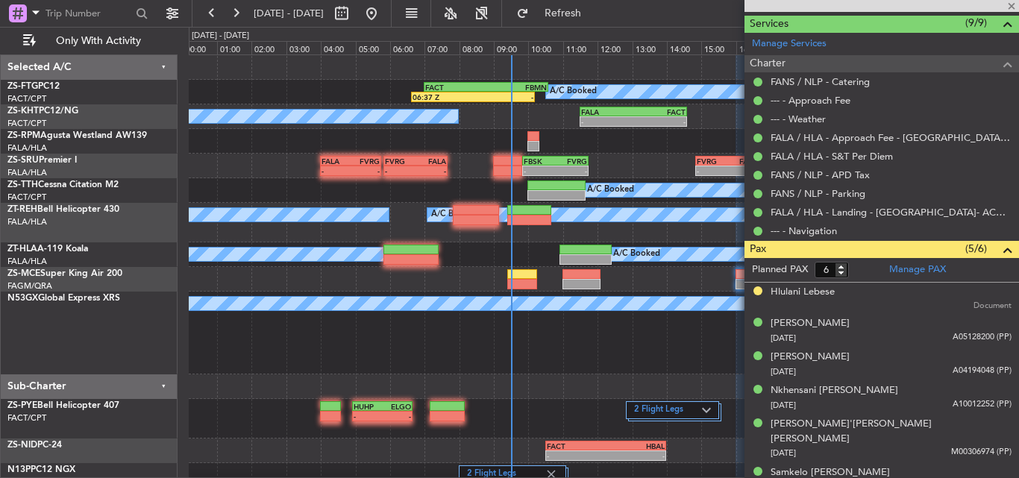
scroll to position [384, 0]
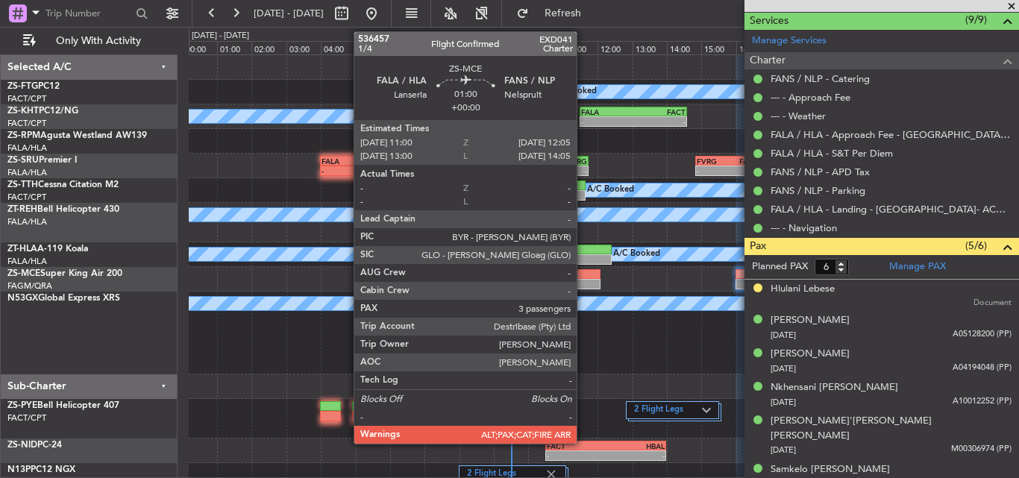
click at [583, 277] on div at bounding box center [581, 274] width 38 height 10
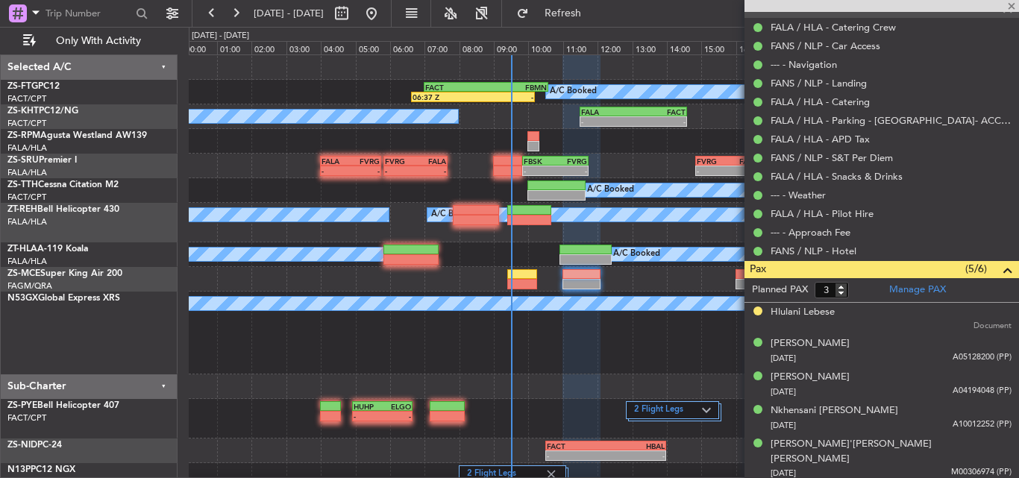
scroll to position [459, 0]
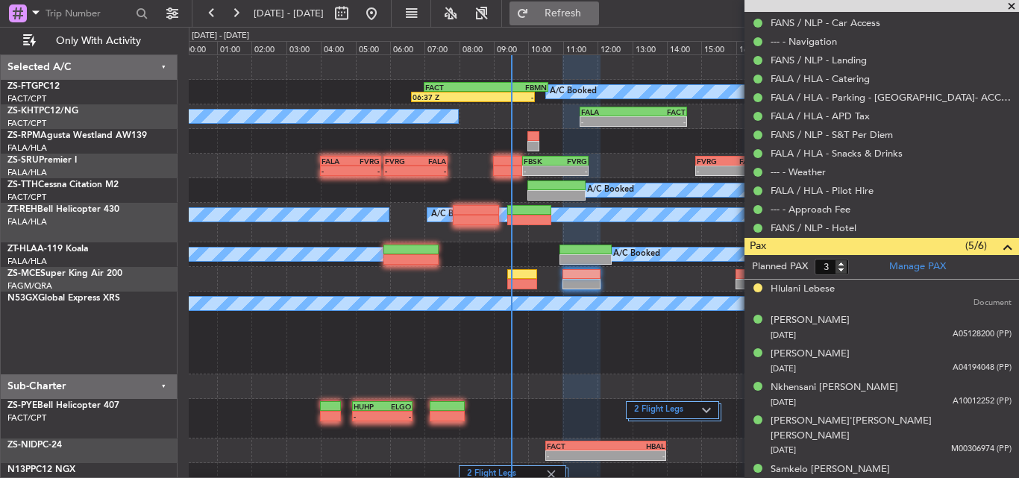
click at [595, 14] on span "Refresh" at bounding box center [563, 13] width 63 height 10
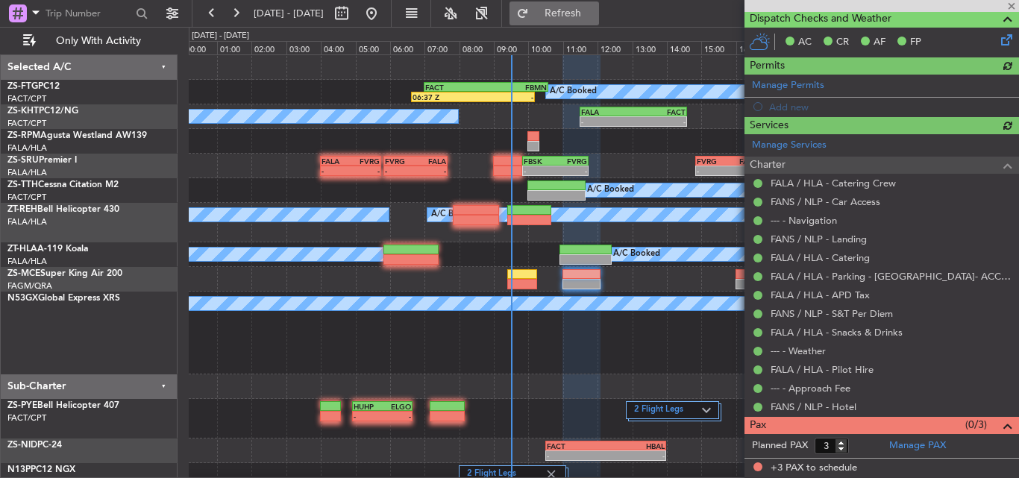
scroll to position [279, 0]
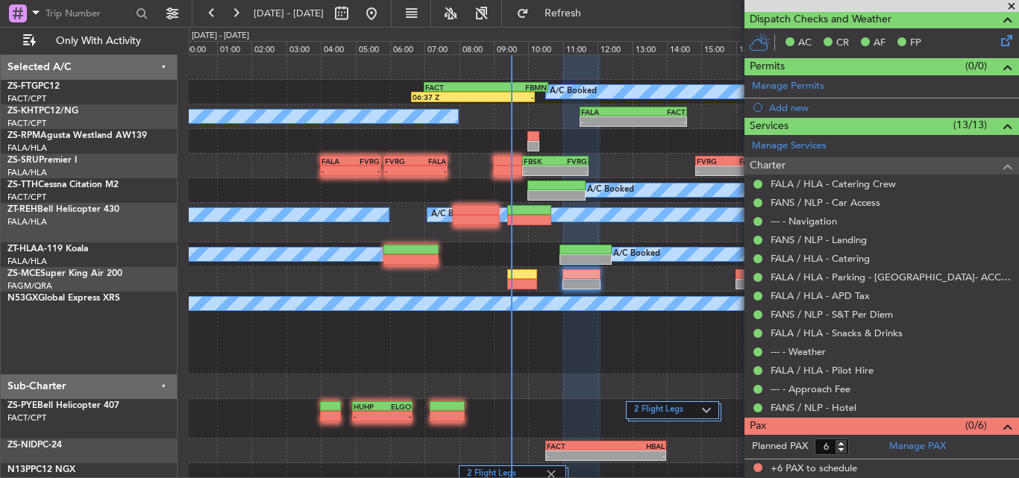
click at [1012, 5] on span at bounding box center [1011, 6] width 15 height 13
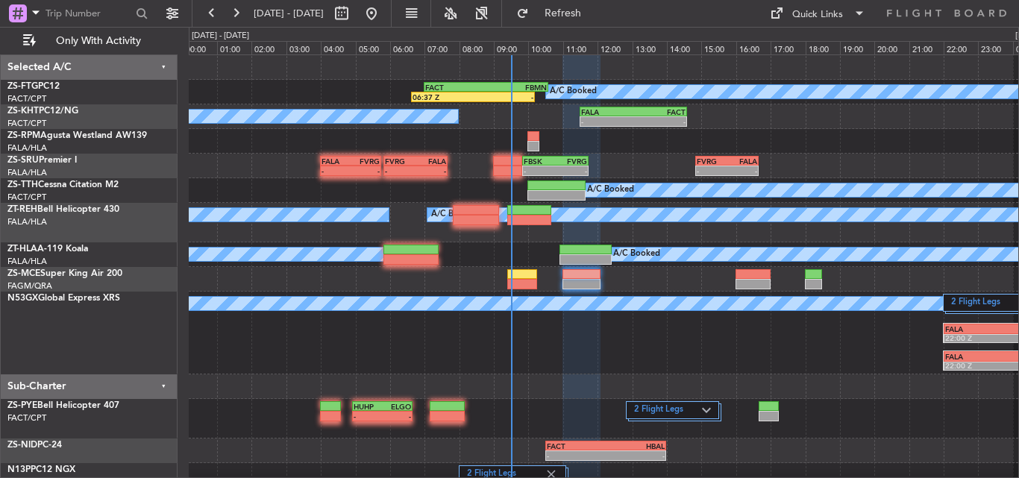
type input "0"
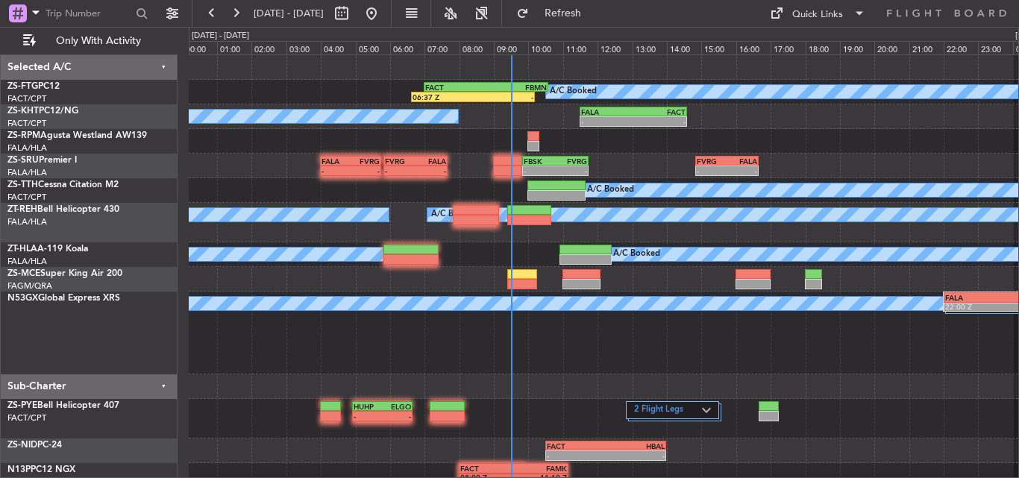
scroll to position [0, 0]
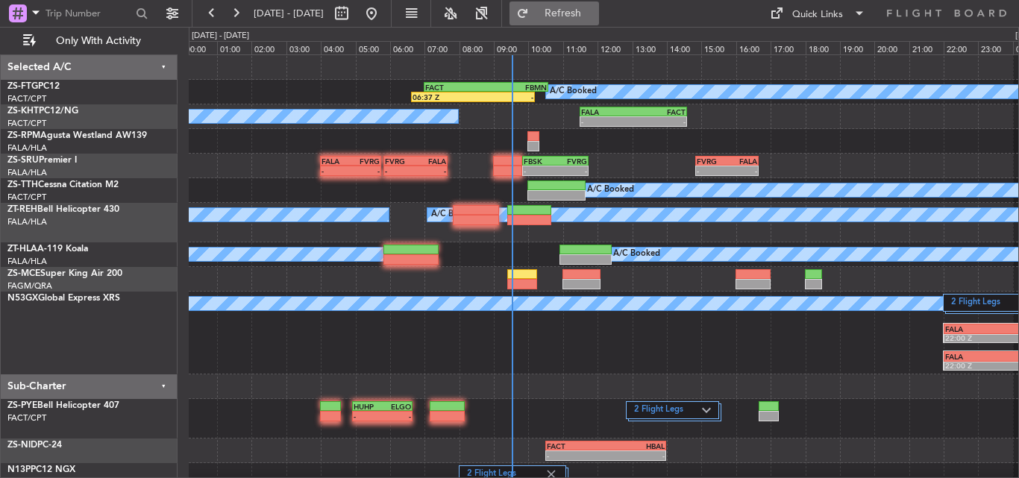
click at [595, 12] on span "Refresh" at bounding box center [563, 13] width 63 height 10
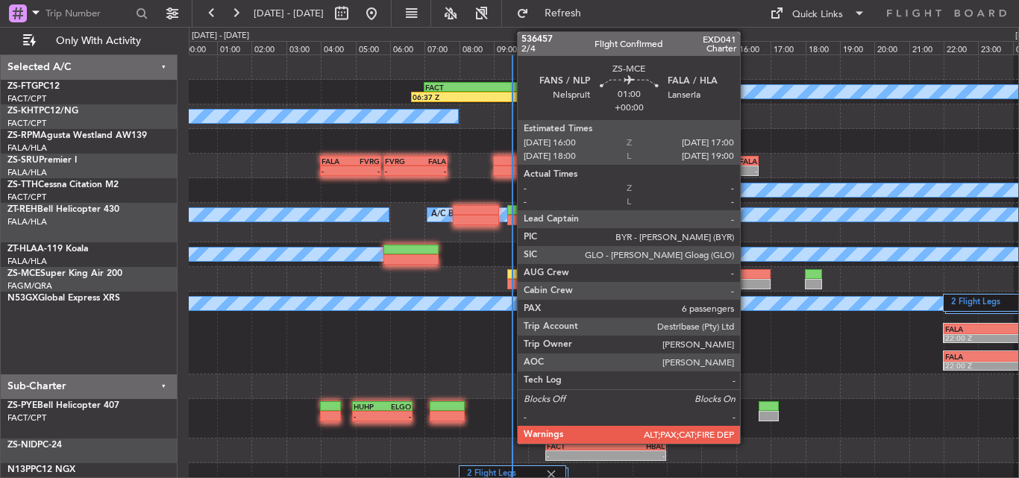
click at [747, 284] on div at bounding box center [752, 284] width 35 height 10
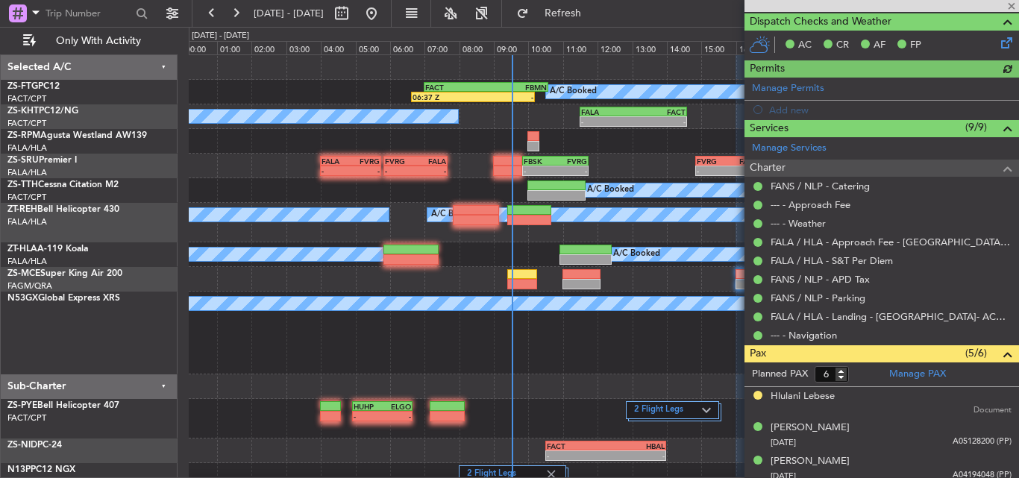
scroll to position [384, 0]
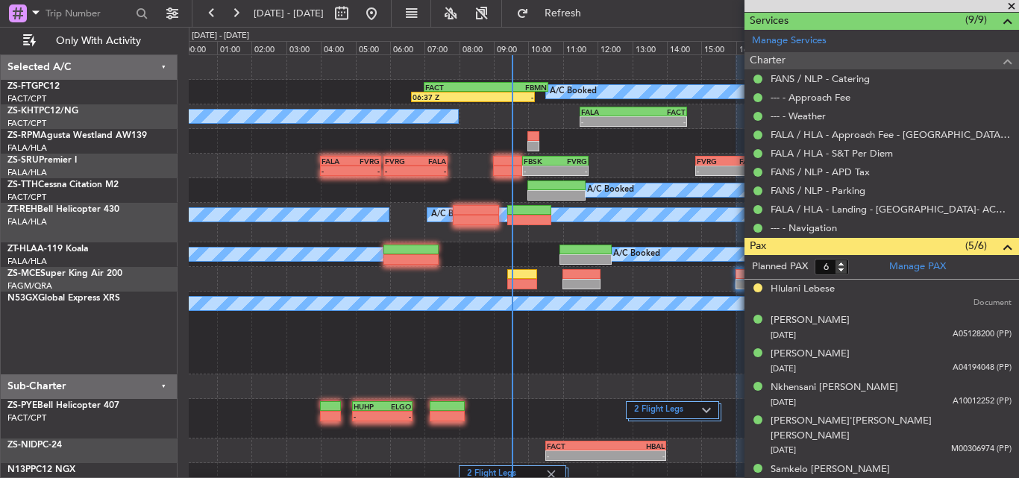
click at [1010, 7] on span at bounding box center [1011, 6] width 15 height 13
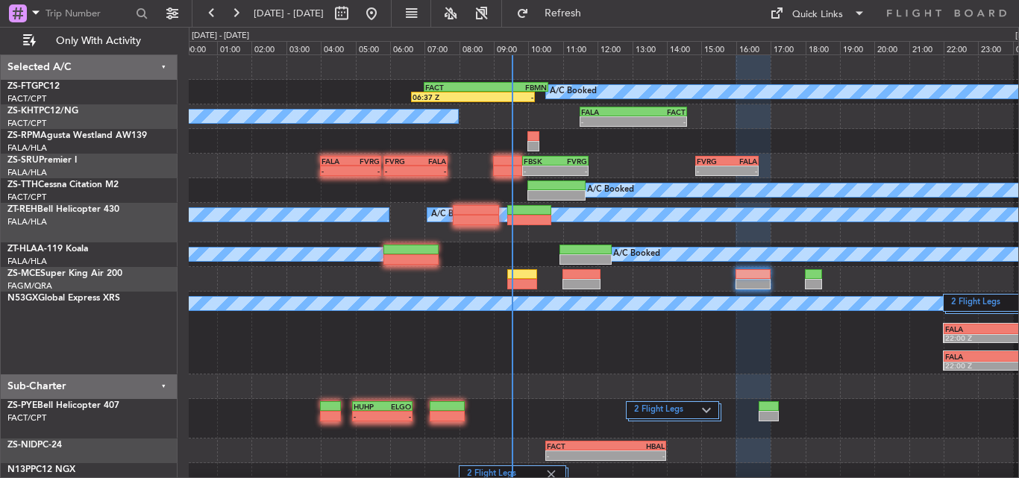
type input "0"
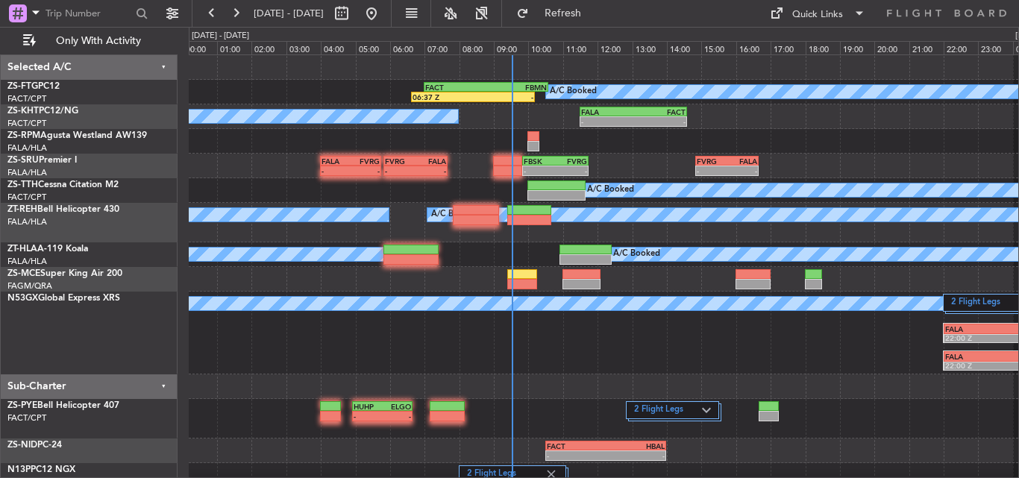
scroll to position [0, 0]
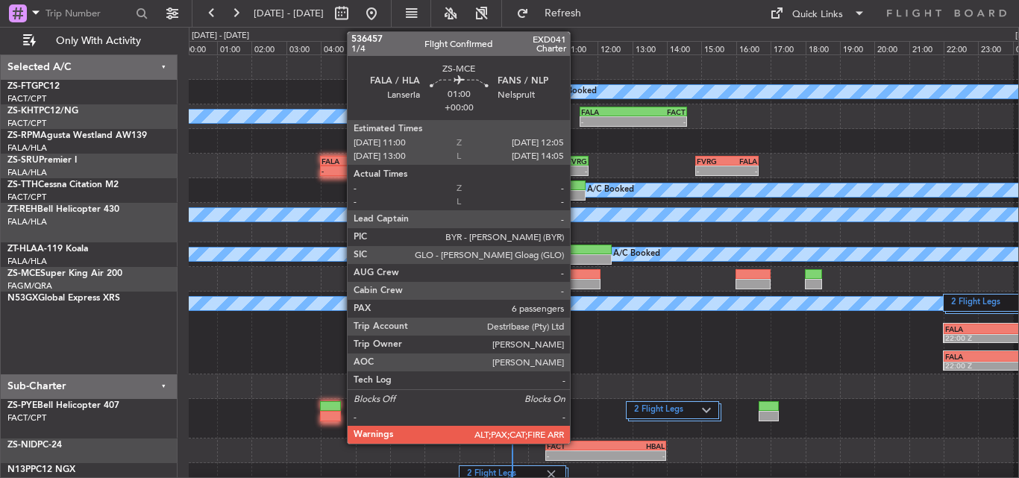
click at [577, 279] on div at bounding box center [581, 284] width 38 height 10
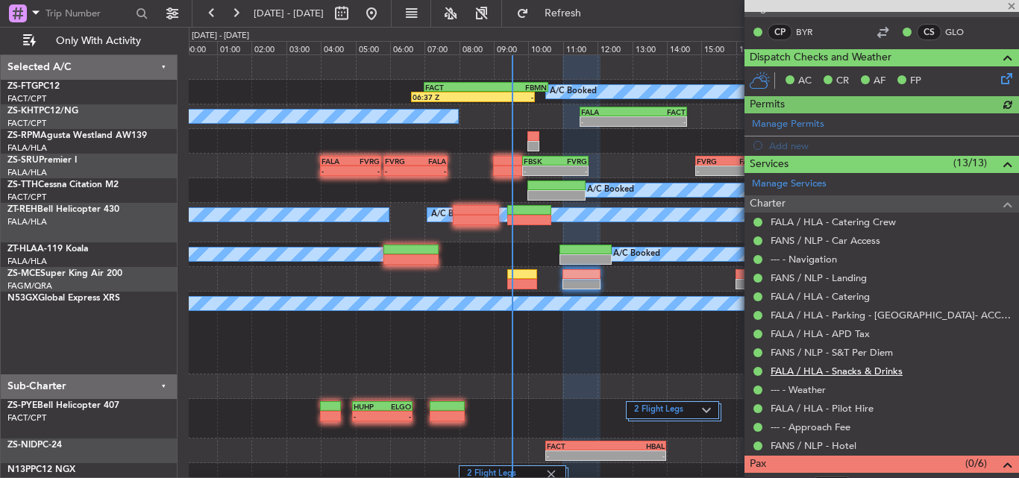
scroll to position [279, 0]
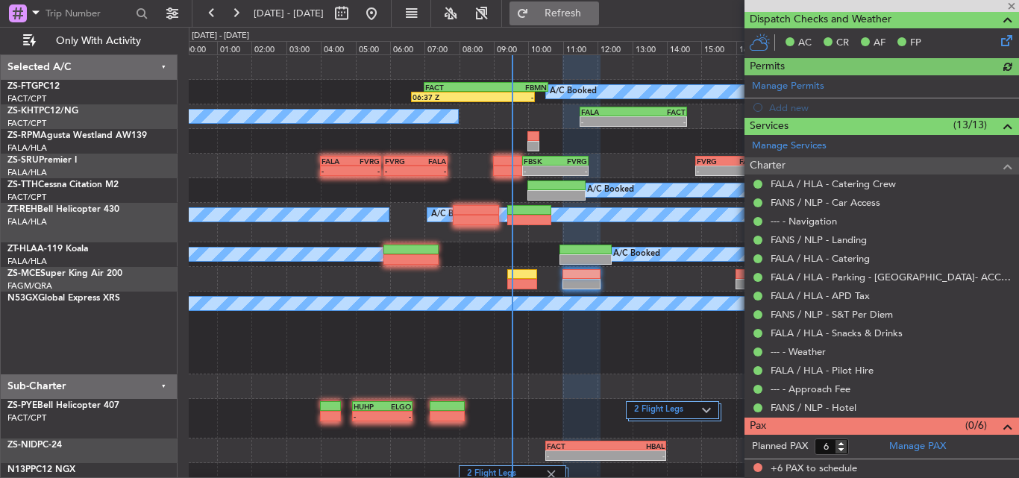
click at [595, 11] on span "Refresh" at bounding box center [563, 13] width 63 height 10
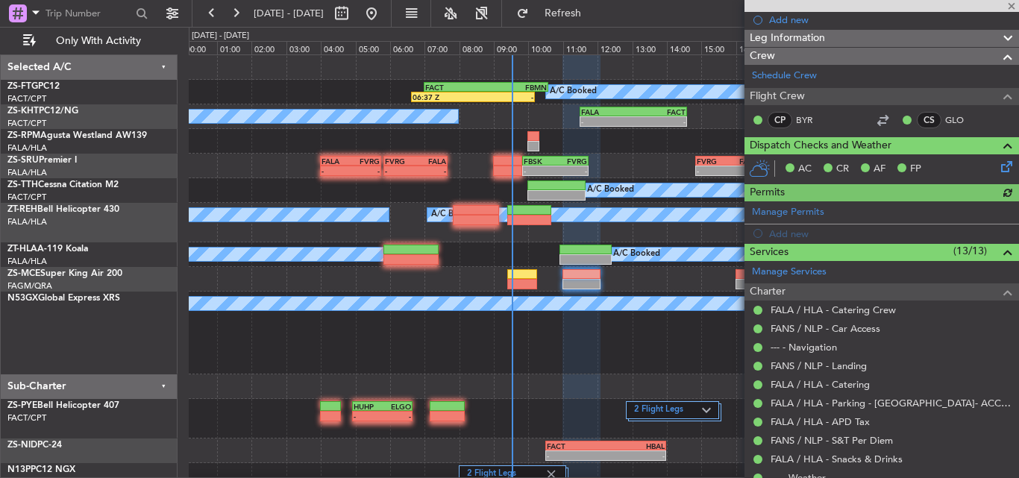
scroll to position [0, 0]
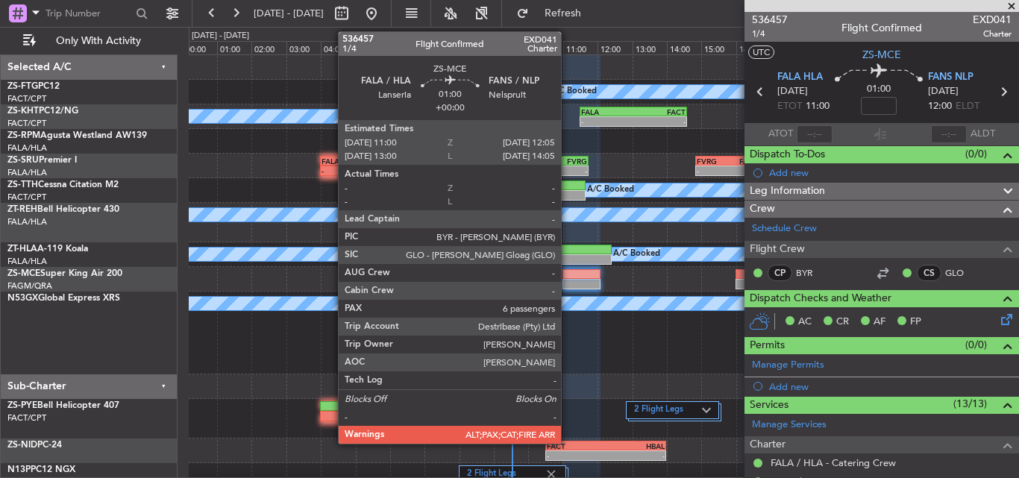
click at [568, 280] on div at bounding box center [581, 284] width 38 height 10
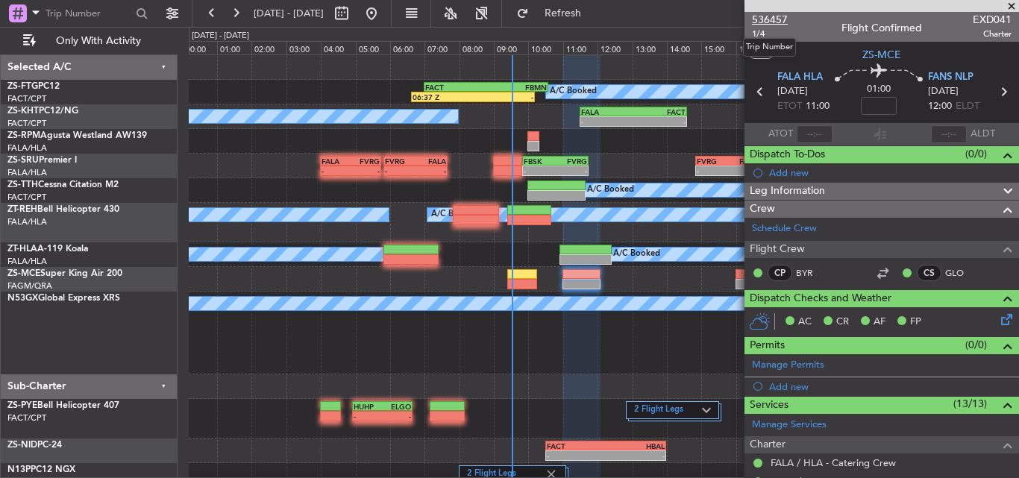
click at [771, 15] on span "536457" at bounding box center [770, 20] width 36 height 16
click at [1011, 6] on span at bounding box center [1011, 6] width 15 height 13
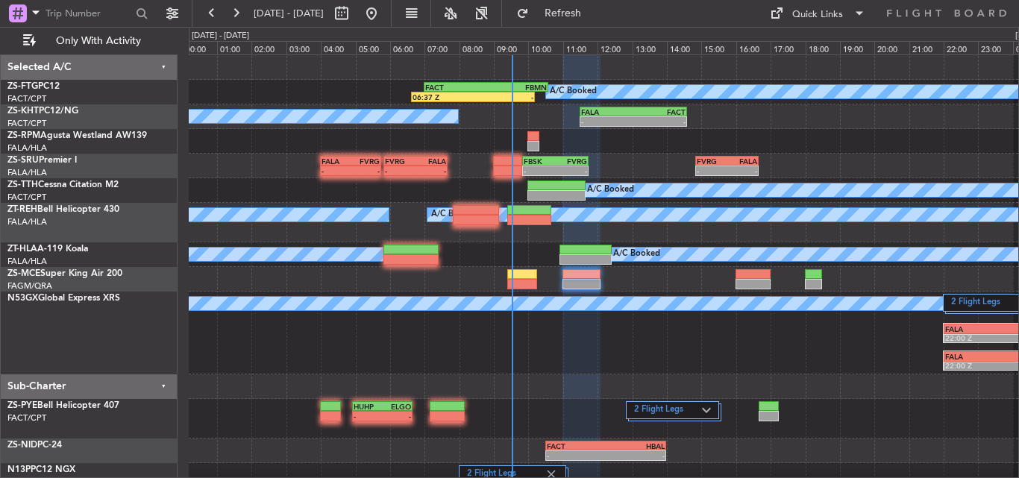
type input "0"
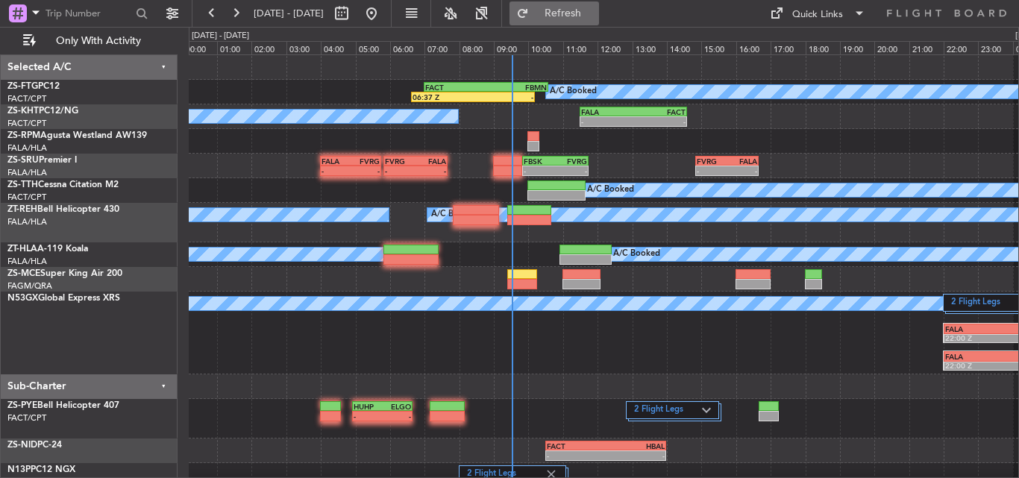
click at [595, 10] on span "Refresh" at bounding box center [563, 13] width 63 height 10
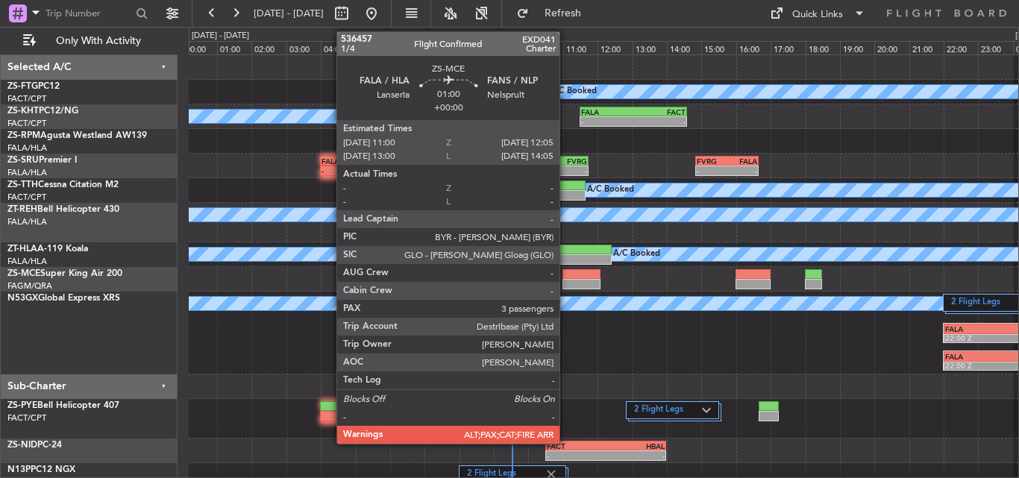
click at [566, 281] on div at bounding box center [581, 284] width 38 height 10
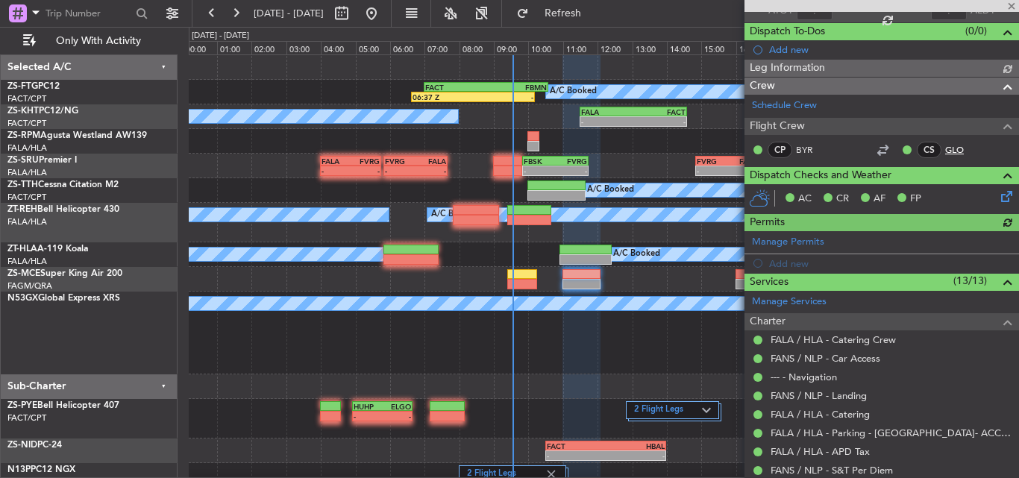
scroll to position [377, 0]
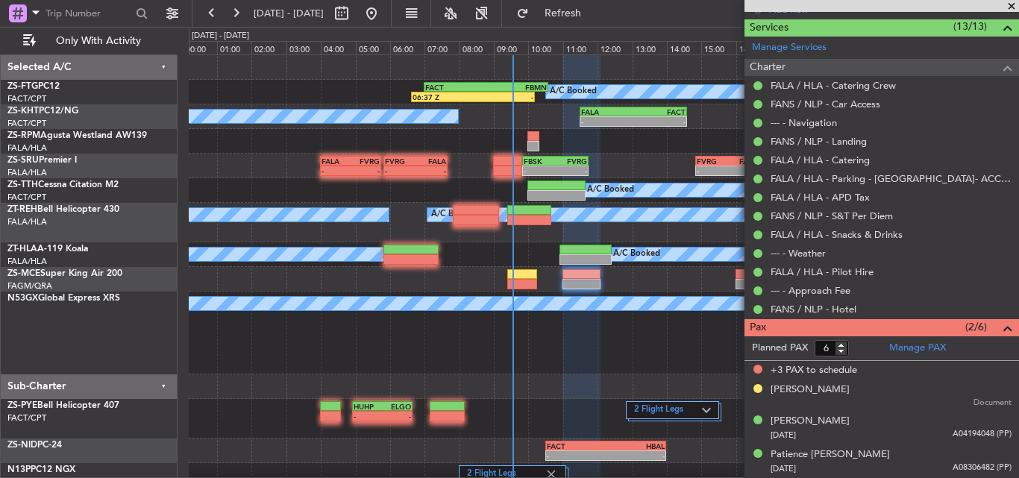
click at [1014, 9] on span at bounding box center [1011, 6] width 15 height 13
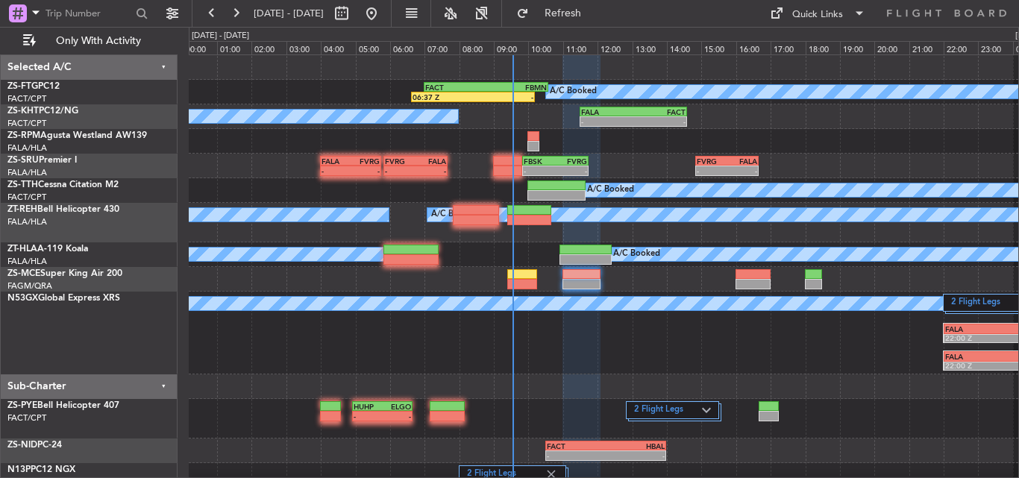
type input "0"
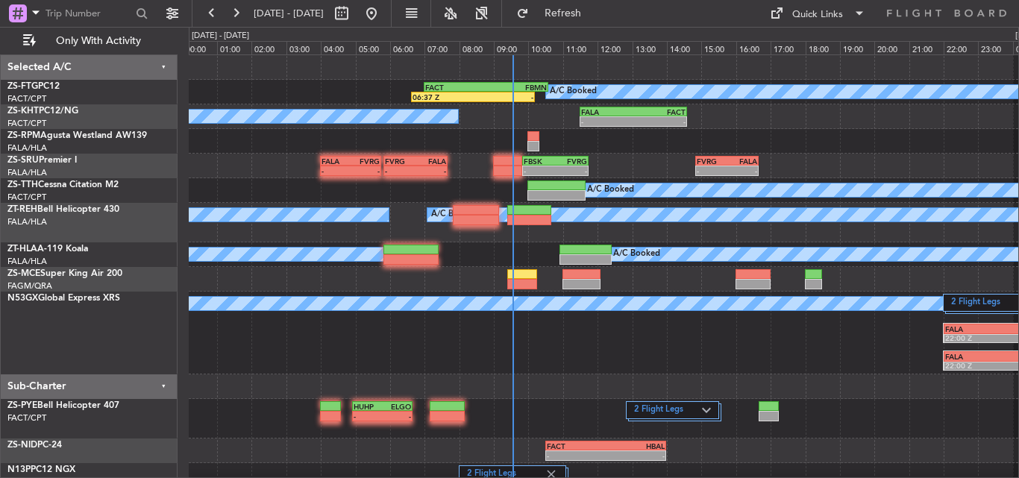
scroll to position [0, 0]
click at [583, 7] on button "Refresh" at bounding box center [554, 13] width 90 height 24
click at [595, 8] on span "Refresh" at bounding box center [563, 13] width 63 height 10
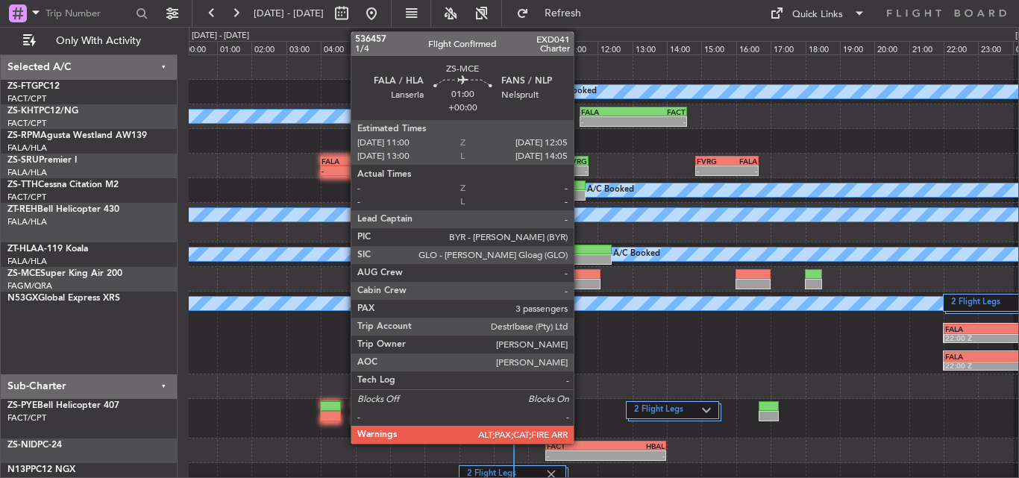
click at [580, 280] on div at bounding box center [581, 284] width 38 height 10
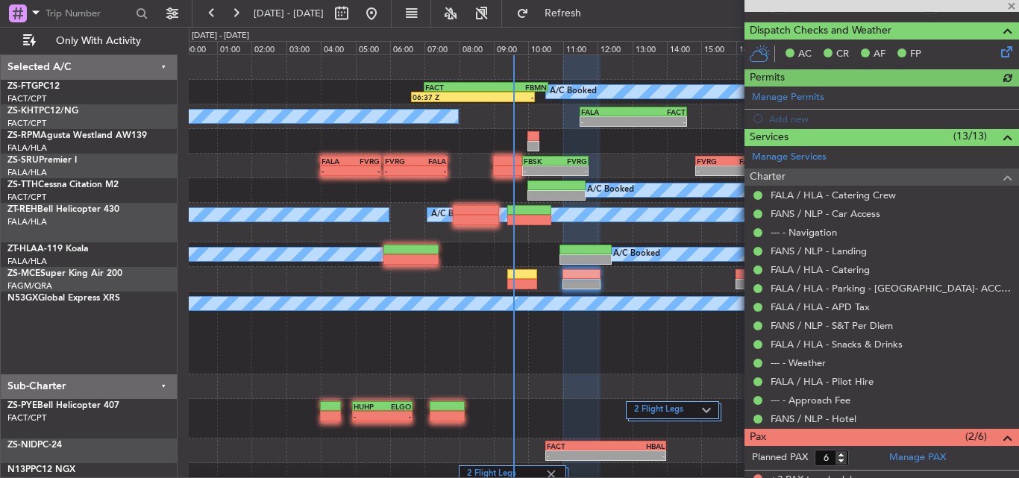
scroll to position [377, 0]
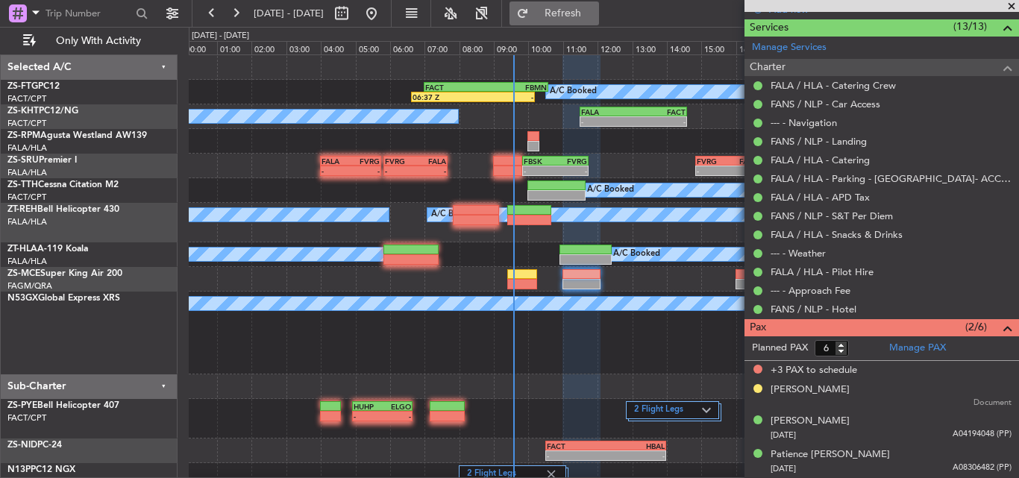
click at [595, 10] on span "Refresh" at bounding box center [563, 13] width 63 height 10
click at [1014, 5] on div at bounding box center [881, 6] width 275 height 12
click at [1009, 5] on span at bounding box center [1011, 6] width 15 height 13
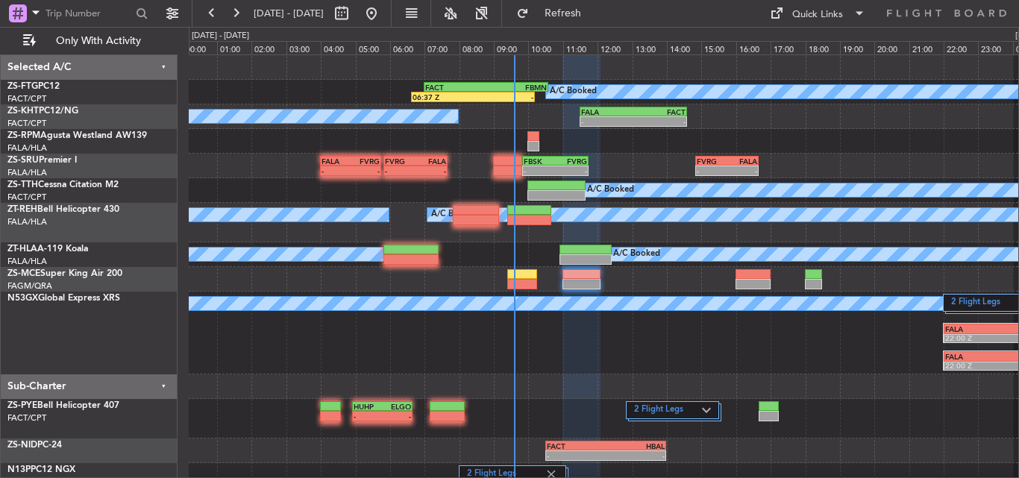
type input "0"
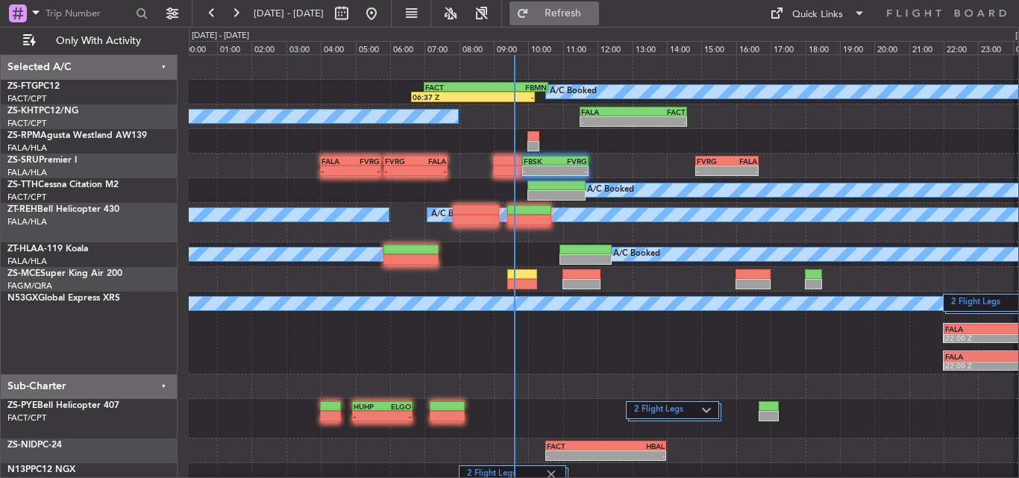
click at [583, 17] on span "Refresh" at bounding box center [563, 13] width 63 height 10
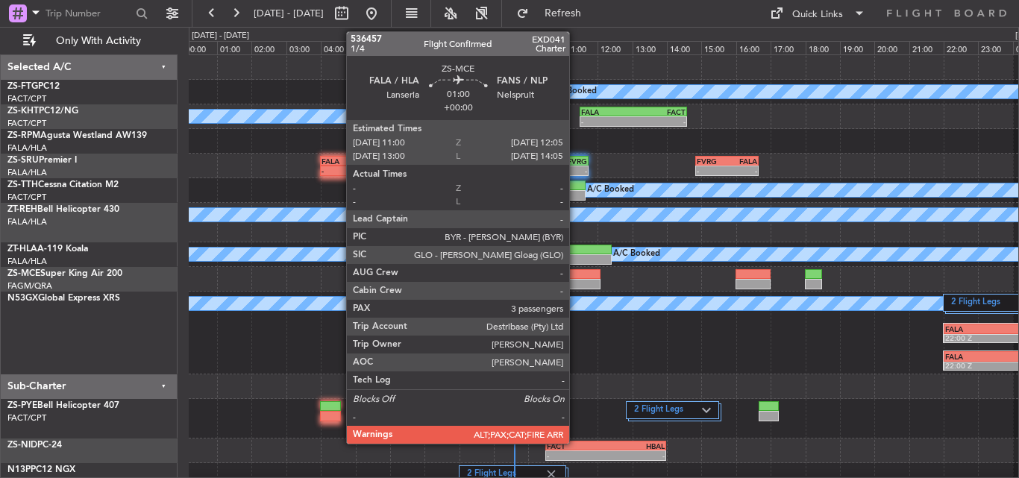
click at [576, 280] on div at bounding box center [581, 284] width 38 height 10
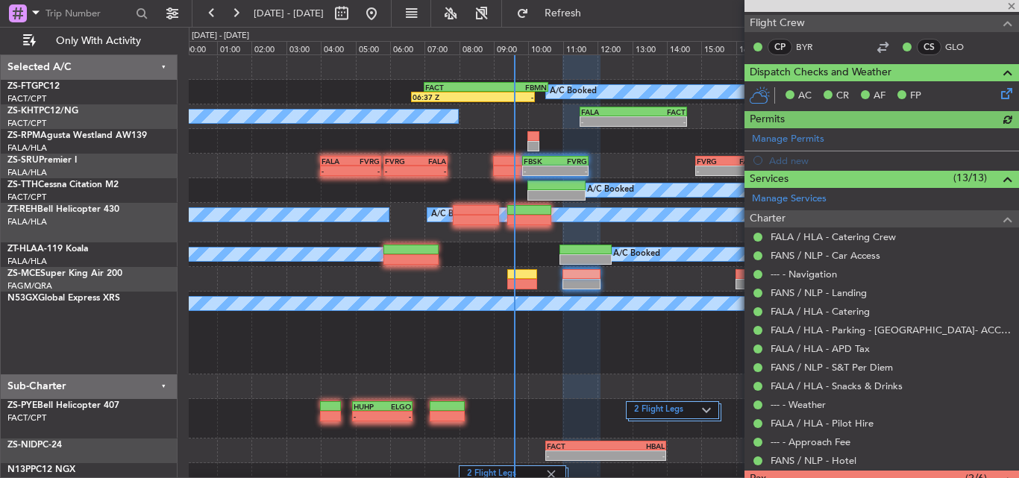
scroll to position [377, 0]
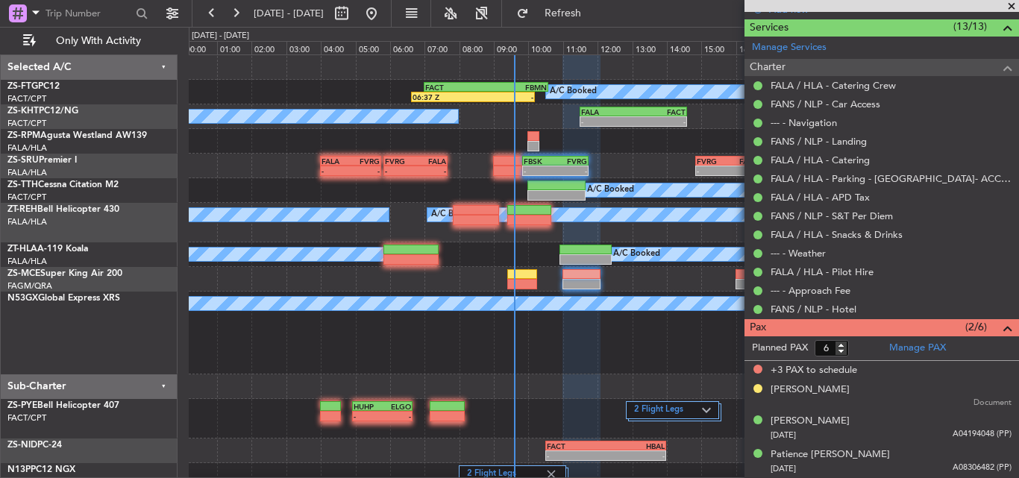
click at [1013, 5] on span at bounding box center [1011, 6] width 15 height 13
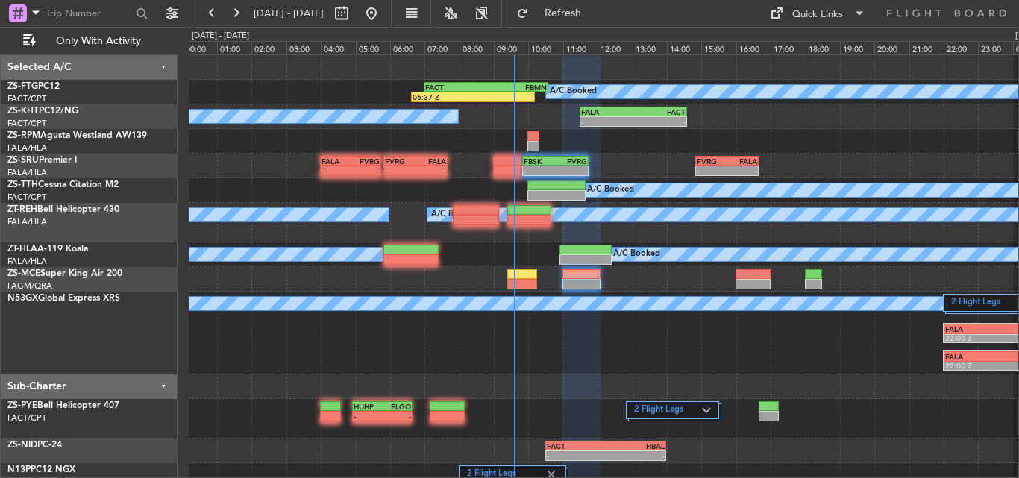
type input "0"
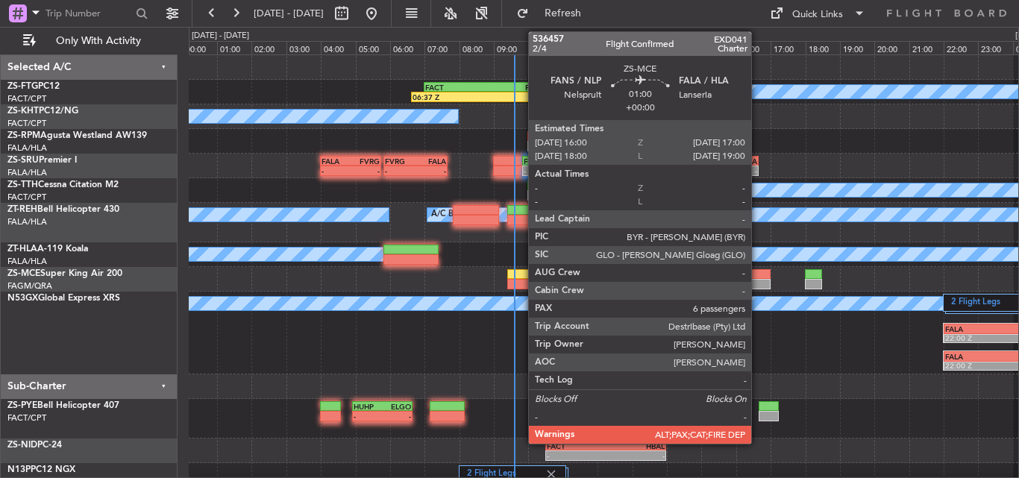
click at [758, 275] on div at bounding box center [752, 274] width 35 height 10
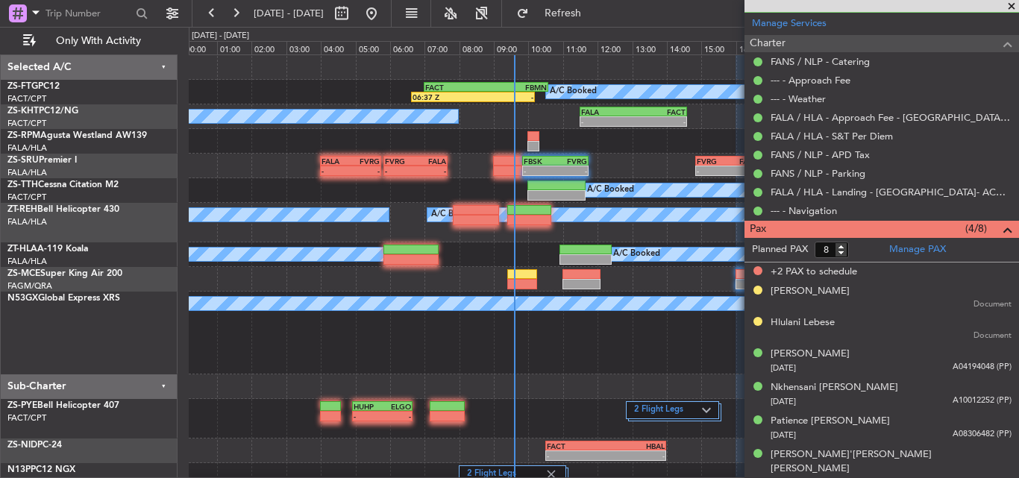
click at [1008, 5] on span at bounding box center [1011, 6] width 15 height 13
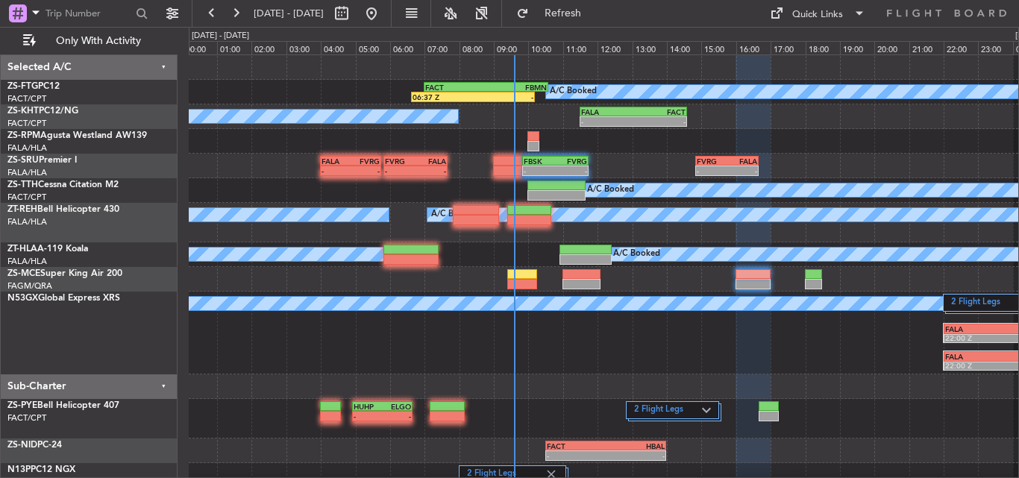
type input "0"
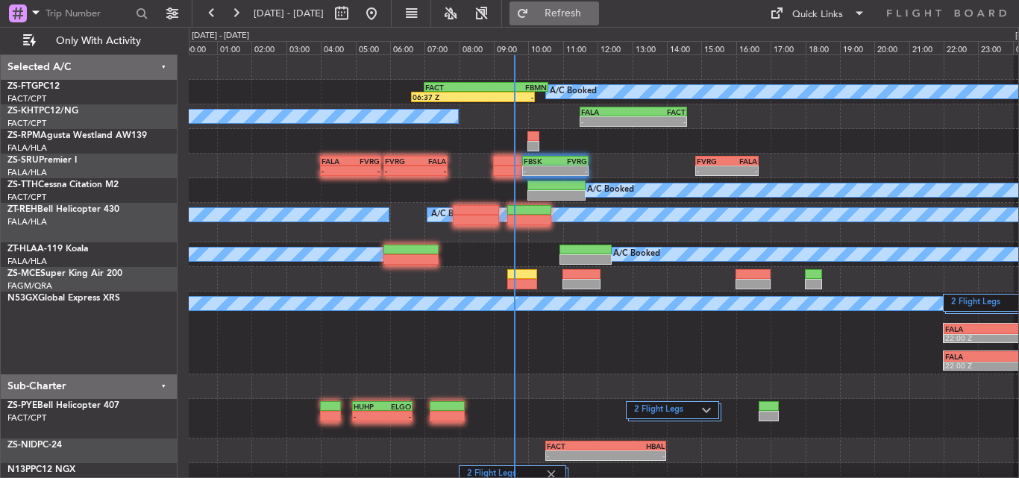
click at [595, 15] on span "Refresh" at bounding box center [563, 13] width 63 height 10
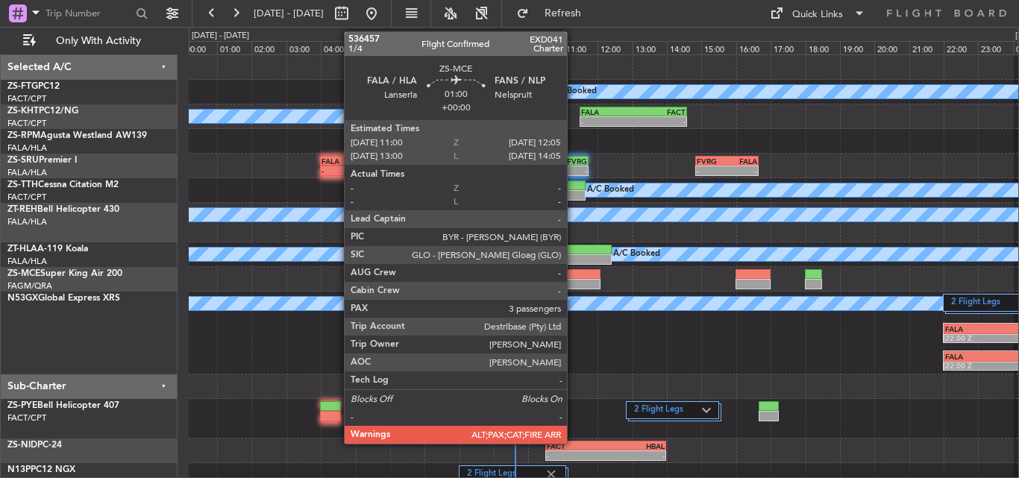
click at [574, 281] on div at bounding box center [581, 284] width 38 height 10
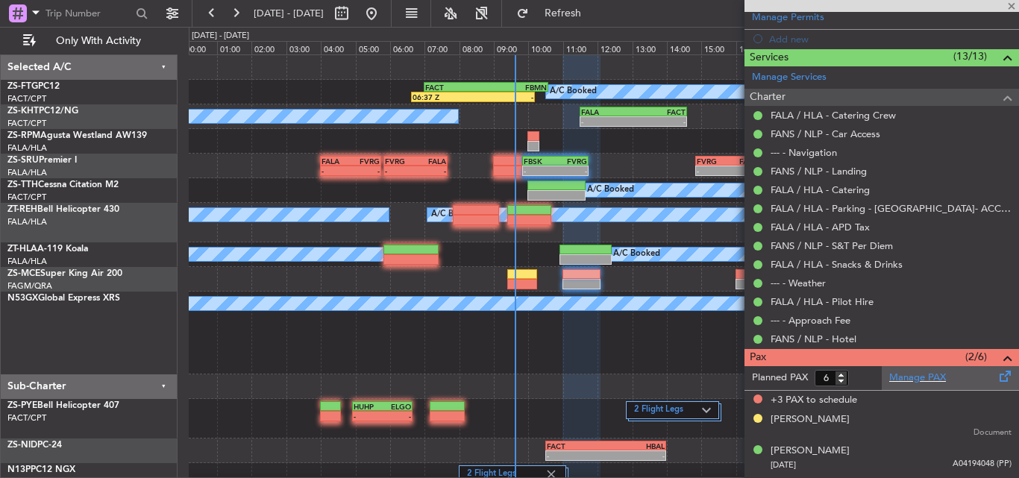
scroll to position [377, 0]
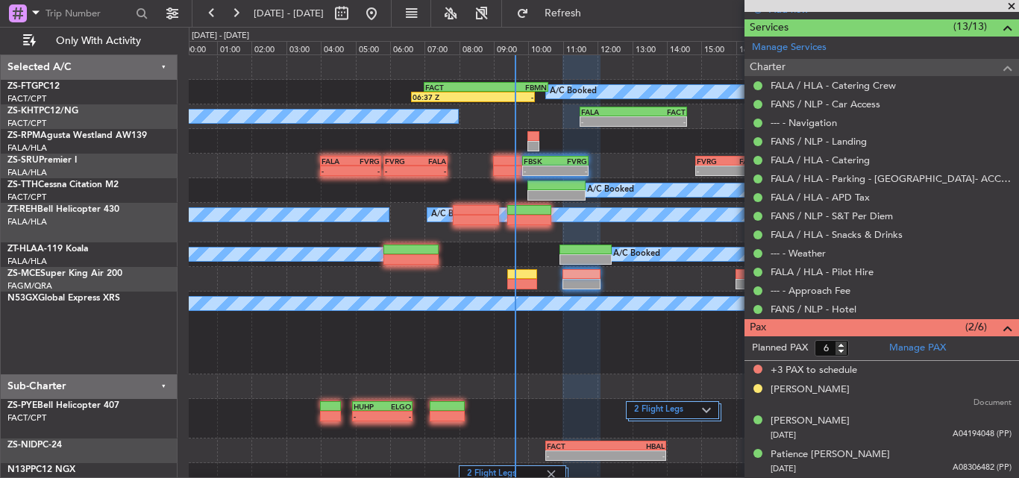
click at [1014, 2] on span at bounding box center [1011, 6] width 15 height 13
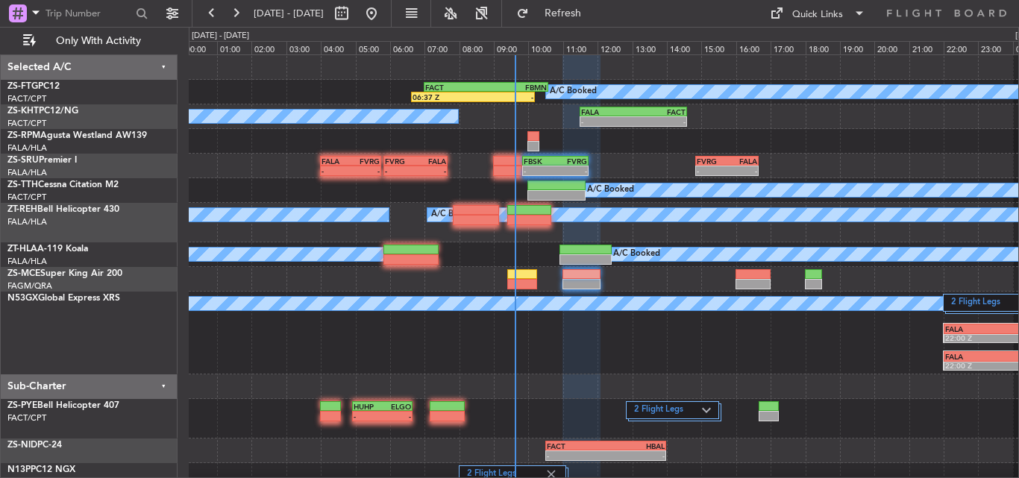
type input "0"
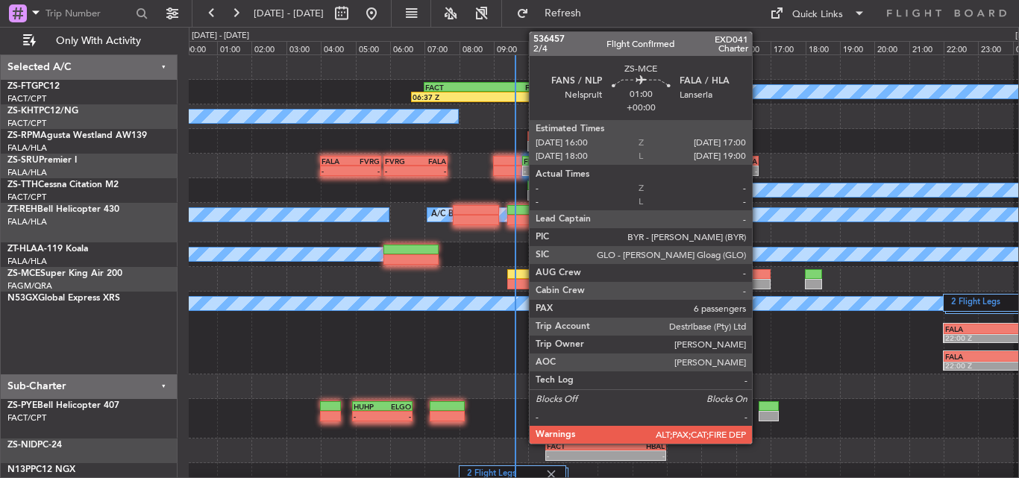
click at [759, 278] on div at bounding box center [752, 274] width 35 height 10
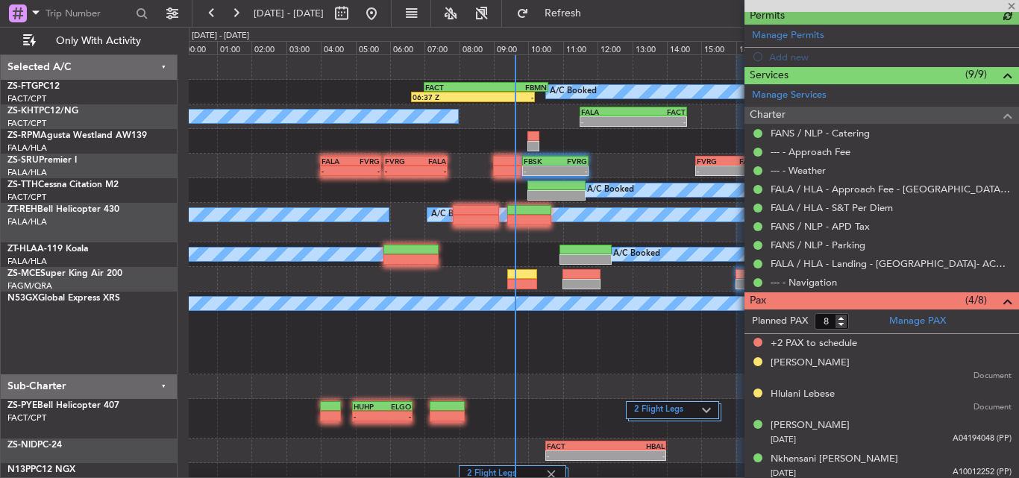
scroll to position [401, 0]
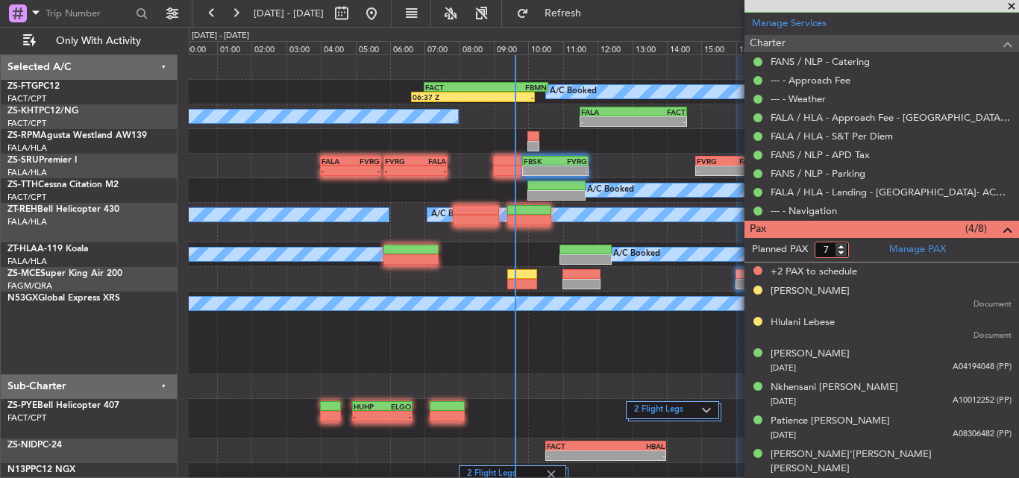
click at [838, 254] on input "7" at bounding box center [832, 250] width 34 height 16
type input "6"
click at [838, 254] on input "6" at bounding box center [832, 250] width 34 height 16
click at [866, 245] on form "Planned PAX 6" at bounding box center [812, 250] width 137 height 24
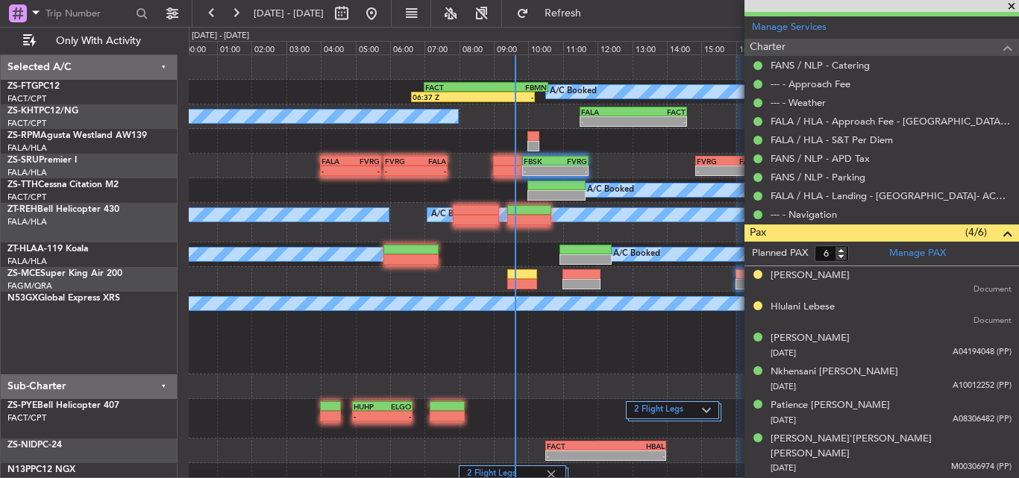
scroll to position [382, 0]
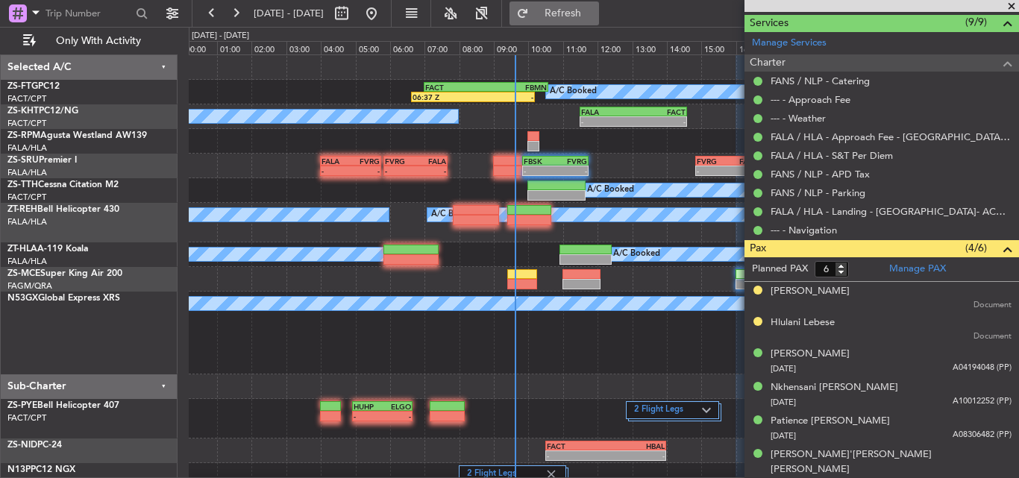
click at [595, 8] on span "Refresh" at bounding box center [563, 13] width 63 height 10
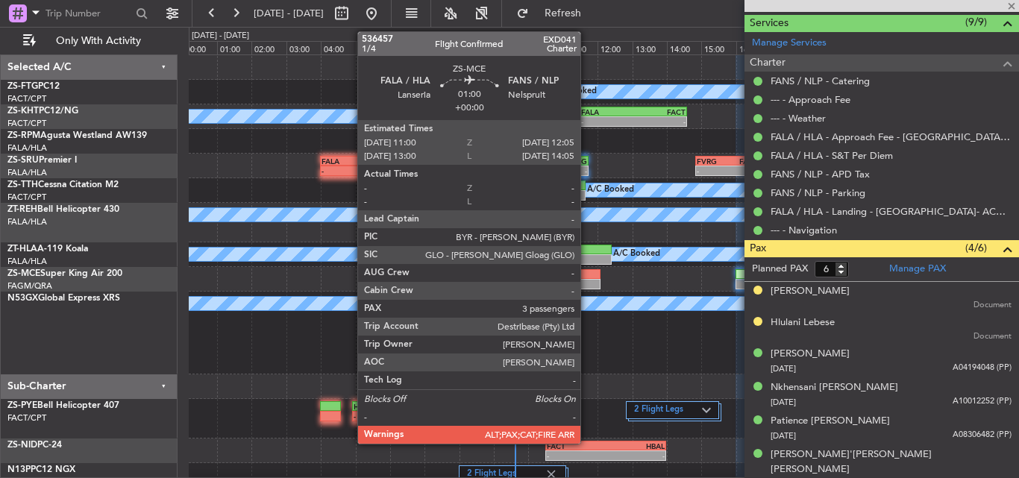
click at [587, 280] on div at bounding box center [581, 284] width 38 height 10
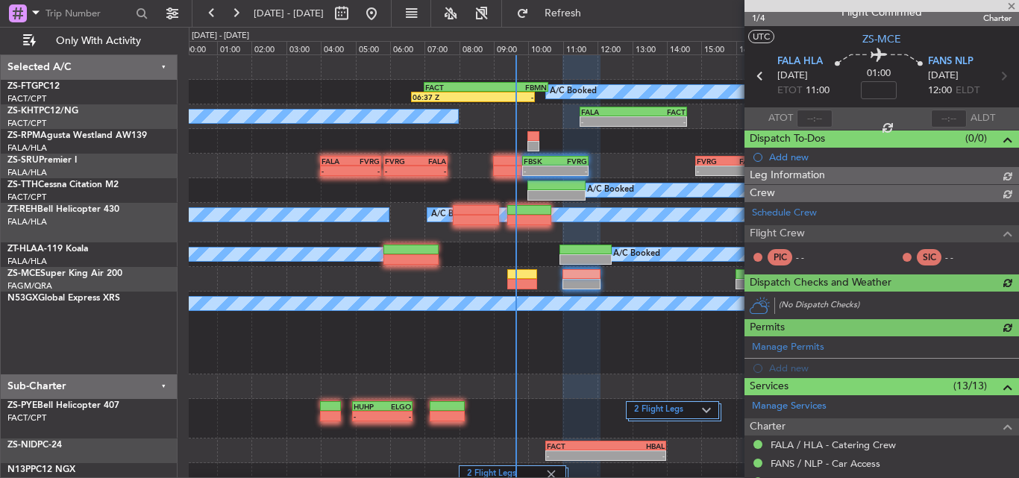
scroll to position [377, 0]
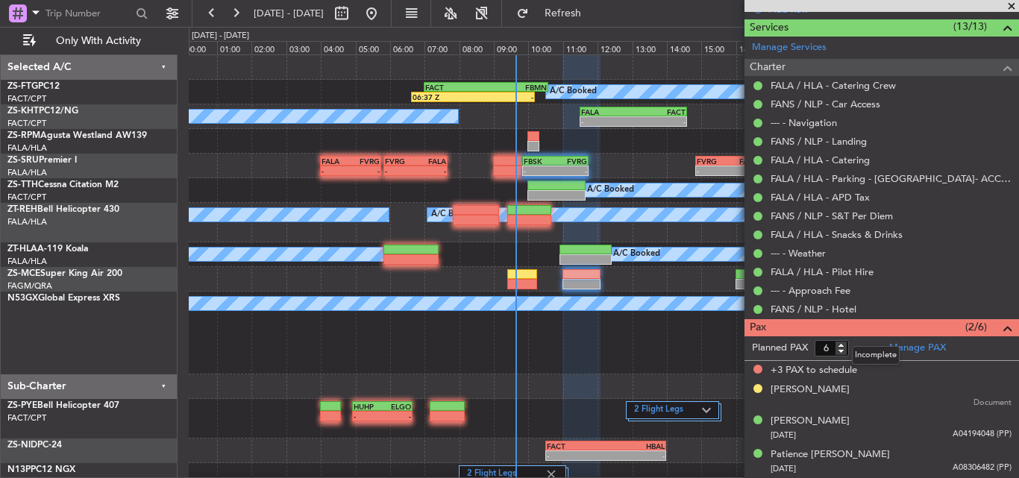
click at [844, 351] on mat-tooltip-component "Incomplete" at bounding box center [875, 356] width 69 height 40
click at [841, 349] on input "5" at bounding box center [832, 348] width 34 height 16
click at [841, 349] on input "4" at bounding box center [832, 348] width 34 height 16
type input "3"
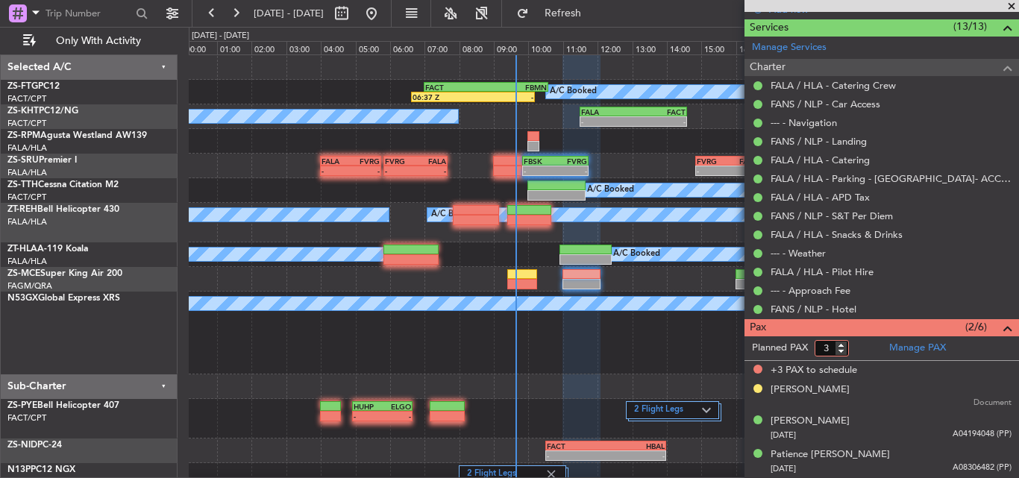
click at [841, 349] on input "3" at bounding box center [832, 348] width 34 height 16
click at [857, 345] on form "Planned PAX" at bounding box center [812, 348] width 137 height 24
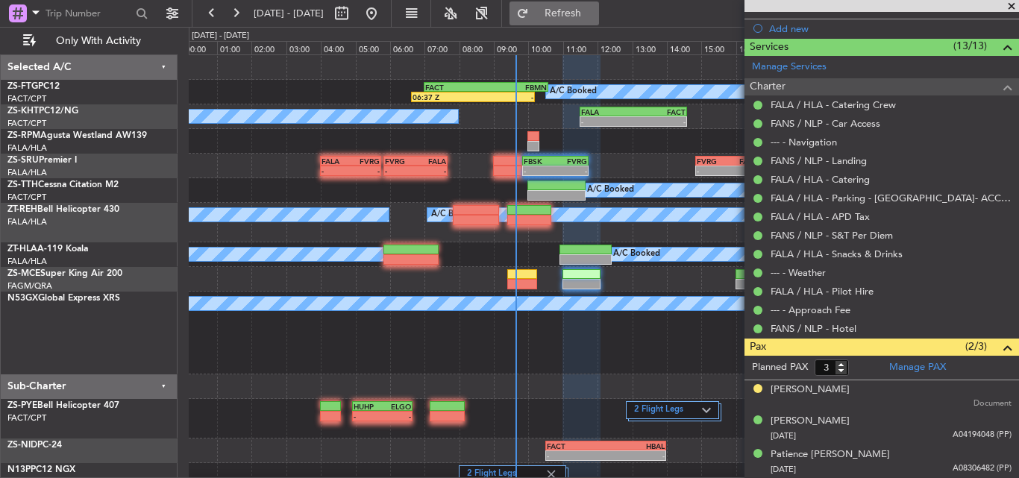
click at [592, 14] on span "Refresh" at bounding box center [563, 13] width 63 height 10
click at [236, 11] on button at bounding box center [236, 13] width 24 height 24
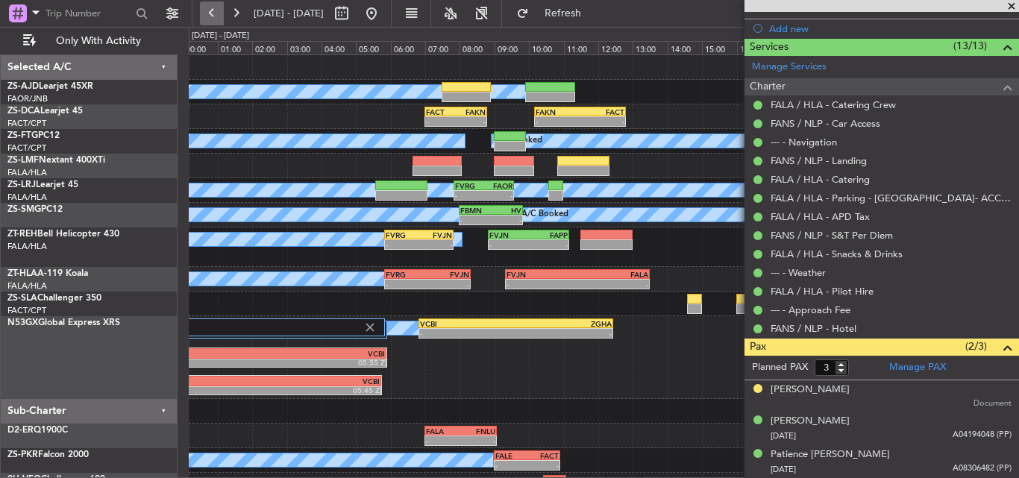
click at [208, 17] on button at bounding box center [212, 13] width 24 height 24
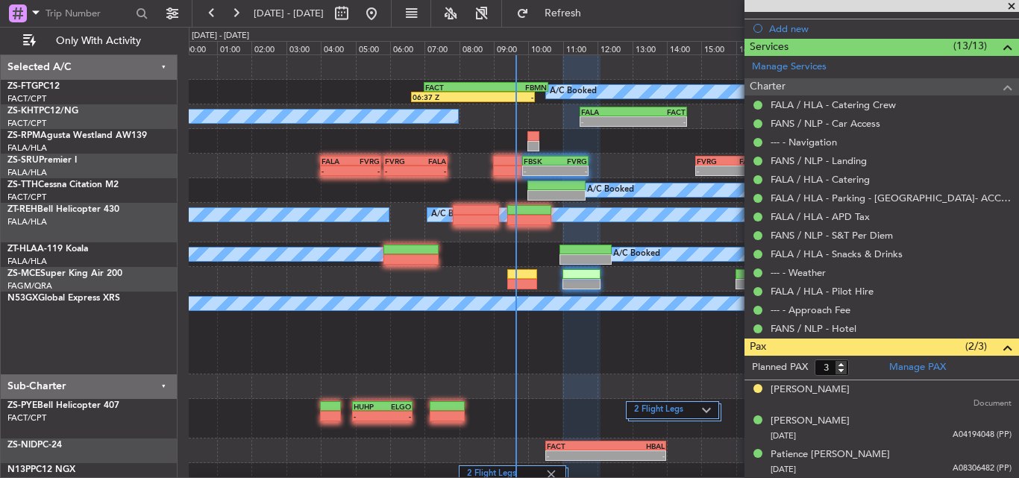
click at [1009, 7] on span at bounding box center [1011, 6] width 15 height 13
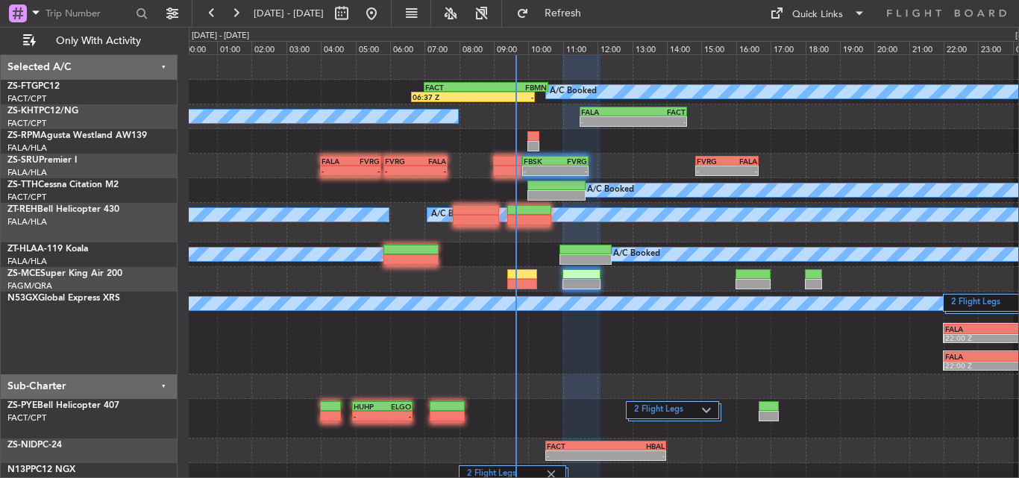
type input "0"
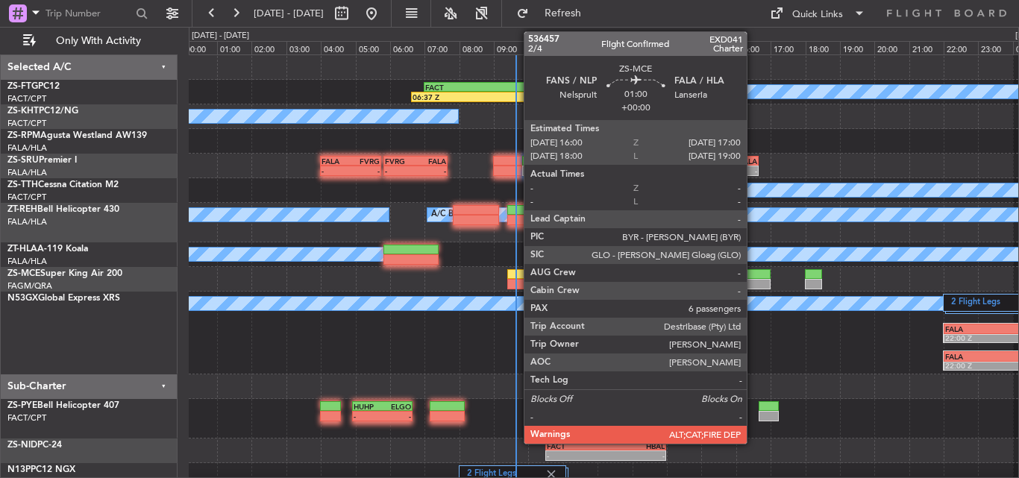
click at [753, 277] on div at bounding box center [752, 274] width 35 height 10
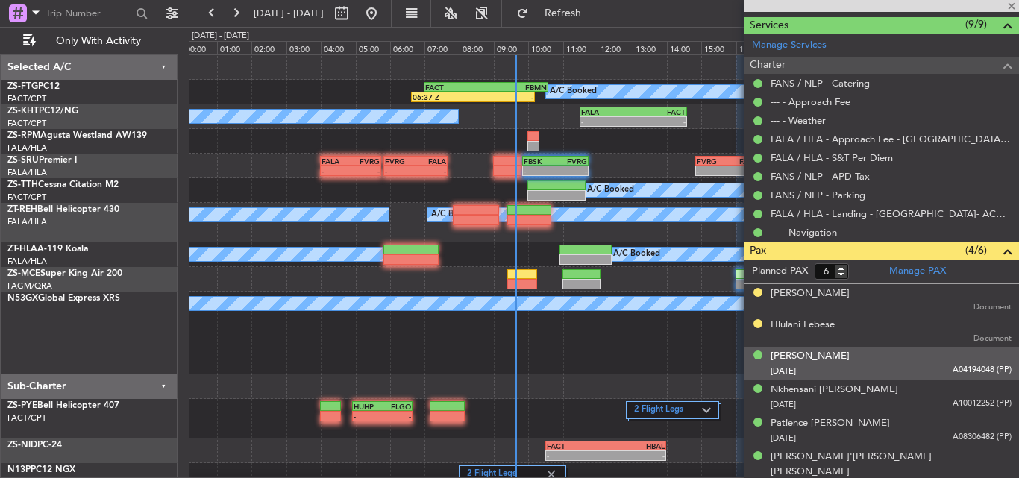
scroll to position [382, 0]
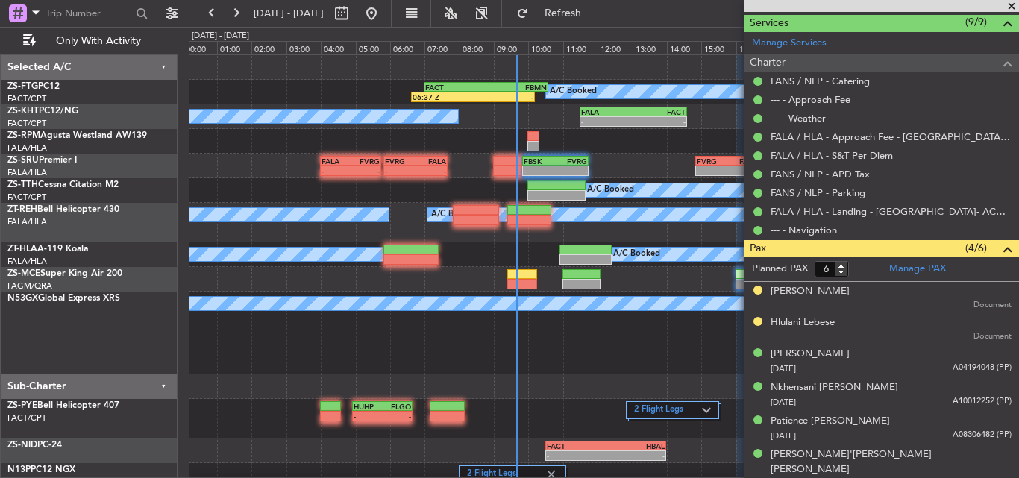
click at [1006, 7] on span at bounding box center [1011, 6] width 15 height 13
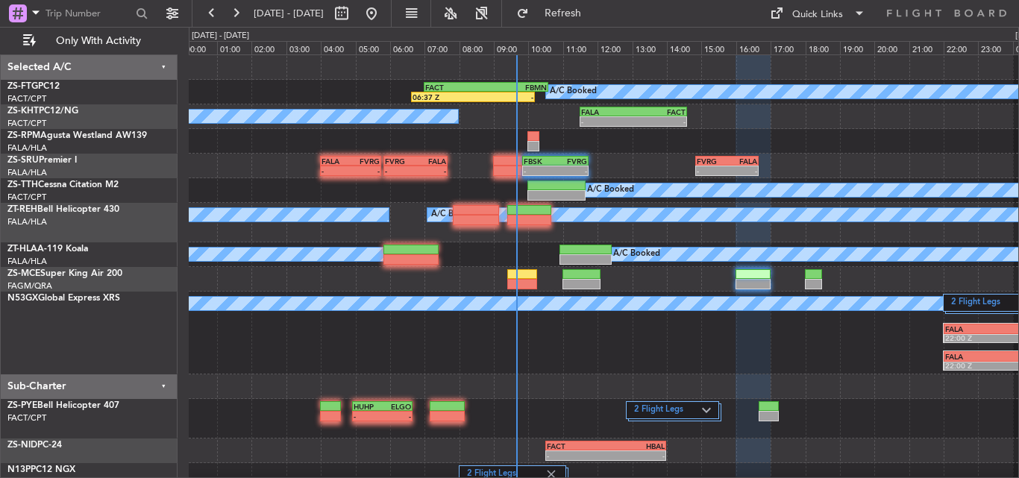
type input "0"
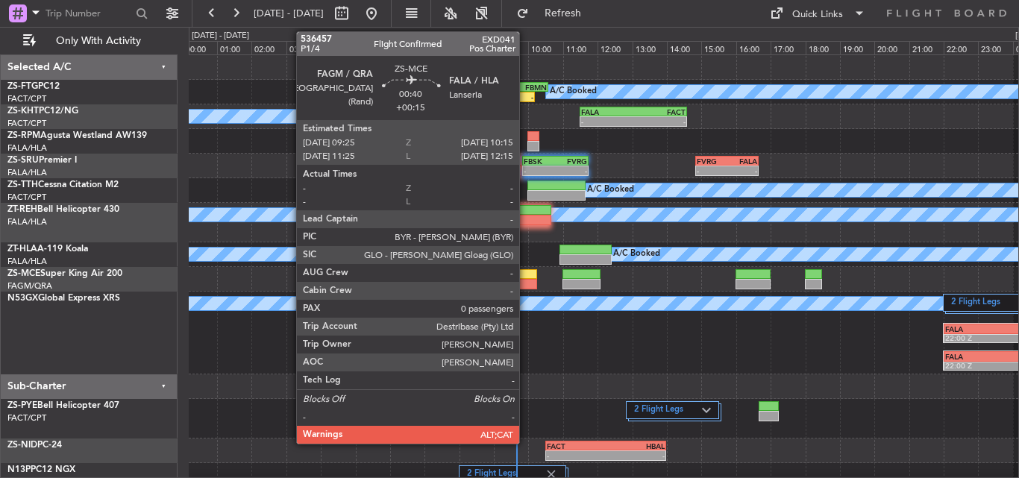
click at [526, 276] on div at bounding box center [521, 274] width 29 height 10
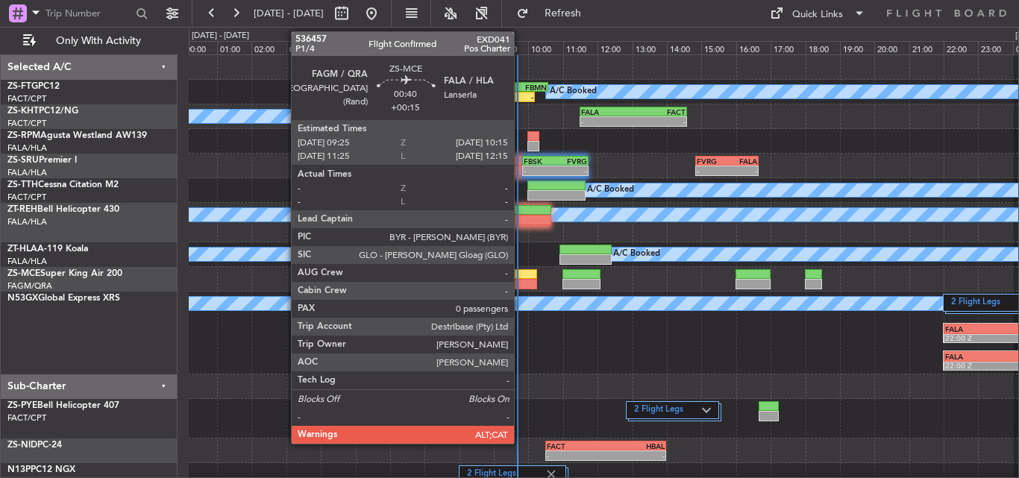
click at [521, 277] on div at bounding box center [521, 274] width 29 height 10
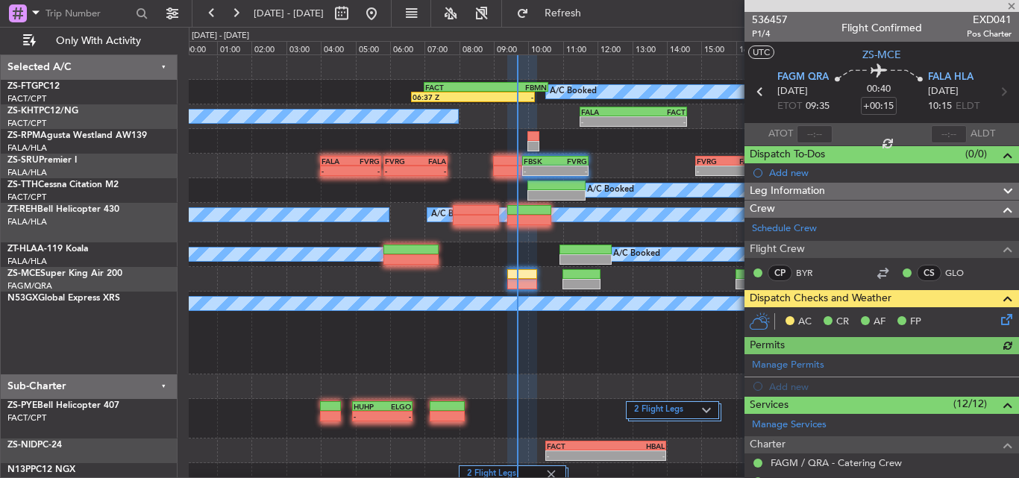
click at [998, 316] on icon at bounding box center [1004, 317] width 12 height 12
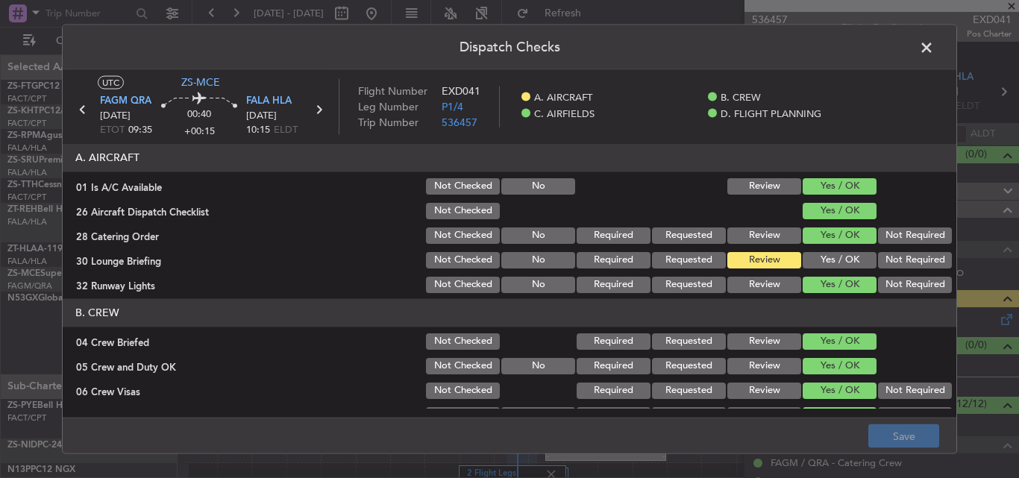
click at [934, 43] on span at bounding box center [934, 51] width 0 height 30
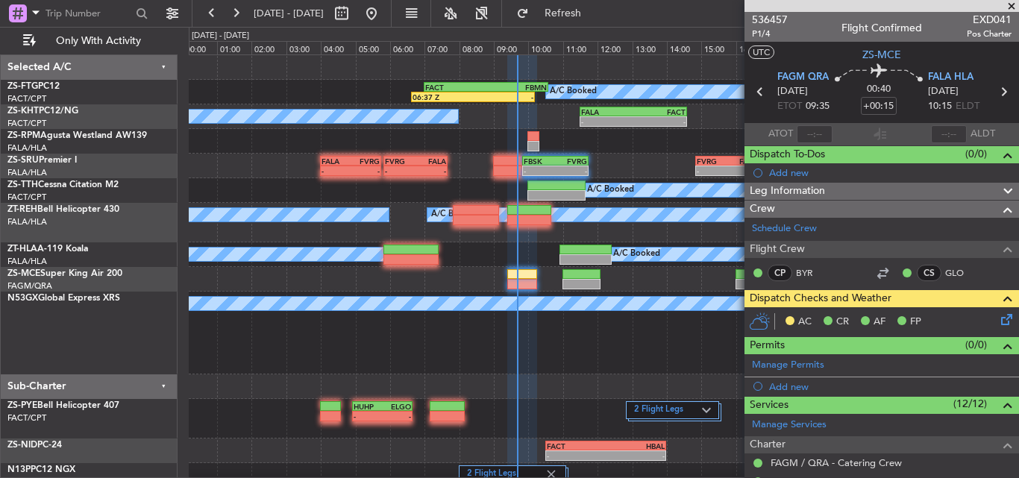
click at [1014, 4] on span at bounding box center [1011, 6] width 15 height 13
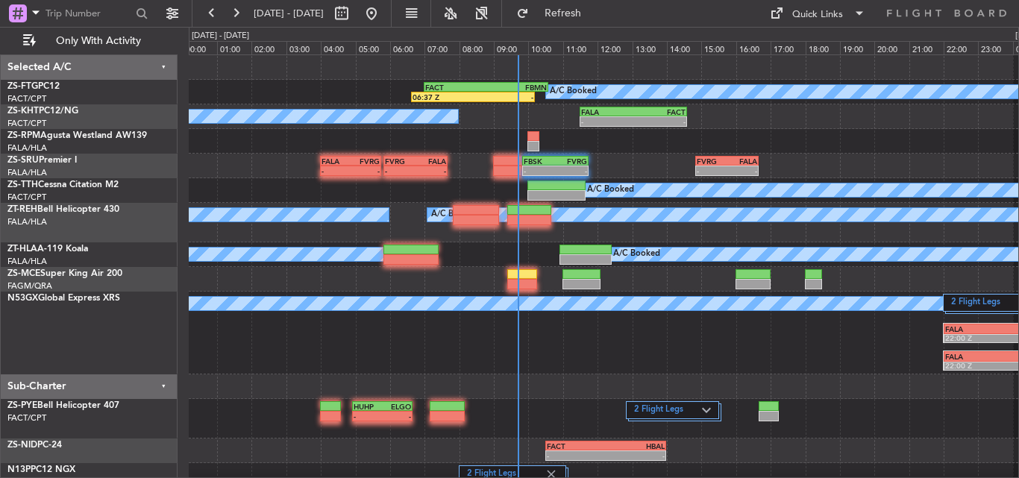
click at [646, 368] on div "2 Flight Legs A/C Booked FALA 22:00 Z VCBI 05:55 Z FALA 22:00 Z VCBI 05:45 Z" at bounding box center [603, 333] width 829 height 83
click at [595, 9] on span "Refresh" at bounding box center [563, 13] width 63 height 10
click at [599, 4] on button "Refresh" at bounding box center [554, 13] width 90 height 24
click at [595, 18] on span "Refresh" at bounding box center [563, 13] width 63 height 10
